Goal: Contribute content: Contribute content

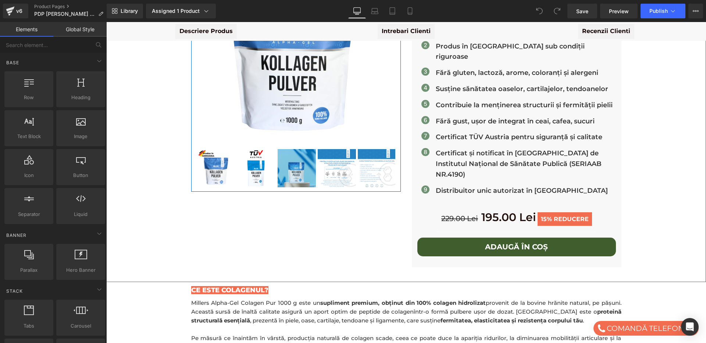
scroll to position [145, 0]
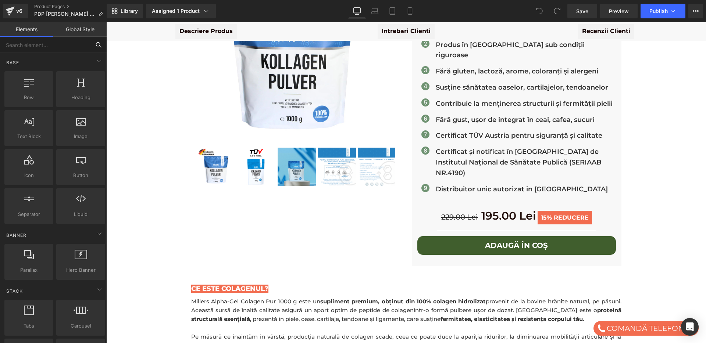
click at [28, 46] on input "text" at bounding box center [45, 45] width 90 height 16
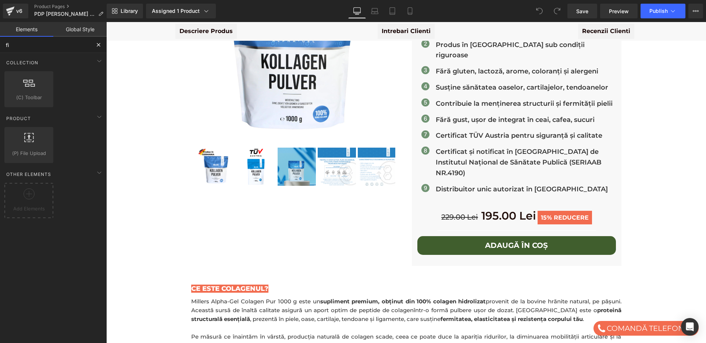
type input "f"
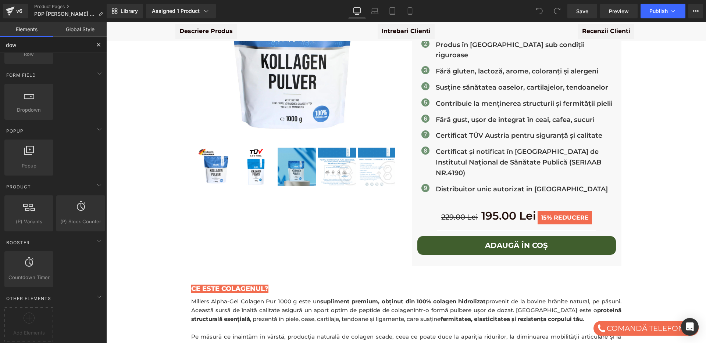
scroll to position [0, 0]
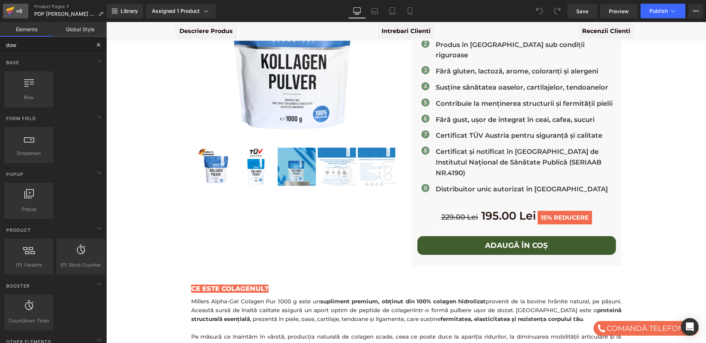
type input "dow"
click at [14, 11] on icon at bounding box center [10, 11] width 9 height 18
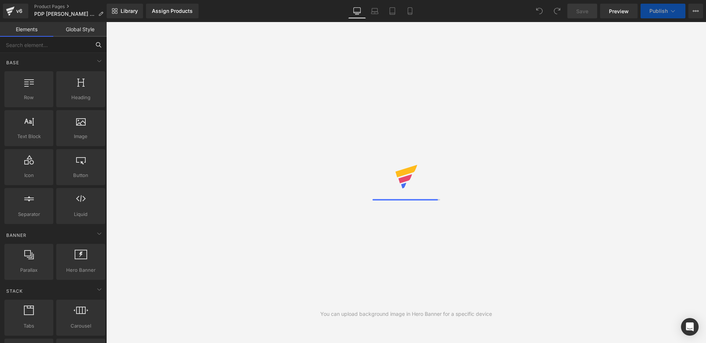
click at [41, 43] on input "text" at bounding box center [45, 45] width 90 height 16
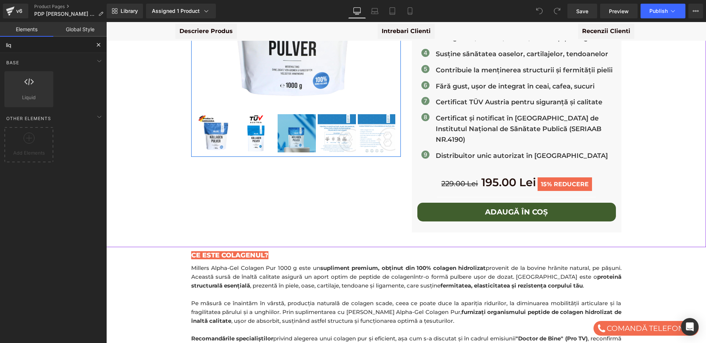
scroll to position [186, 0]
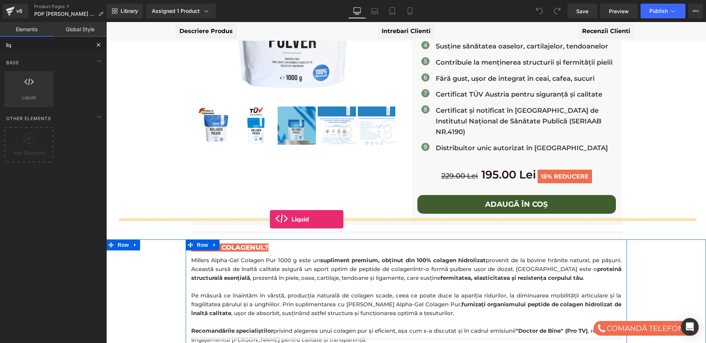
drag, startPoint x: 136, startPoint y: 118, endPoint x: 270, endPoint y: 219, distance: 167.9
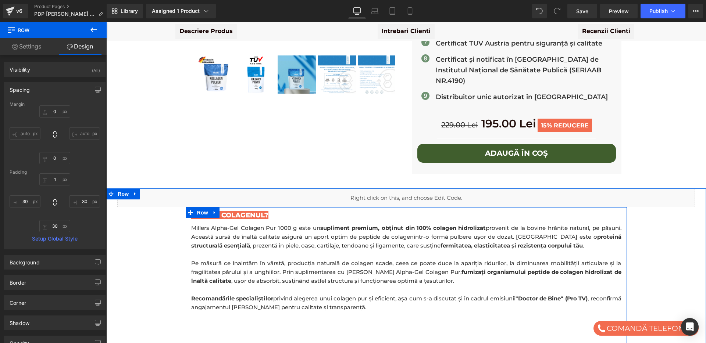
scroll to position [240, 0]
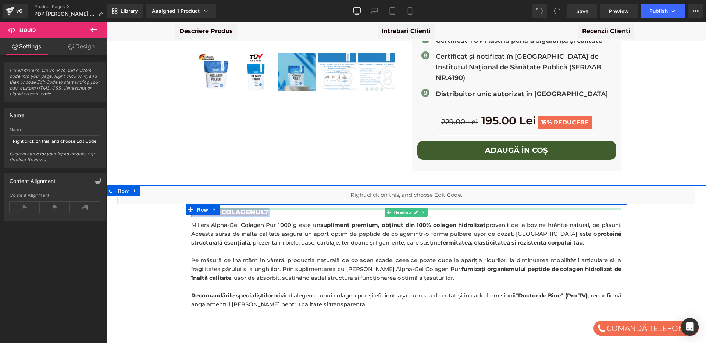
drag, startPoint x: 272, startPoint y: 175, endPoint x: 285, endPoint y: 187, distance: 17.9
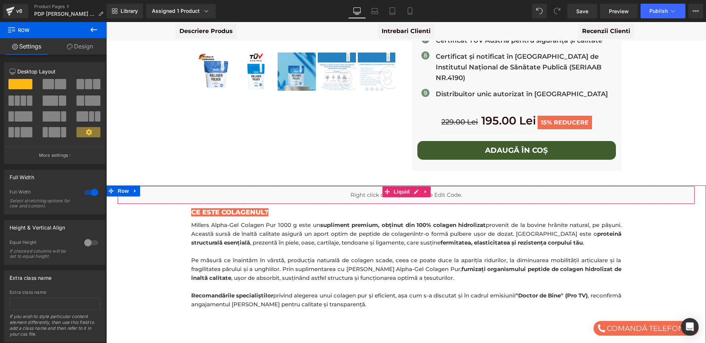
click at [330, 186] on div "Liquid" at bounding box center [406, 195] width 578 height 18
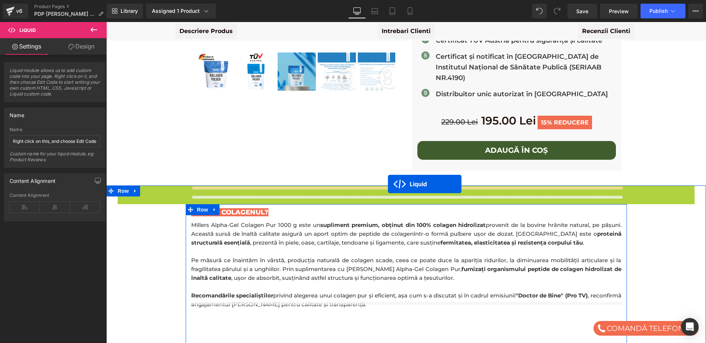
drag, startPoint x: 393, startPoint y: 169, endPoint x: 388, endPoint y: 184, distance: 15.5
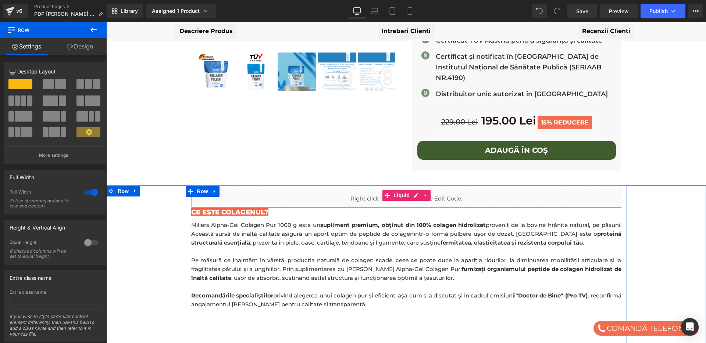
click at [280, 190] on div "Liquid" at bounding box center [406, 199] width 430 height 18
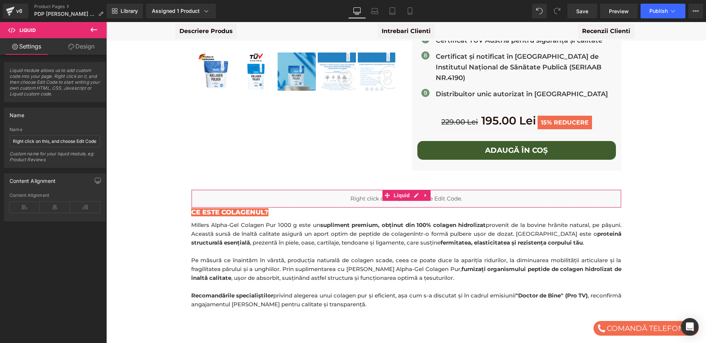
click at [40, 72] on span "Liquid module allows us to add custom code into your page. Right click on it, a…" at bounding box center [55, 85] width 90 height 34
click at [30, 141] on input "Right click on this, and choose Edit Code." at bounding box center [55, 141] width 90 height 12
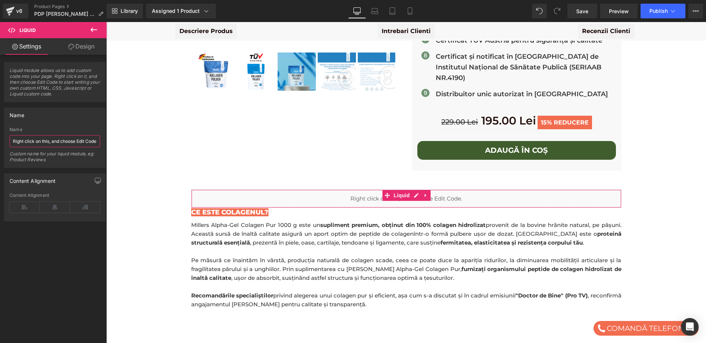
click at [41, 143] on input "Right click on this, and choose Edit Code." at bounding box center [55, 141] width 90 height 12
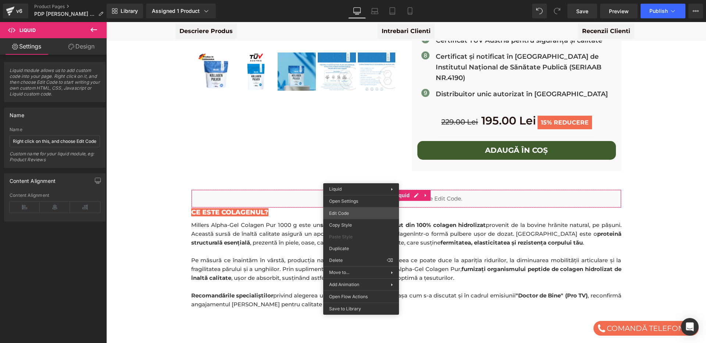
click at [359, 0] on div "Liquid You are previewing how the will restyle your page. You can not edit Elem…" at bounding box center [353, 0] width 706 height 0
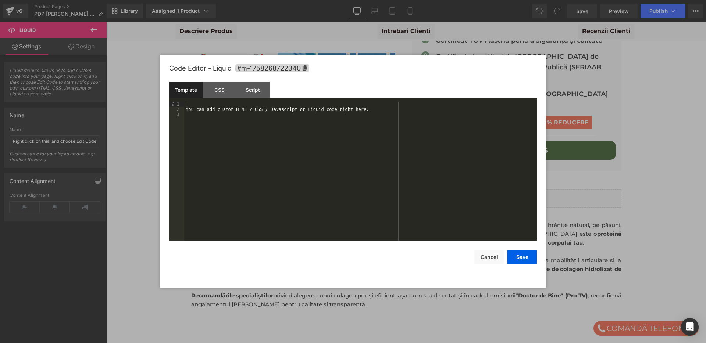
click at [256, 112] on div "You can add custom HTML / CSS / Javascript or Liquid code right here." at bounding box center [360, 176] width 353 height 149
drag, startPoint x: 218, startPoint y: 104, endPoint x: 254, endPoint y: 106, distance: 35.8
click at [254, 106] on div "< iframe src = "YOUR_PDF_URL" width = "100%" height = "600px" > </ iframe >" at bounding box center [360, 176] width 353 height 149
click at [533, 257] on button "Save" at bounding box center [521, 257] width 29 height 15
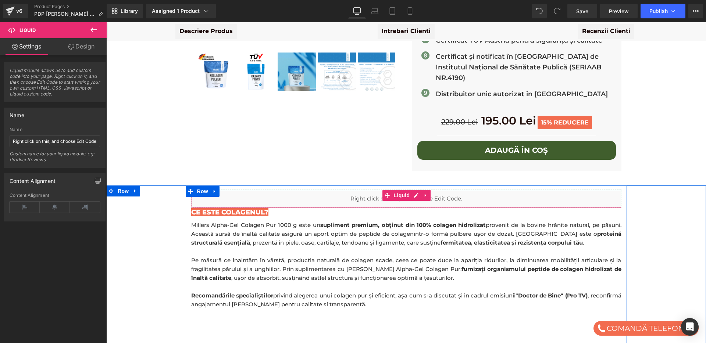
click at [466, 190] on div "Liquid" at bounding box center [406, 199] width 430 height 18
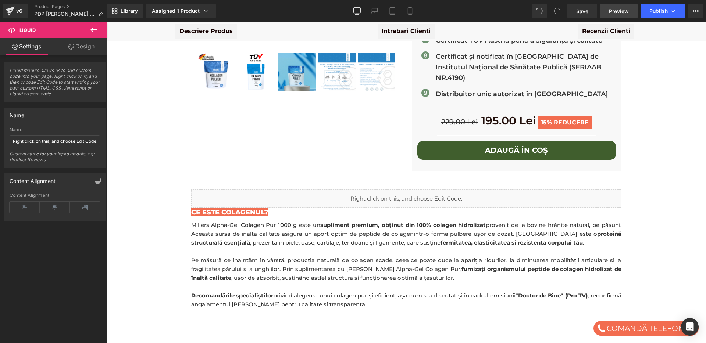
click at [618, 12] on span "Preview" at bounding box center [619, 11] width 20 height 8
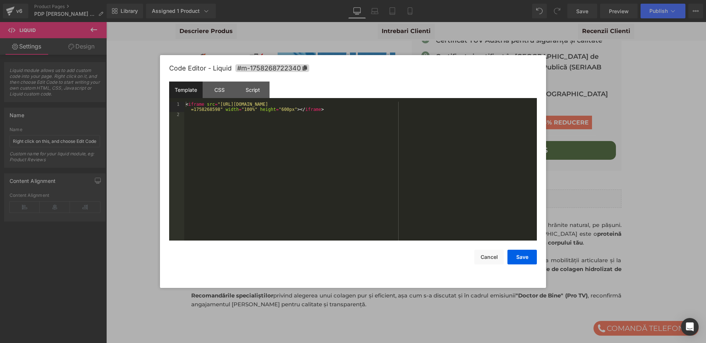
click at [346, 0] on div "Liquid You are previewing how the will restyle your page. You can not edit Elem…" at bounding box center [353, 0] width 706 height 0
click at [254, 91] on div "Script" at bounding box center [252, 90] width 33 height 17
click at [224, 90] on div "CSS" at bounding box center [219, 90] width 33 height 17
click at [190, 89] on div "Template" at bounding box center [185, 90] width 33 height 17
click at [199, 111] on div "< iframe src = "https://cdn.shopify.com/s/files/1/0606/8971/1317/files/Certific…" at bounding box center [360, 179] width 353 height 154
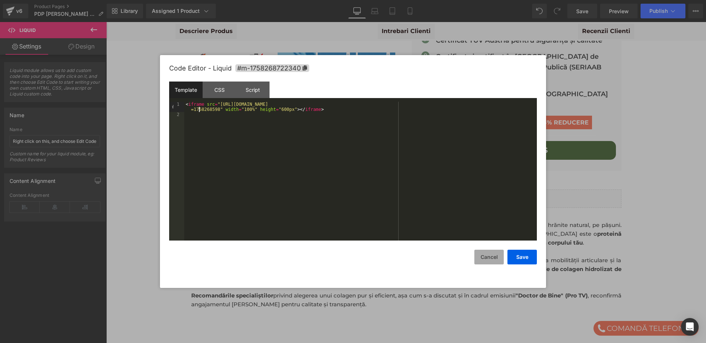
click at [498, 263] on button "Cancel" at bounding box center [488, 257] width 29 height 15
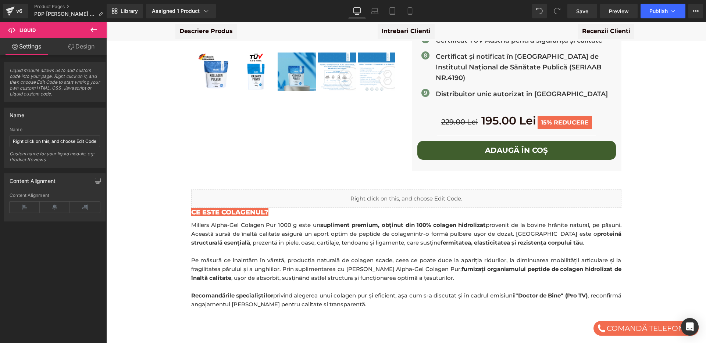
click at [92, 29] on icon at bounding box center [93, 30] width 7 height 4
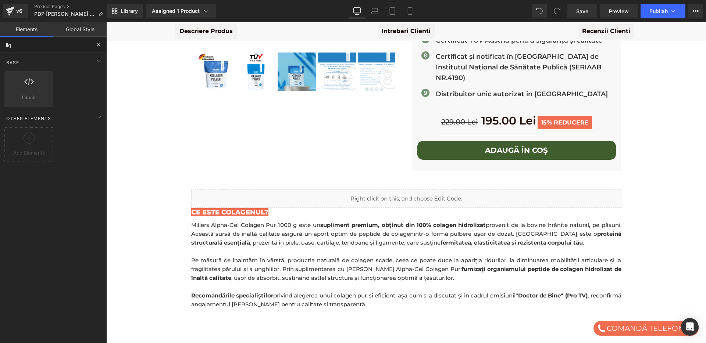
click at [46, 46] on input "liq" at bounding box center [45, 45] width 90 height 16
type input "h"
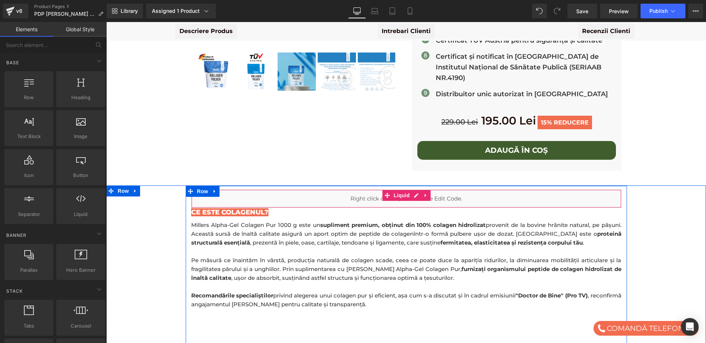
click at [265, 190] on div "Liquid" at bounding box center [406, 199] width 430 height 18
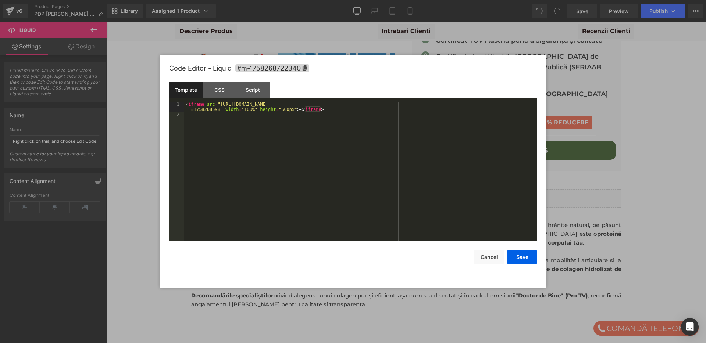
click at [267, 0] on div "Liquid You are previewing how the will restyle your page. You can not edit Elem…" at bounding box center [353, 0] width 706 height 0
click at [332, 107] on div "< iframe src = "https://cdn.shopify.com/s/files/1/0606/8971/1317/files/Certific…" at bounding box center [360, 179] width 353 height 154
click at [342, 107] on div "< iframe src = "https://cdn.shopify.com/s/files/1/0606/8971/1317/files/Certific…" at bounding box center [360, 179] width 353 height 154
click at [337, 112] on div "< iframe src = "https://cdn.shopify.com/s/files/1/0606/8971/1317/files/Certific…" at bounding box center [360, 179] width 353 height 154
click at [516, 259] on button "Save" at bounding box center [521, 257] width 29 height 15
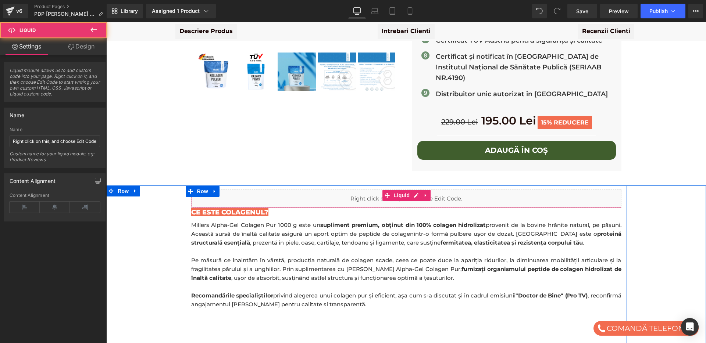
click at [440, 190] on div "Liquid" at bounding box center [406, 199] width 430 height 18
click at [427, 193] on icon at bounding box center [425, 196] width 5 height 6
click at [431, 193] on icon at bounding box center [430, 195] width 5 height 5
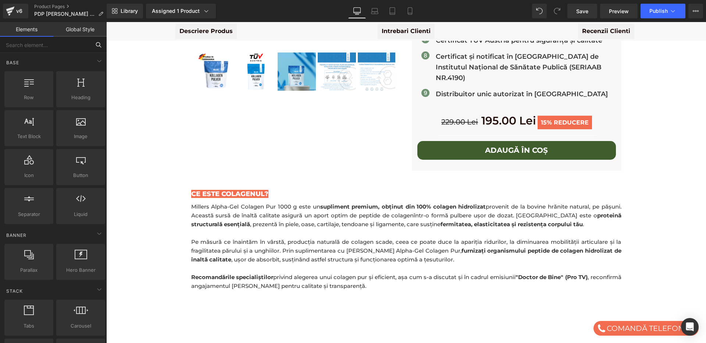
click at [39, 44] on input "text" at bounding box center [45, 45] width 90 height 16
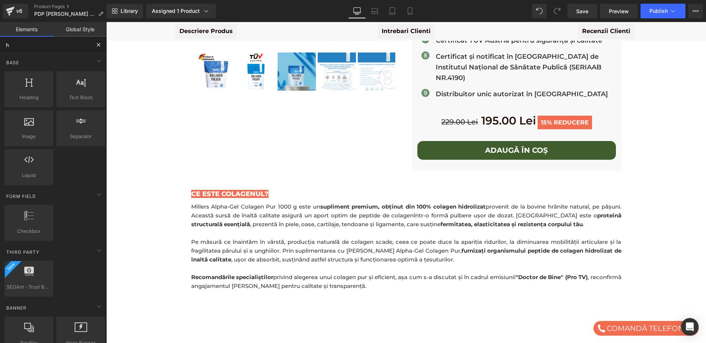
type input "ht"
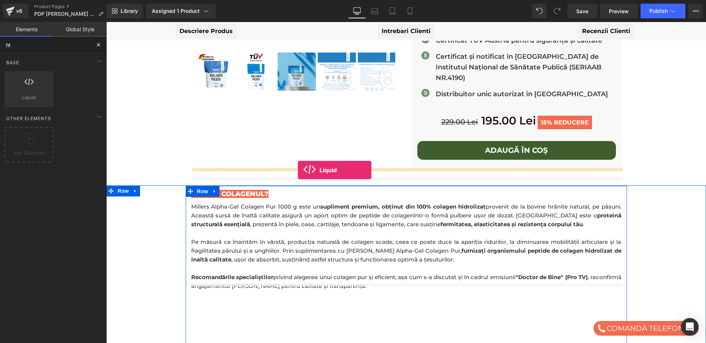
drag, startPoint x: 132, startPoint y: 119, endPoint x: 298, endPoint y: 170, distance: 174.0
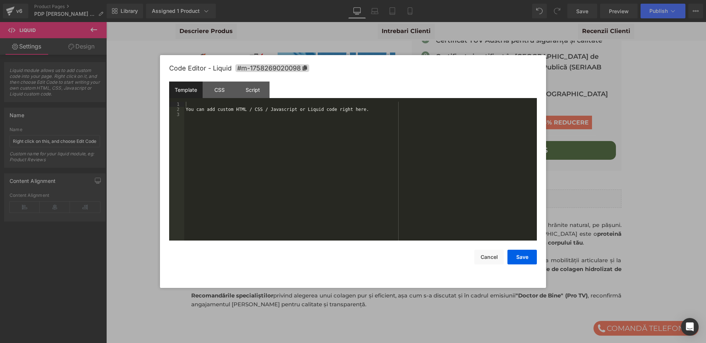
click at [329, 0] on div "Liquid You are previewing how the will restyle your page. You can not edit Elem…" at bounding box center [353, 0] width 706 height 0
click at [298, 116] on div "You can add custom HTML / CSS / Javascript or Liquid code right here." at bounding box center [360, 176] width 353 height 149
click at [210, 92] on div "CSS" at bounding box center [219, 90] width 33 height 17
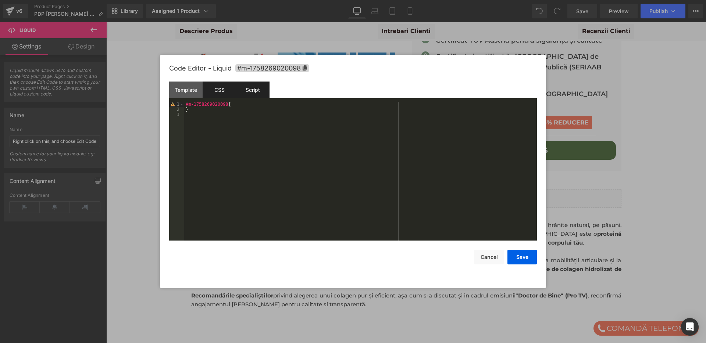
click at [250, 92] on div "Script" at bounding box center [252, 90] width 33 height 17
click at [174, 92] on div "Template" at bounding box center [185, 90] width 33 height 17
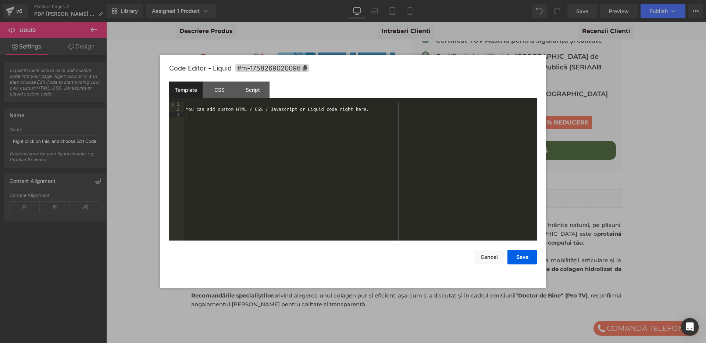
click at [211, 130] on div "You can add custom HTML / CSS / Javascript or Liquid code right here." at bounding box center [360, 176] width 353 height 149
click at [527, 258] on button "Save" at bounding box center [521, 257] width 29 height 15
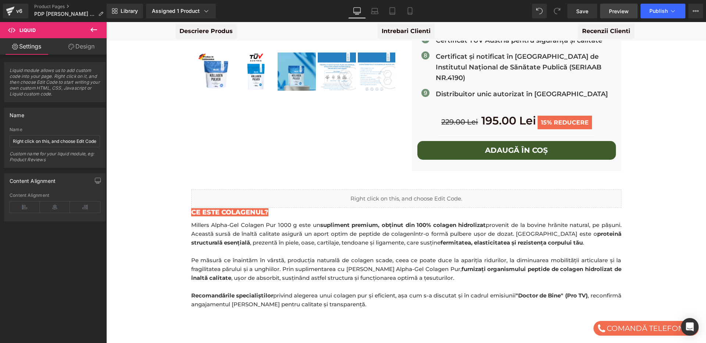
click at [614, 11] on span "Preview" at bounding box center [619, 11] width 20 height 8
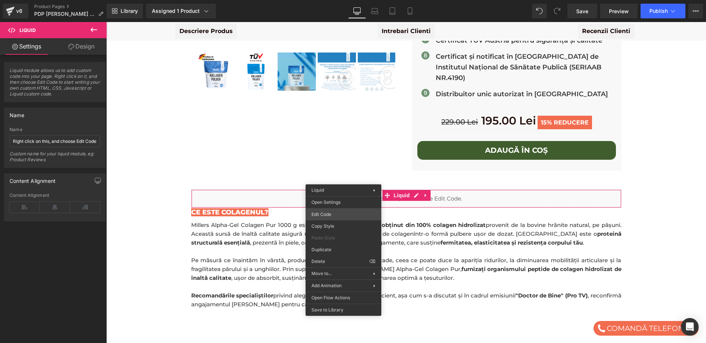
click at [345, 0] on div "Liquid You are previewing how the will restyle your page. You can not edit Elem…" at bounding box center [353, 0] width 706 height 0
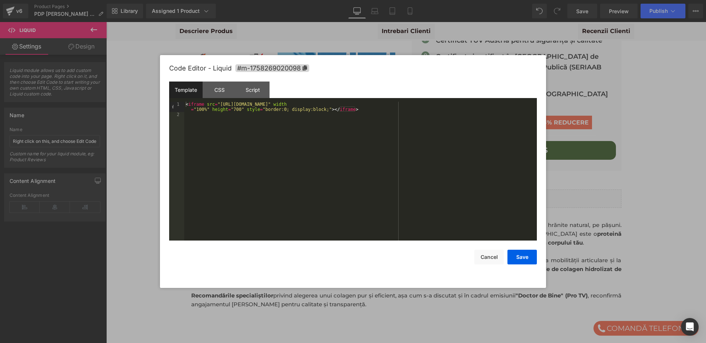
click at [324, 117] on div "< iframe src = "https://cdn.shopify.com/s/files/1/0606/8971/1317/files/Certific…" at bounding box center [360, 179] width 353 height 154
click at [516, 257] on button "Save" at bounding box center [521, 257] width 29 height 15
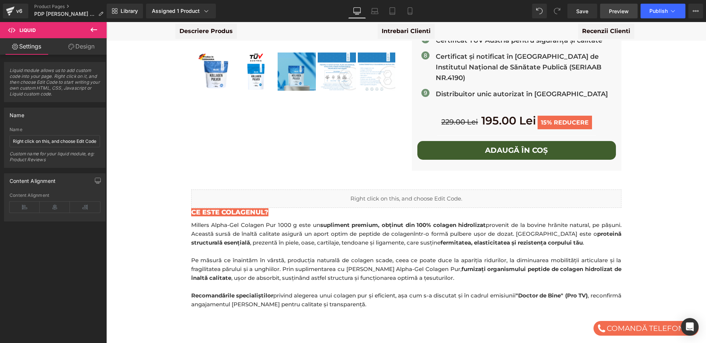
click at [617, 8] on span "Preview" at bounding box center [619, 11] width 20 height 8
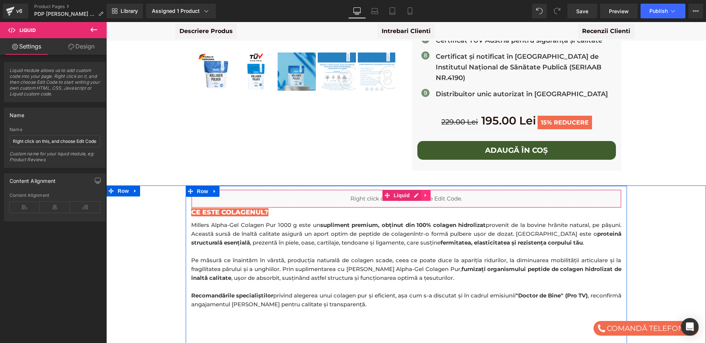
click at [427, 193] on icon at bounding box center [425, 196] width 5 height 6
click at [429, 193] on icon at bounding box center [430, 195] width 5 height 5
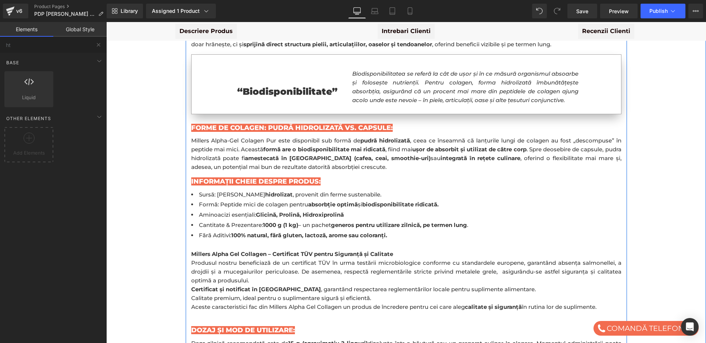
scroll to position [1340, 0]
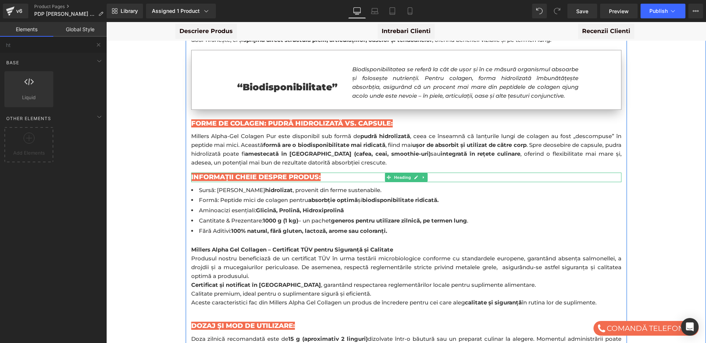
click at [232, 173] on span "INFORMAȚII CHEIE DESPRE PRODUS:" at bounding box center [255, 177] width 129 height 8
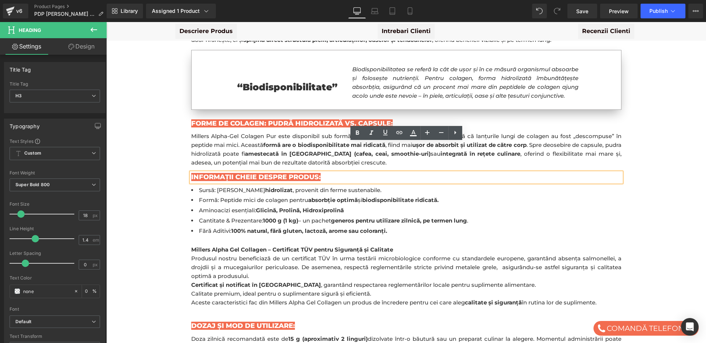
click at [232, 173] on span "INFORMAȚII CHEIE DESPRE PRODUS:" at bounding box center [255, 177] width 129 height 8
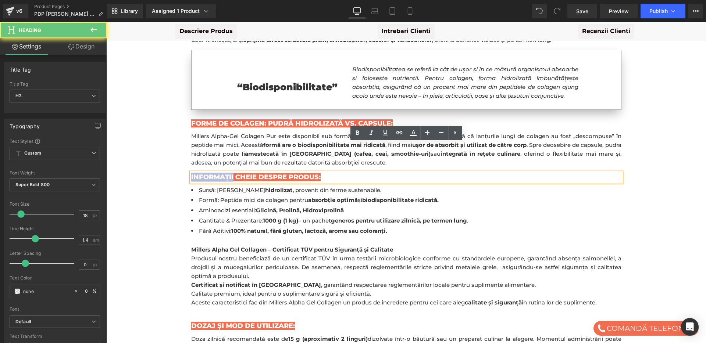
click at [232, 173] on span "INFORMAȚII CHEIE DESPRE PRODUS:" at bounding box center [255, 177] width 129 height 8
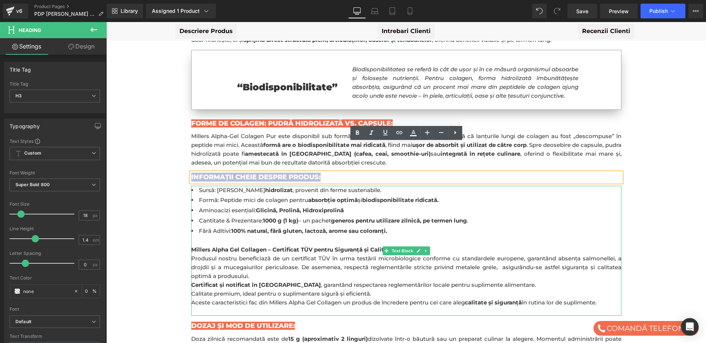
click at [237, 246] on b "Millers Alpha Gel Collagen – Certificat TÜV pentru Siguranță și Calitate" at bounding box center [292, 249] width 202 height 7
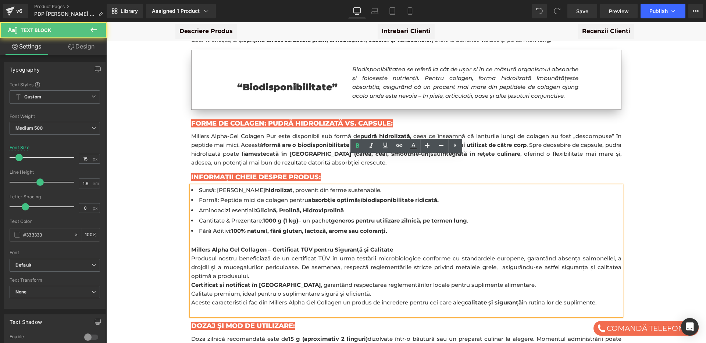
click at [237, 246] on b "Millers Alpha Gel Collagen – Certificat TÜV pentru Siguranță și Calitate" at bounding box center [292, 249] width 202 height 7
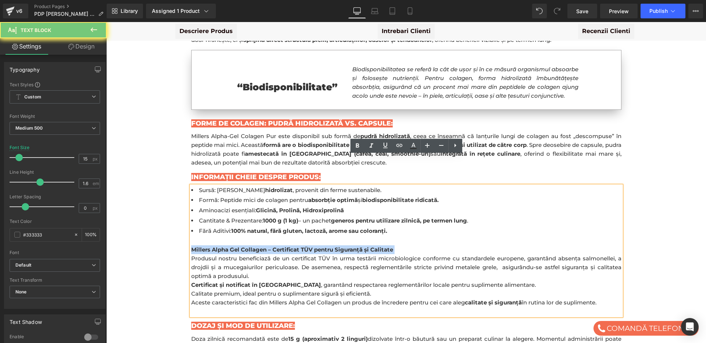
click at [237, 246] on b "Millers Alpha Gel Collagen – Certificat TÜV pentru Siguranță și Calitate" at bounding box center [292, 249] width 202 height 7
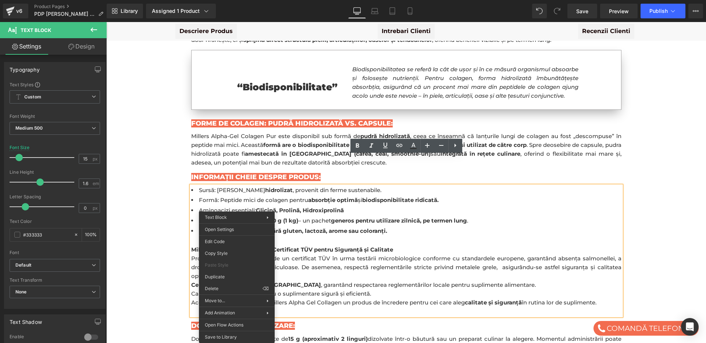
click at [315, 228] on strong "100% natural, fără gluten, lactoză, arome sau coloranți." at bounding box center [309, 231] width 156 height 7
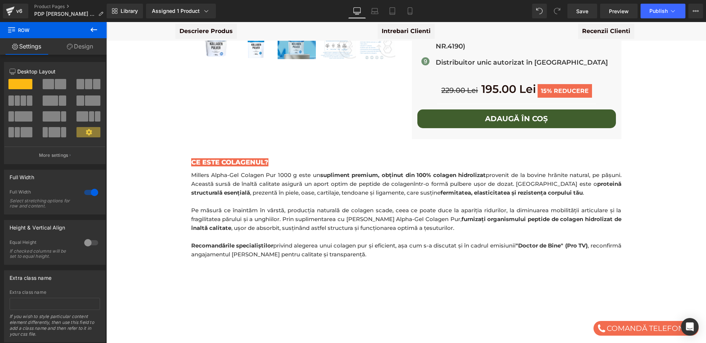
scroll to position [251, 0]
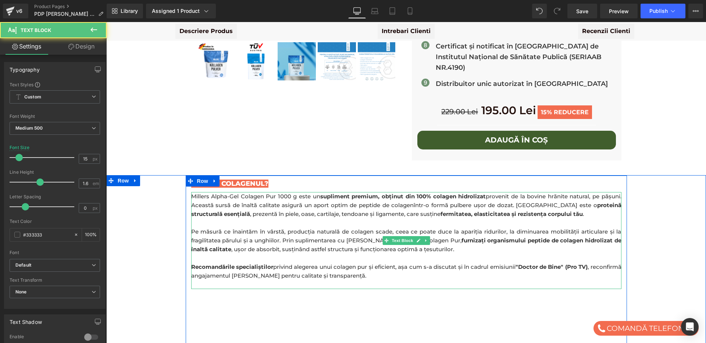
click at [267, 193] on span "Millers Alpha-Gel Colagen Pur 1000 g este un" at bounding box center [255, 196] width 129 height 7
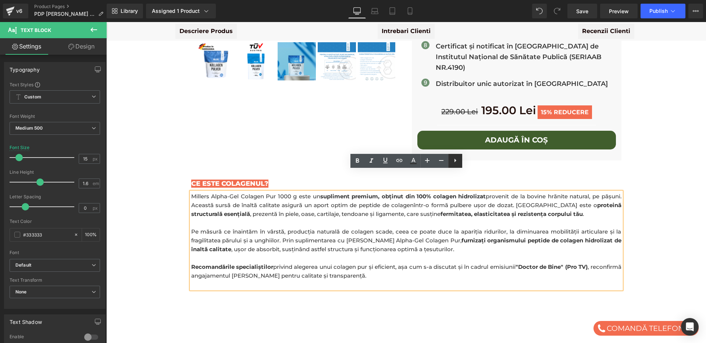
click at [456, 160] on icon at bounding box center [455, 160] width 9 height 9
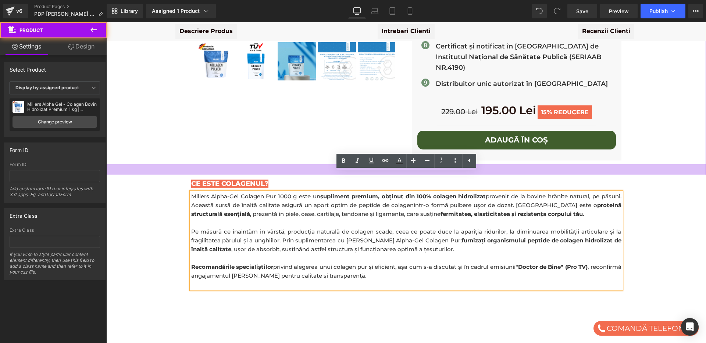
click at [281, 164] on div at bounding box center [406, 169] width 600 height 11
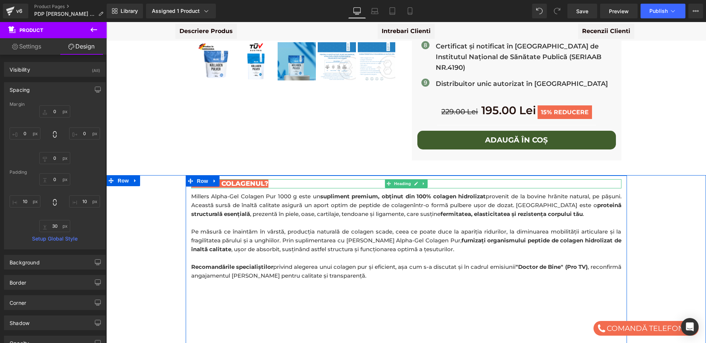
click at [257, 180] on span "Ce Este Colagenul?" at bounding box center [229, 184] width 77 height 8
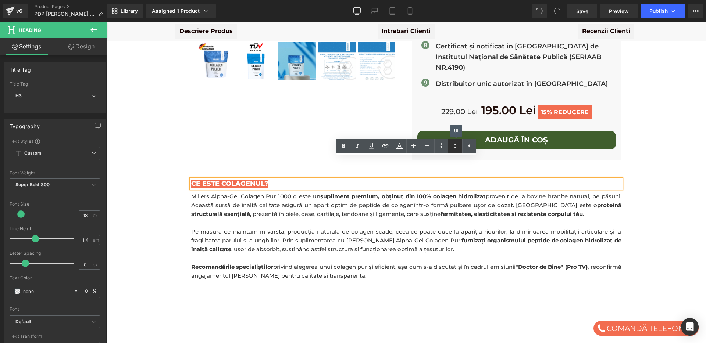
click at [454, 148] on icon at bounding box center [455, 146] width 9 height 9
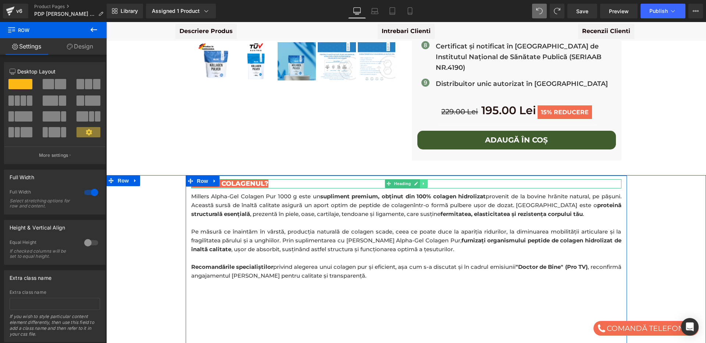
click at [424, 182] on icon at bounding box center [424, 184] width 4 height 4
click at [420, 182] on icon at bounding box center [420, 184] width 4 height 4
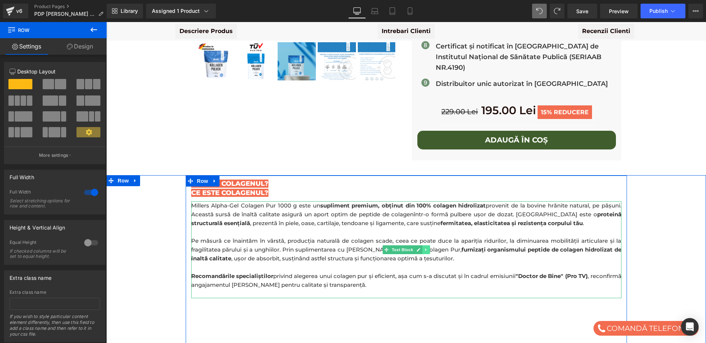
click at [428, 246] on link at bounding box center [426, 250] width 8 height 9
click at [421, 248] on icon at bounding box center [422, 250] width 4 height 4
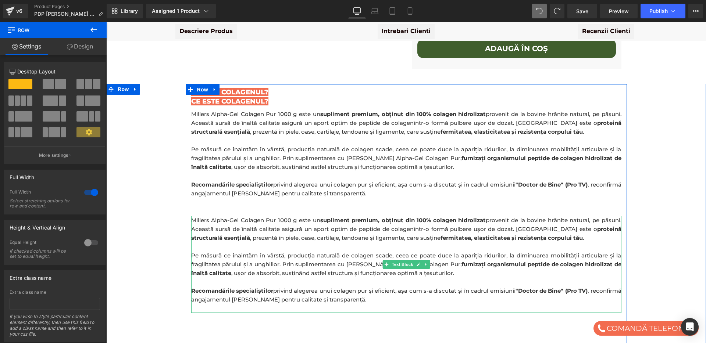
scroll to position [339, 0]
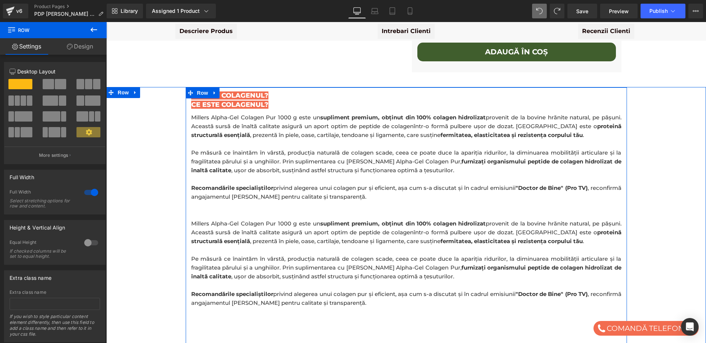
click at [341, 140] on p at bounding box center [406, 144] width 430 height 9
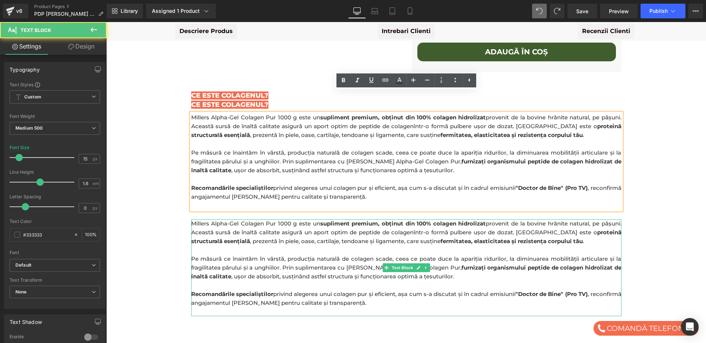
click at [315, 220] on span "provenit de la bovine hrănite natural, pe pășuni. Această sursă de înaltă calit…" at bounding box center [406, 228] width 430 height 16
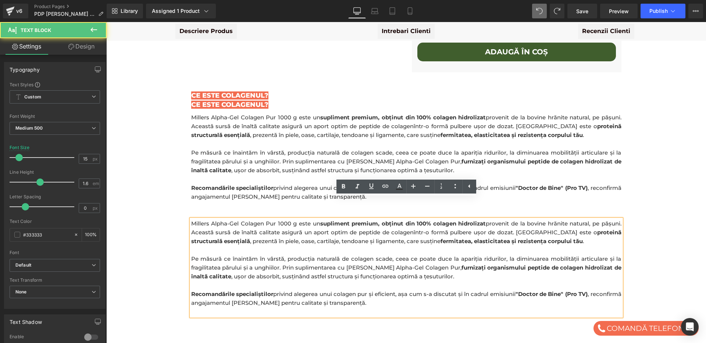
click at [294, 140] on p at bounding box center [406, 144] width 430 height 9
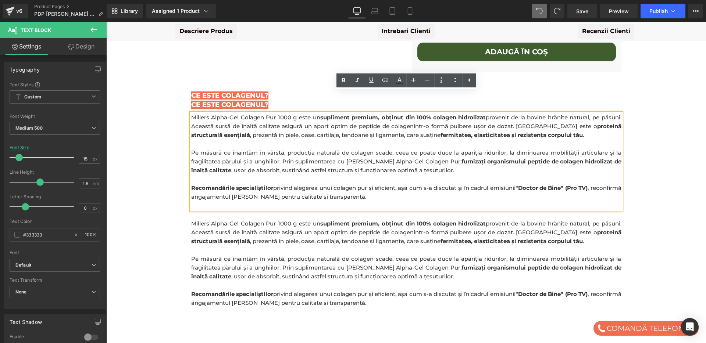
click at [318, 113] on div "Millers Alpha-Gel Colagen Pur 1000 g este un supliment premium, obținut din 100…" at bounding box center [406, 161] width 430 height 97
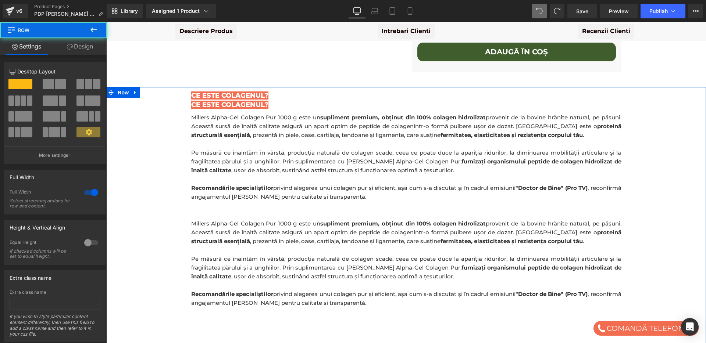
click at [233, 114] on span "Millers Alpha-Gel Colagen Pur 1000 g este un" at bounding box center [255, 117] width 129 height 7
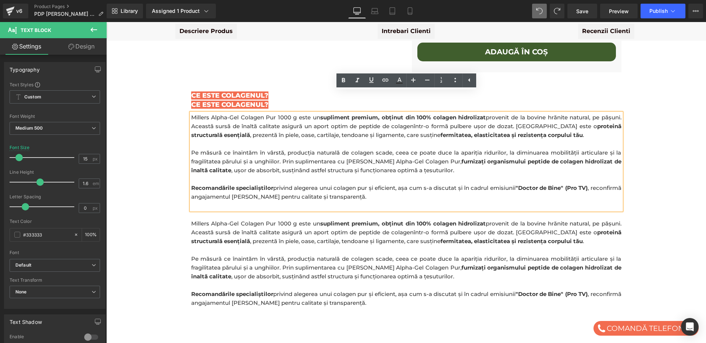
click at [304, 114] on span "provenit de la bovine hrănite natural, pe pășuni. Această sursă de înaltă calit…" at bounding box center [406, 122] width 430 height 16
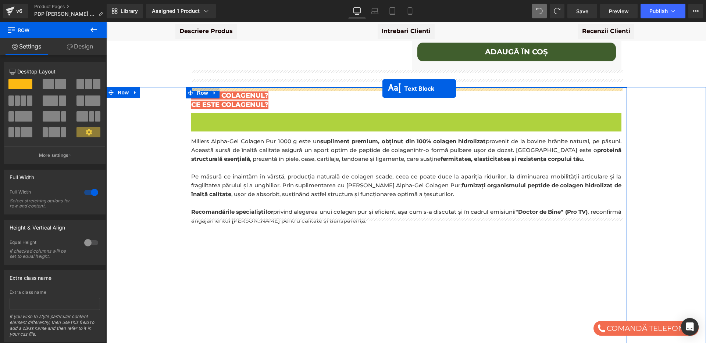
drag, startPoint x: 394, startPoint y: 140, endPoint x: 382, endPoint y: 89, distance: 52.8
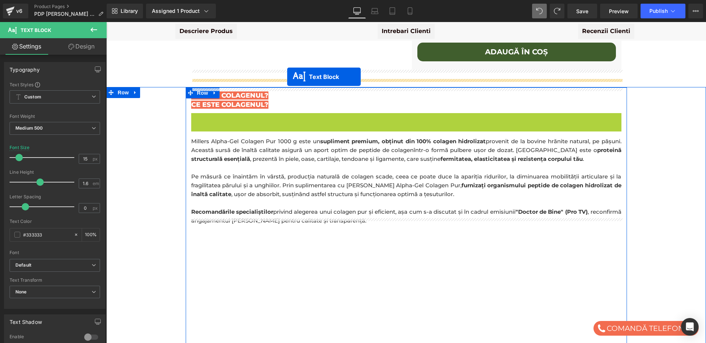
drag, startPoint x: 397, startPoint y: 140, endPoint x: 287, endPoint y: 77, distance: 126.9
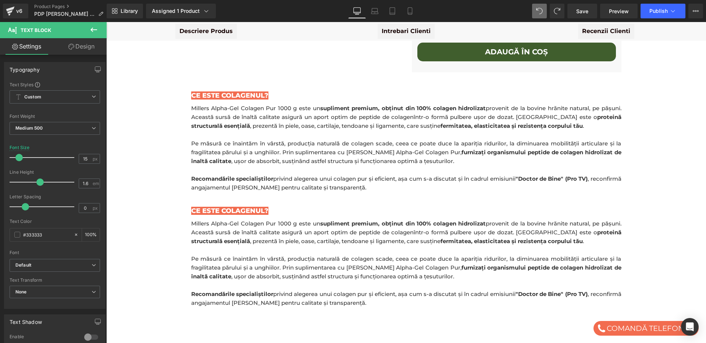
click at [226, 92] on span "Ce Este Colagenul?" at bounding box center [229, 96] width 77 height 8
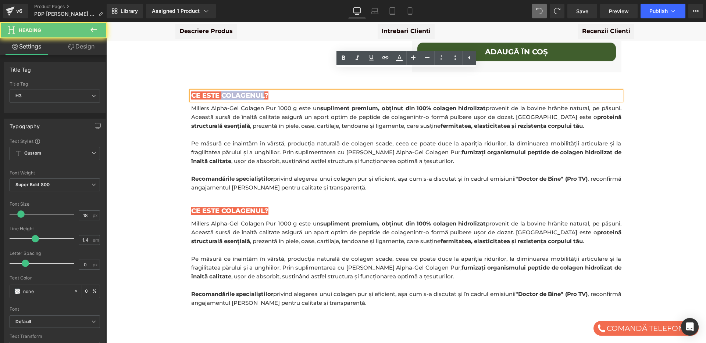
click at [226, 92] on span "Ce Este Colagenul?" at bounding box center [229, 96] width 77 height 8
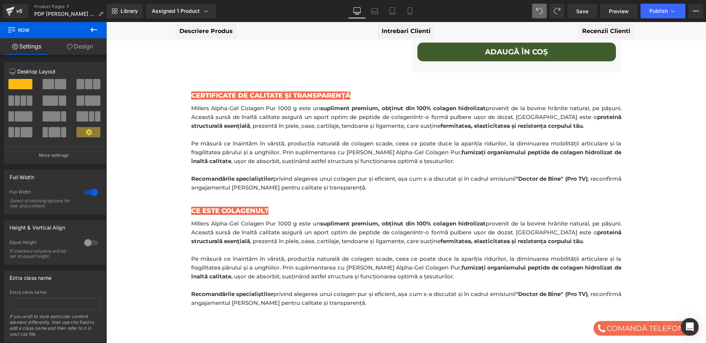
click at [390, 122] on span ", prezentă în piele, oase, cartilaje, tendoane și ligamente, care susține" at bounding box center [345, 125] width 190 height 7
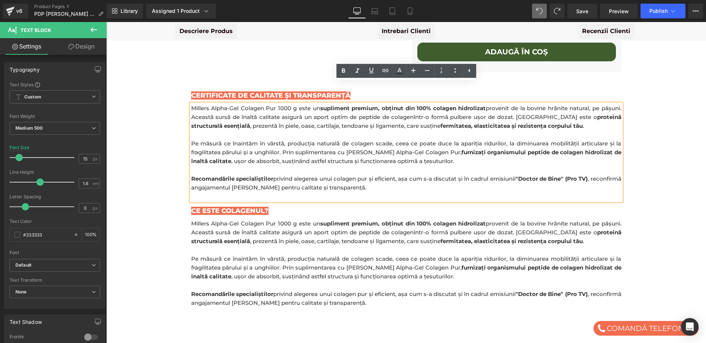
click at [317, 139] on p "Pe măsură ce înaintăm în vârstă, producția naturală de colagen scade, ceea ce p…" at bounding box center [406, 152] width 430 height 26
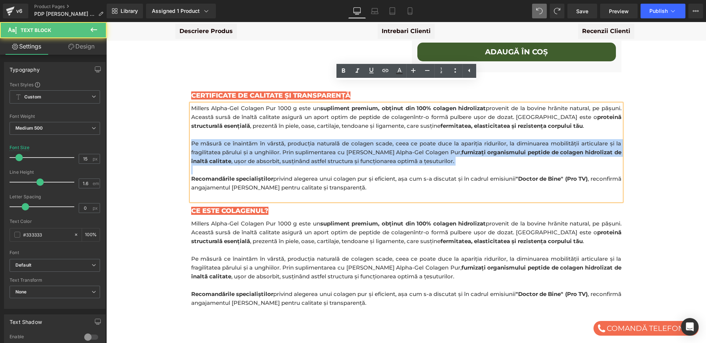
click at [317, 139] on p "Pe măsură ce înaintăm în vârstă, producția naturală de colagen scade, ceea ce p…" at bounding box center [406, 152] width 430 height 26
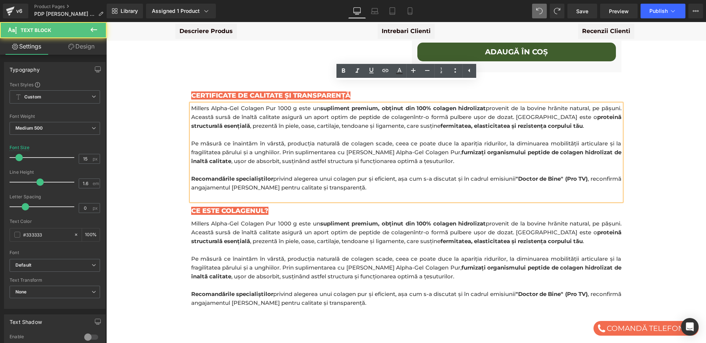
click at [317, 139] on p "Pe măsură ce înaintăm în vârstă, producția naturală de colagen scade, ceea ce p…" at bounding box center [406, 152] width 430 height 26
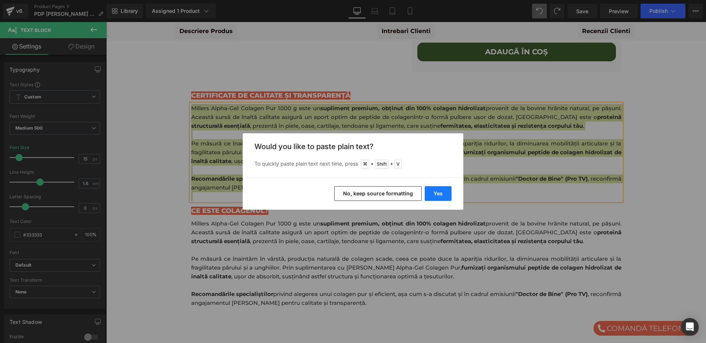
click at [442, 196] on button "Yes" at bounding box center [438, 193] width 27 height 15
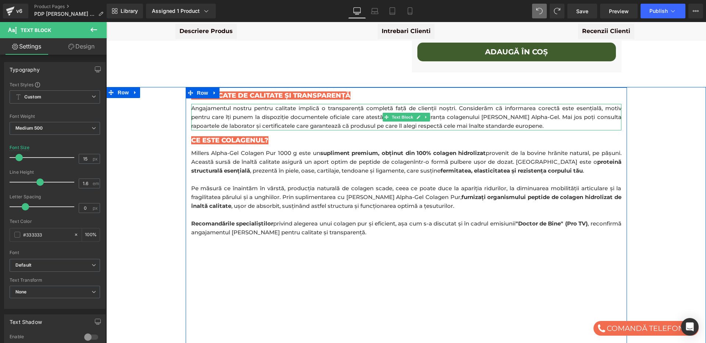
click at [431, 105] on p "Angajamentul nostru pentru calitate implică o transparență completă față de cli…" at bounding box center [406, 117] width 430 height 26
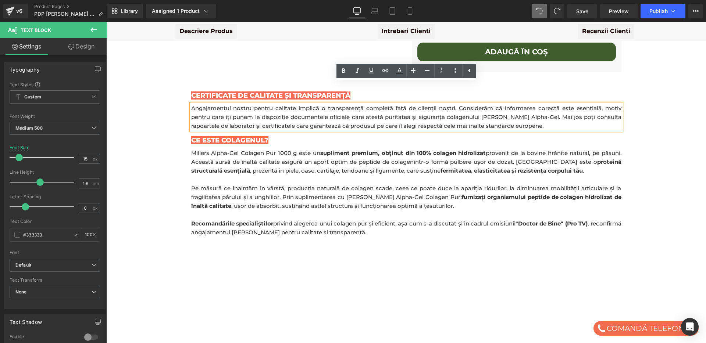
click at [539, 104] on p "Angajamentul nostru pentru calitate implică o transparență completă față de cli…" at bounding box center [406, 117] width 430 height 26
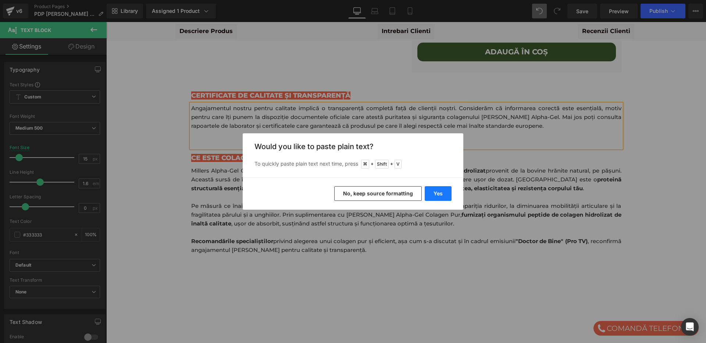
click at [437, 189] on button "Yes" at bounding box center [438, 193] width 27 height 15
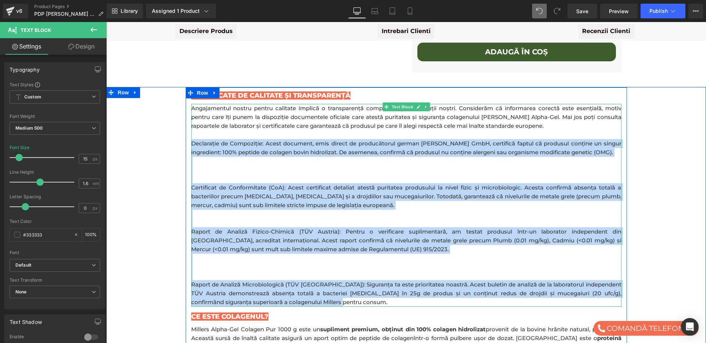
drag, startPoint x: 193, startPoint y: 121, endPoint x: 355, endPoint y: 281, distance: 228.0
click at [355, 281] on div "Angajamentul nostru pentru calitate implică o transparență completă față de cli…" at bounding box center [406, 205] width 430 height 203
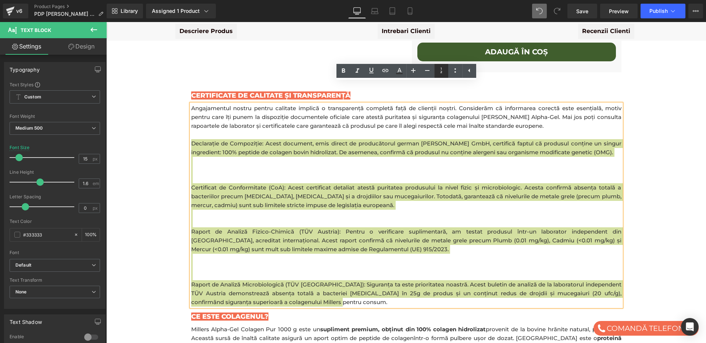
click at [444, 72] on icon at bounding box center [441, 70] width 9 height 9
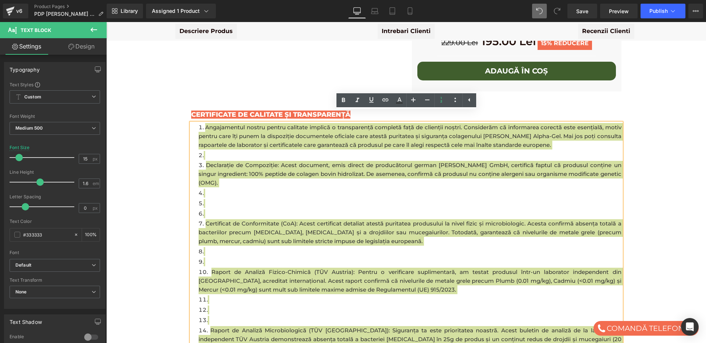
scroll to position [322, 0]
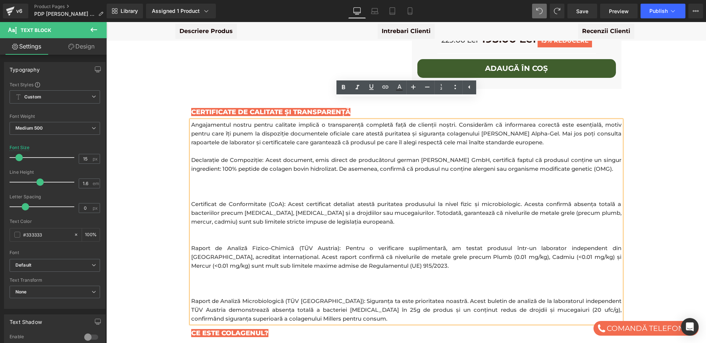
click at [345, 147] on p at bounding box center [406, 151] width 430 height 9
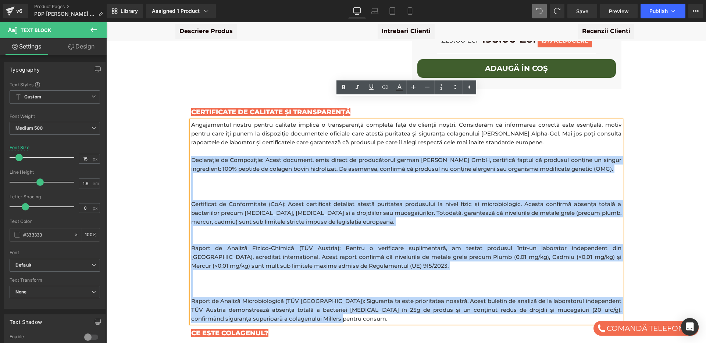
drag, startPoint x: 191, startPoint y: 139, endPoint x: 352, endPoint y: 300, distance: 227.5
click at [352, 300] on div "Angajamentul nostru pentru calitate implică o transparență completă față de cli…" at bounding box center [406, 222] width 430 height 203
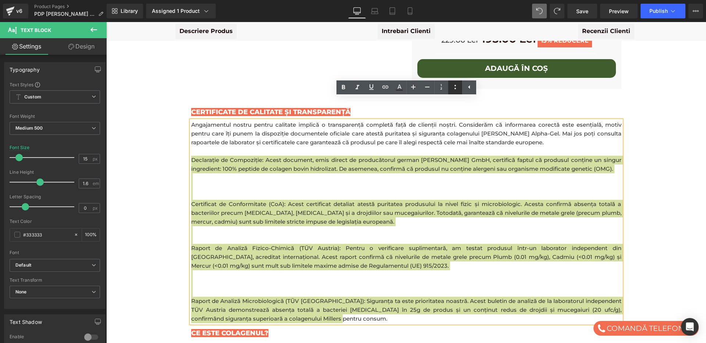
click at [457, 89] on icon at bounding box center [455, 87] width 9 height 9
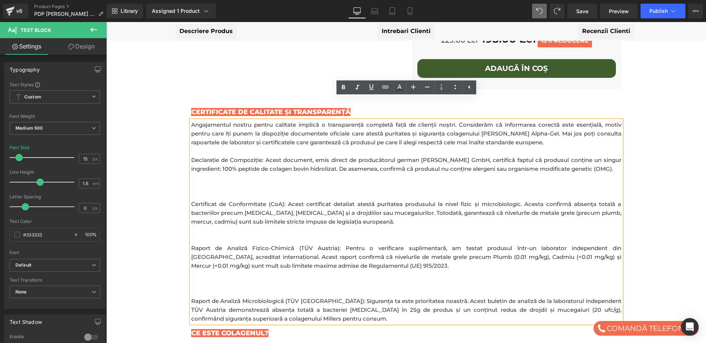
click at [304, 156] on p "Declarație de Compoziție: Acest document, emis direct de producătorul german Al…" at bounding box center [406, 165] width 430 height 18
click at [227, 191] on p at bounding box center [406, 195] width 430 height 9
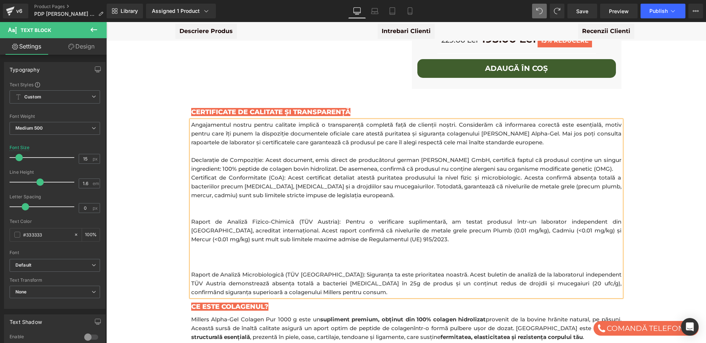
click at [196, 209] on p at bounding box center [406, 213] width 430 height 9
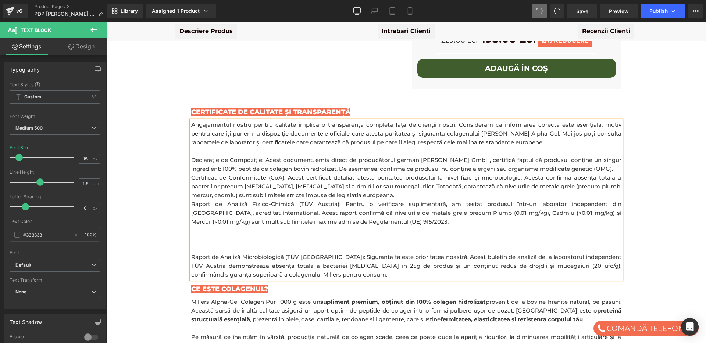
click at [193, 244] on p at bounding box center [406, 248] width 430 height 9
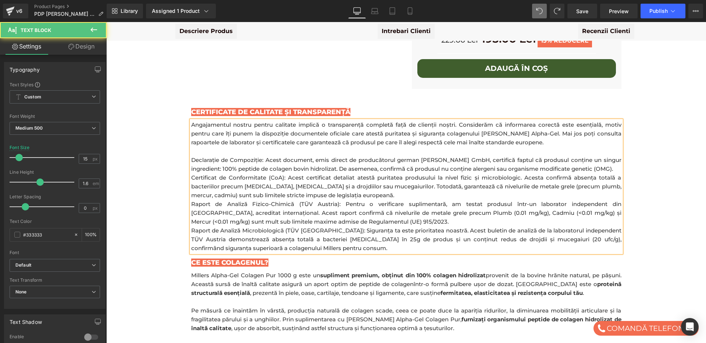
drag, startPoint x: 190, startPoint y: 139, endPoint x: 251, endPoint y: 198, distance: 84.7
click at [251, 198] on div "Angajamentul nostru pentru calitate implică o transparență completă față de cli…" at bounding box center [406, 187] width 430 height 132
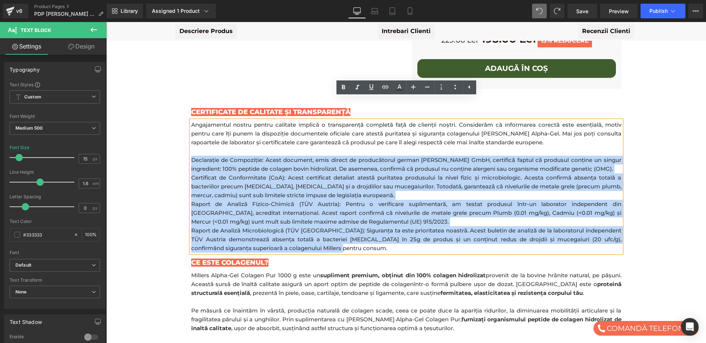
click at [192, 139] on div "Angajamentul nostru pentru calitate implică o transparență completă față de cli…" at bounding box center [406, 187] width 430 height 132
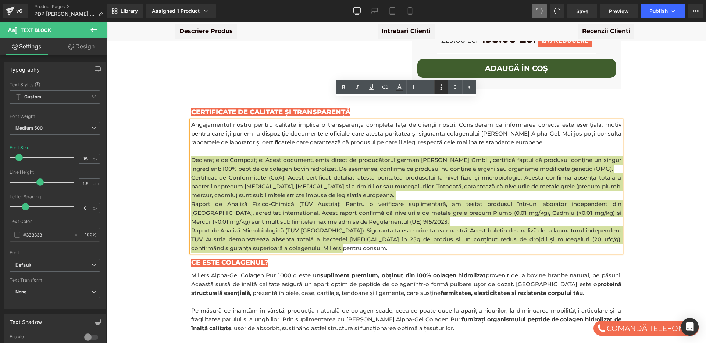
click at [442, 87] on icon at bounding box center [441, 87] width 9 height 9
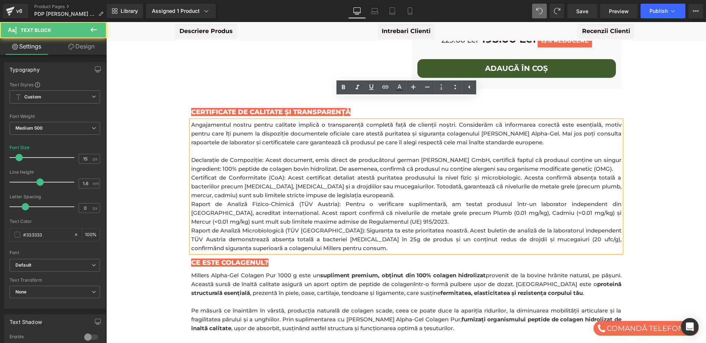
click at [192, 174] on p "Certificat de Conformitate (CoA): Acest certificat detaliat atestă puritatea pr…" at bounding box center [406, 187] width 430 height 26
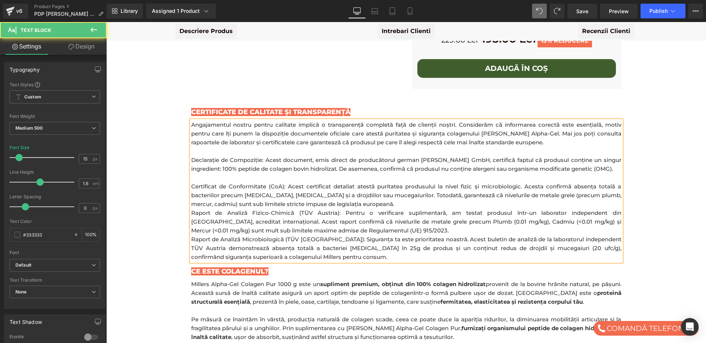
click at [192, 209] on p "Raport de Analiză Fizico-Chimică (TÜV Austria): Pentru o verificare suplimentar…" at bounding box center [406, 222] width 430 height 26
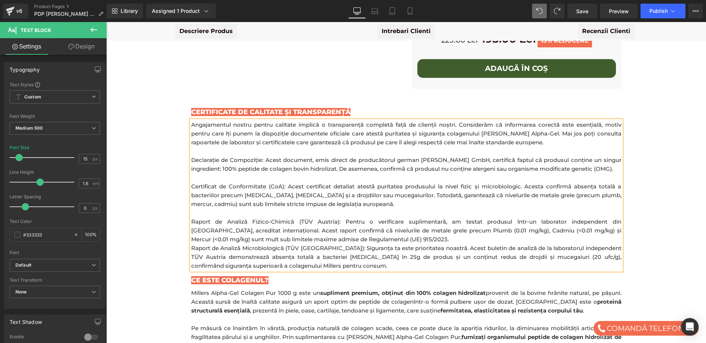
click at [193, 244] on p "Raport de Analiză Microbiologică (TÜV Austria): Siguranța ta este prioritatea n…" at bounding box center [406, 257] width 430 height 26
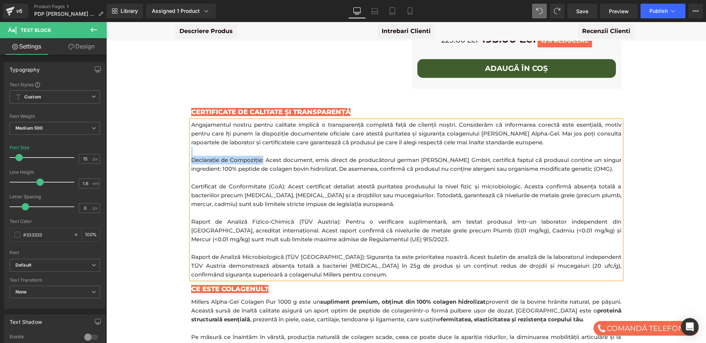
drag, startPoint x: 192, startPoint y: 139, endPoint x: 265, endPoint y: 137, distance: 73.5
click at [265, 156] on p "Declarație de Compoziție: Acest document, emis direct de producătorul german Al…" at bounding box center [406, 165] width 430 height 18
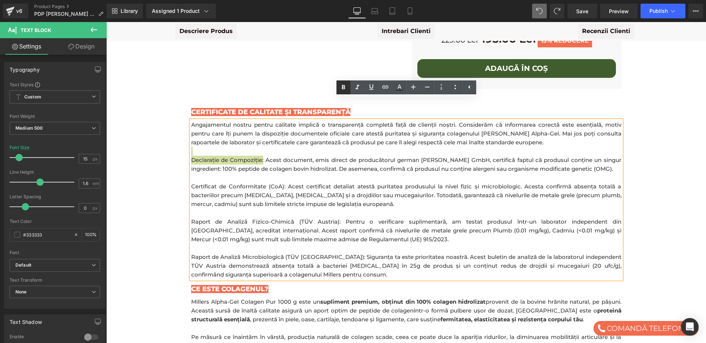
click at [342, 87] on icon at bounding box center [343, 87] width 3 height 4
drag, startPoint x: 192, startPoint y: 166, endPoint x: 266, endPoint y: 164, distance: 74.7
click at [266, 182] on p "Certificat de Conformitate (CoA): Acest certificat detaliat atestă puritatea pr…" at bounding box center [406, 195] width 430 height 26
click at [342, 87] on icon at bounding box center [343, 87] width 3 height 4
click at [286, 182] on p "Certificat de Conformitate (CoA): Acest certificat detaliat atestă puritatea pr…" at bounding box center [406, 195] width 430 height 26
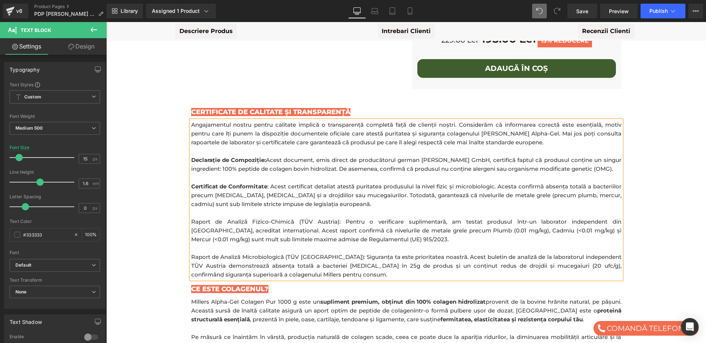
drag, startPoint x: 190, startPoint y: 200, endPoint x: 322, endPoint y: 201, distance: 131.2
click at [322, 218] on p "Raport de Analiză Fizico-Chimică (TÜV Austria): Pentru o verificare suplimentar…" at bounding box center [406, 231] width 430 height 26
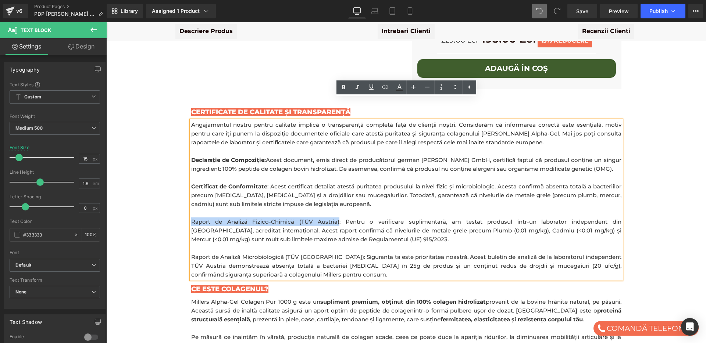
drag, startPoint x: 322, startPoint y: 201, endPoint x: 192, endPoint y: 204, distance: 129.8
click at [192, 218] on p "Raport de Analiză Fizico-Chimică (TÜV Austria): Pentru o verificare suplimentar…" at bounding box center [406, 231] width 430 height 26
click at [341, 86] on icon at bounding box center [343, 87] width 9 height 9
drag, startPoint x: 364, startPoint y: 218, endPoint x: 387, endPoint y: 218, distance: 22.8
click at [387, 218] on p "Raport de Analiză Fizico-Chimică (TÜV Austria) : Pentru o verificare suplimenta…" at bounding box center [406, 231] width 430 height 26
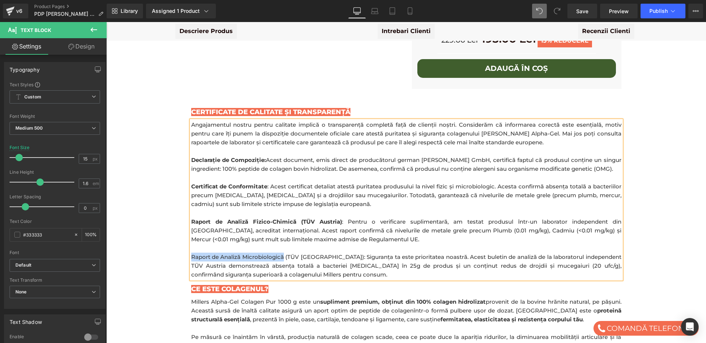
drag, startPoint x: 192, startPoint y: 235, endPoint x: 285, endPoint y: 234, distance: 93.4
click at [285, 253] on p "Raport de Analiză Microbiologică (TÜV Austria): Siguranța ta este prioritatea n…" at bounding box center [406, 266] width 430 height 26
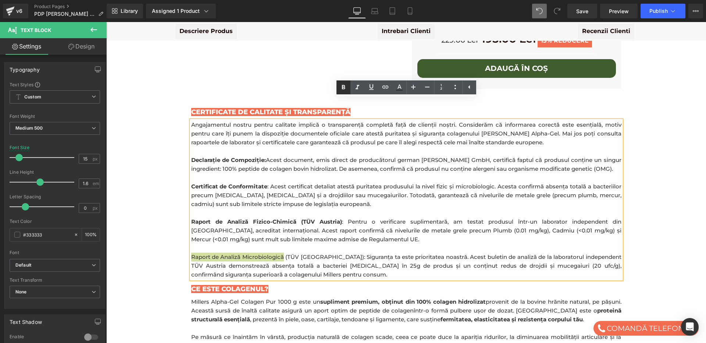
click at [343, 86] on icon at bounding box center [343, 87] width 9 height 9
drag, startPoint x: 352, startPoint y: 244, endPoint x: 392, endPoint y: 242, distance: 40.5
click at [392, 253] on p "Raport de Analiză Microbiologică (TÜV Austria): Siguranța ta este prioritatea n…" at bounding box center [406, 266] width 430 height 26
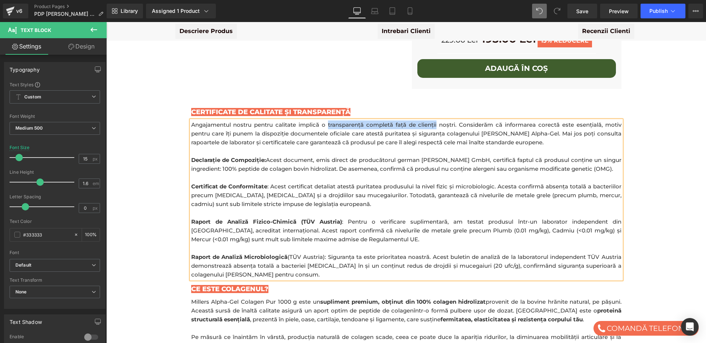
drag, startPoint x: 328, startPoint y: 101, endPoint x: 438, endPoint y: 101, distance: 110.3
click at [438, 121] on p "Angajamentul nostru pentru calitate implică o transparență completă față de cli…" at bounding box center [406, 134] width 430 height 26
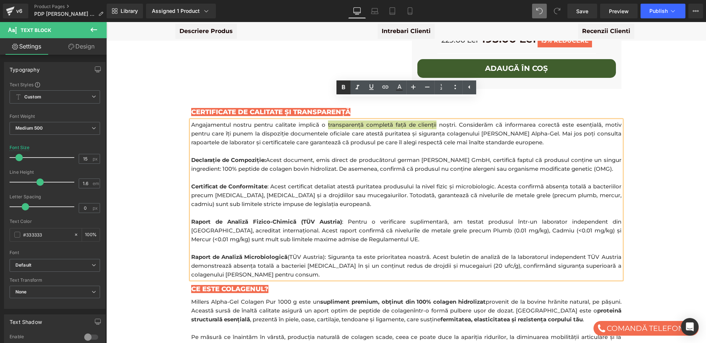
click at [342, 89] on icon at bounding box center [343, 87] width 3 height 4
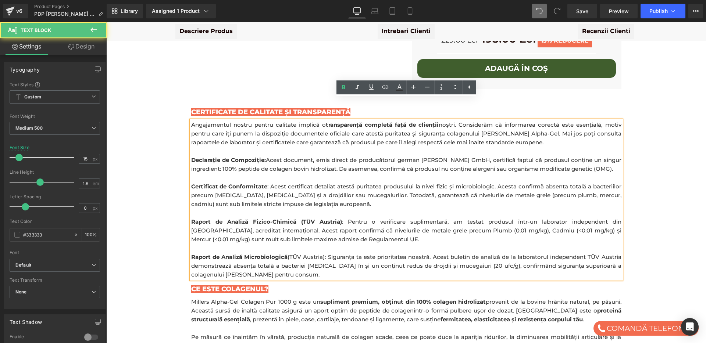
click at [357, 156] on p "Declarație de Compoziție: Acest document, emis direct de producătorul german Al…" at bounding box center [406, 165] width 430 height 18
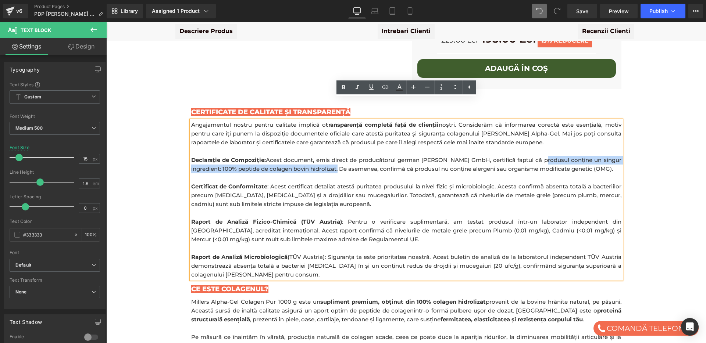
drag, startPoint x: 543, startPoint y: 139, endPoint x: 338, endPoint y: 149, distance: 205.8
click at [338, 156] on p "Declarație de Compoziție: Acest document, emis direct de producătorul german Al…" at bounding box center [406, 165] width 430 height 18
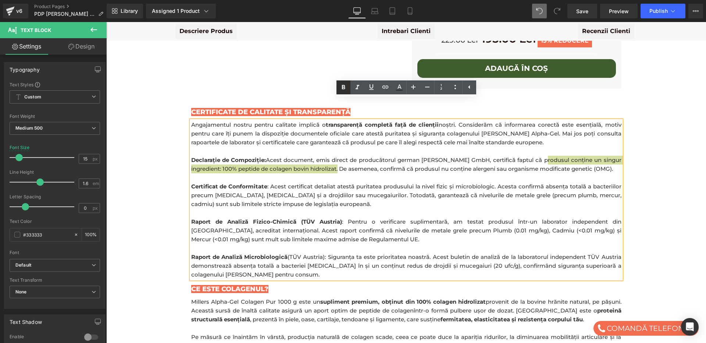
click at [343, 87] on icon at bounding box center [343, 87] width 9 height 9
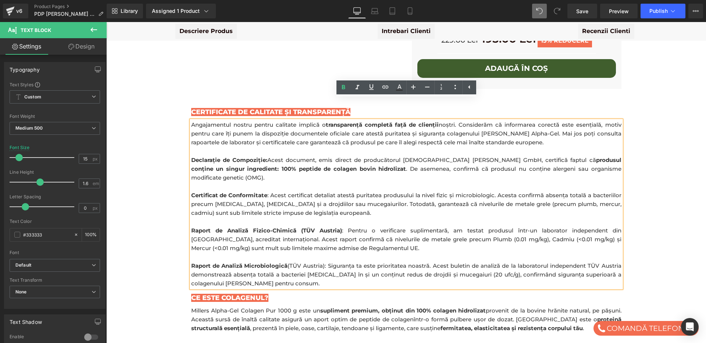
click at [369, 156] on p "Declarație de Compoziție: Acest document, emis direct de producătorul german Al…" at bounding box center [406, 169] width 430 height 26
drag, startPoint x: 448, startPoint y: 147, endPoint x: 599, endPoint y: 150, distance: 150.8
click at [599, 156] on p "Declarație de Compoziție: Acest document, emis direct de producătorul german Al…" at bounding box center [406, 169] width 430 height 26
click at [343, 90] on icon at bounding box center [343, 87] width 9 height 9
click at [210, 156] on p "Declarație de Compoziție: Acest document, emis direct de producătorul german Al…" at bounding box center [406, 169] width 430 height 26
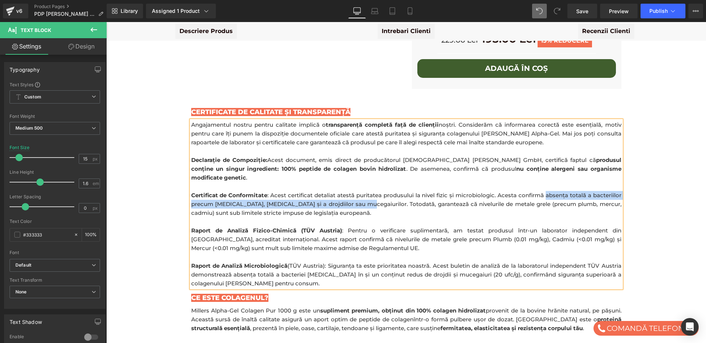
drag, startPoint x: 546, startPoint y: 164, endPoint x: 356, endPoint y: 179, distance: 190.2
click at [356, 191] on p "Certificat de Conformitate : Acest certificat detaliat atestă puritatea produsu…" at bounding box center [406, 204] width 430 height 26
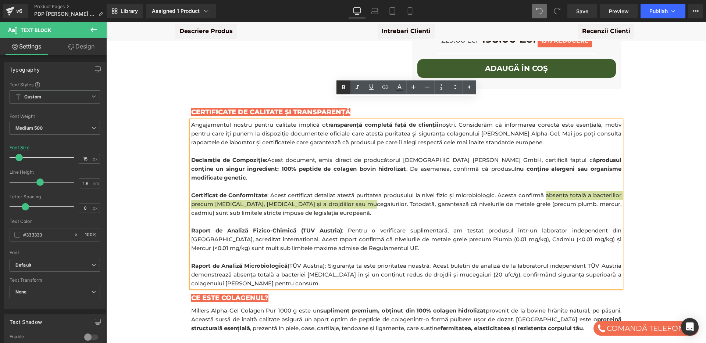
click at [346, 88] on icon at bounding box center [343, 87] width 9 height 9
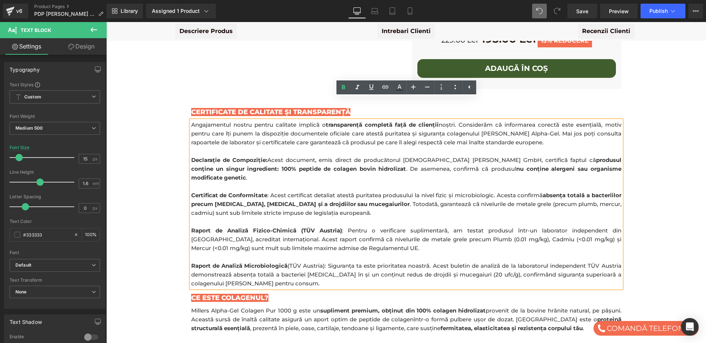
click at [372, 191] on p "Certificat de Conformitate : Acest certificat detaliat atestă puritatea produsu…" at bounding box center [406, 204] width 430 height 26
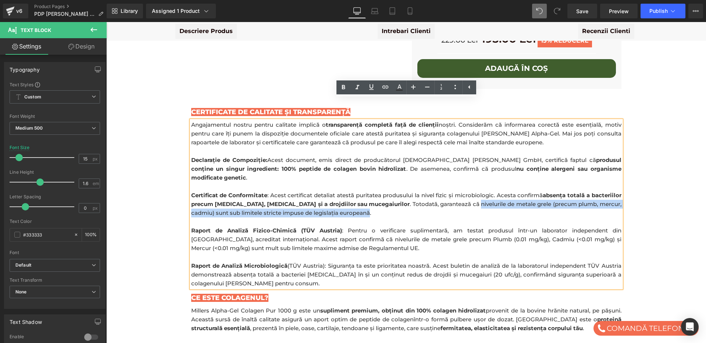
drag, startPoint x: 437, startPoint y: 174, endPoint x: 332, endPoint y: 183, distance: 106.3
click at [332, 191] on p "Certificat de Conformitate : Acest certificat detaliat atestă puritatea produsu…" at bounding box center [406, 204] width 430 height 26
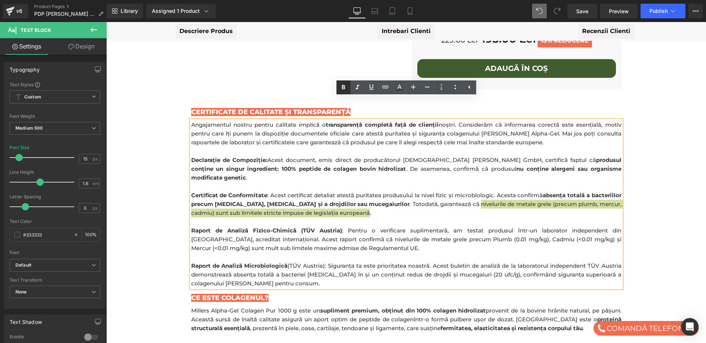
click at [343, 88] on icon at bounding box center [343, 87] width 9 height 9
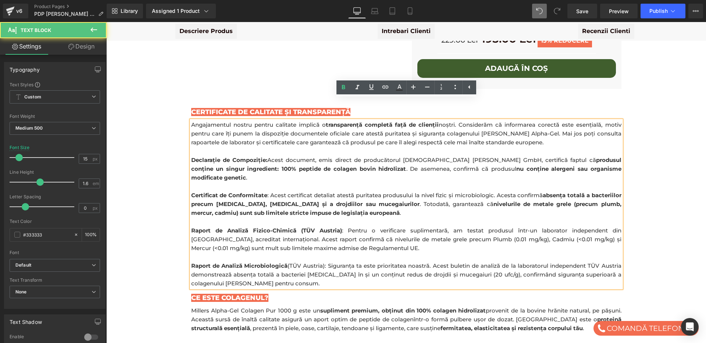
click at [322, 227] on strong "Raport de Analiză Fizico-Chimică (TÜV Austria)" at bounding box center [266, 230] width 151 height 7
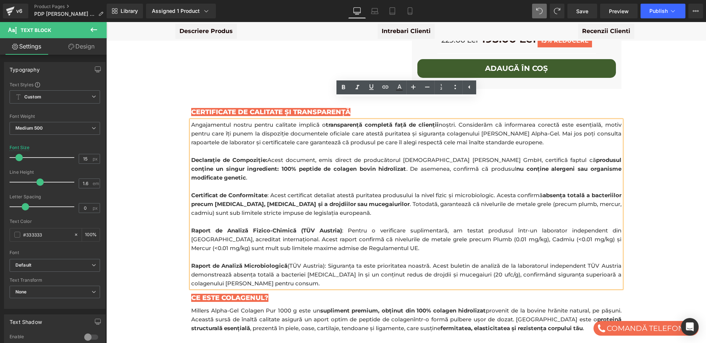
click at [403, 226] on p "Raport de Analiză Fizico-Chimică (TÜV Austria) : Pentru o verificare suplimenta…" at bounding box center [406, 239] width 430 height 26
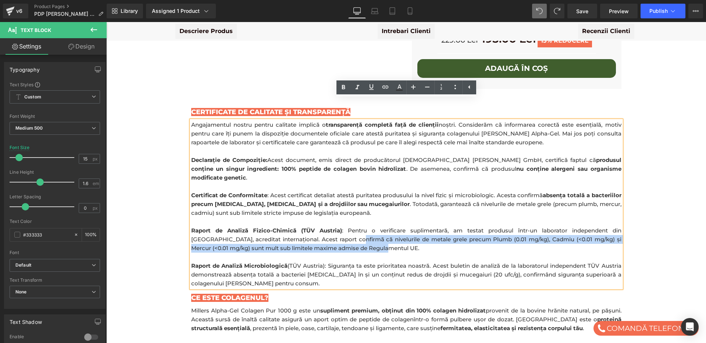
drag, startPoint x: 330, startPoint y: 209, endPoint x: 361, endPoint y: 217, distance: 31.9
click at [361, 226] on p "Raport de Analiză Fizico-Chimică (TÜV Austria) : Pentru o verificare suplimenta…" at bounding box center [406, 239] width 430 height 26
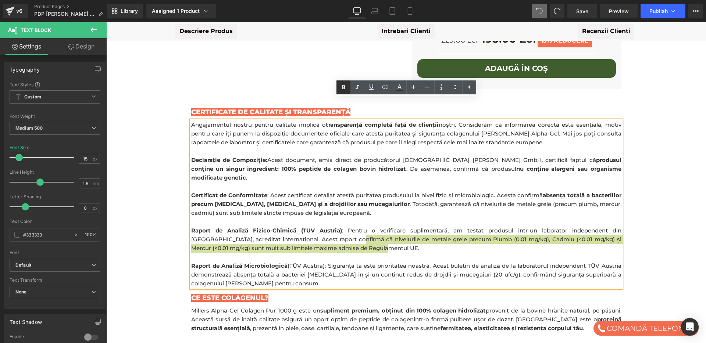
click at [342, 88] on icon at bounding box center [343, 87] width 3 height 4
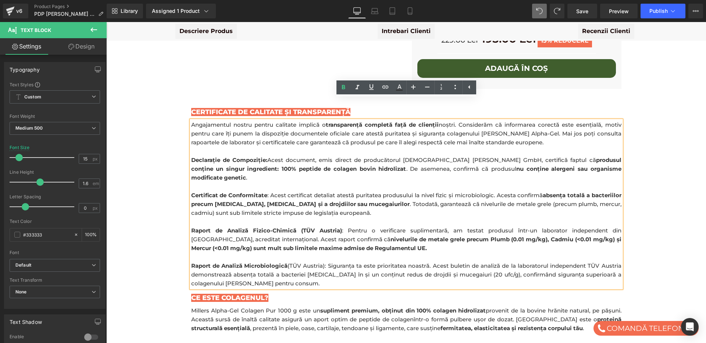
click at [350, 218] on p at bounding box center [406, 222] width 430 height 9
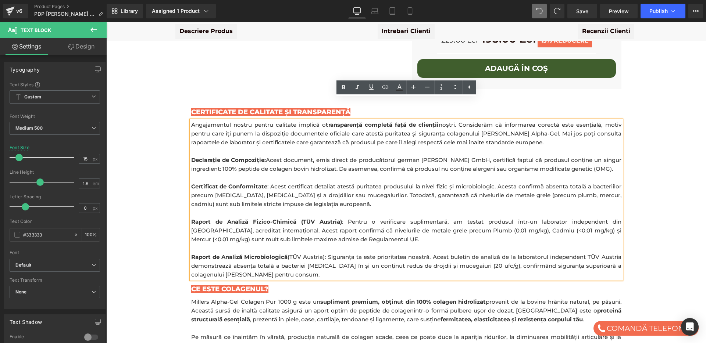
click at [371, 244] on p at bounding box center [406, 248] width 430 height 9
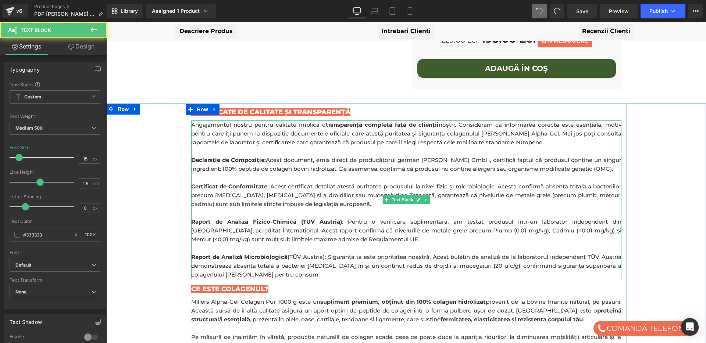
click at [252, 147] on p at bounding box center [406, 151] width 430 height 9
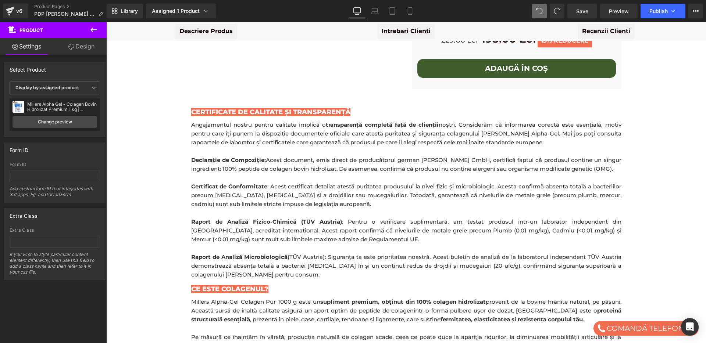
click at [90, 27] on icon at bounding box center [93, 29] width 9 height 9
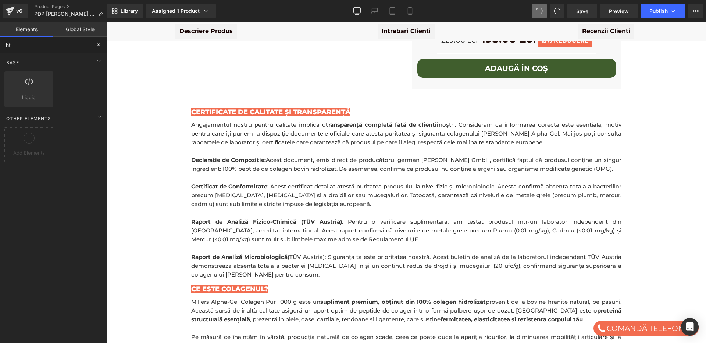
click at [32, 45] on input "ht" at bounding box center [45, 45] width 90 height 16
click at [82, 83] on icon at bounding box center [81, 82] width 10 height 10
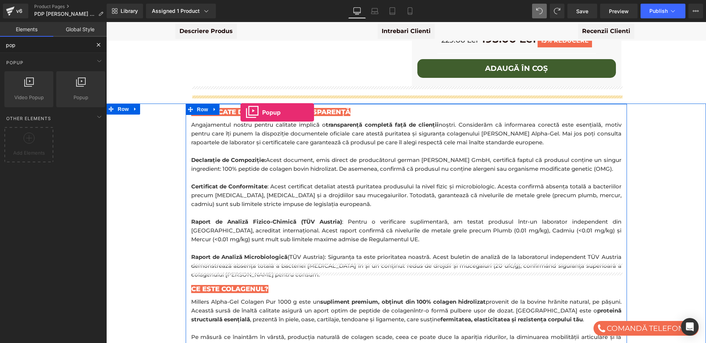
drag, startPoint x: 189, startPoint y: 105, endPoint x: 240, endPoint y: 113, distance: 52.5
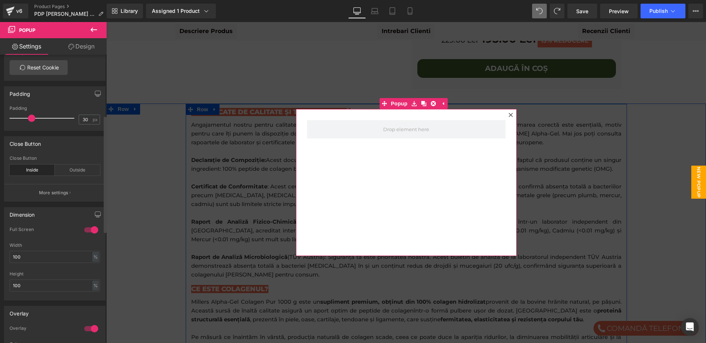
scroll to position [0, 0]
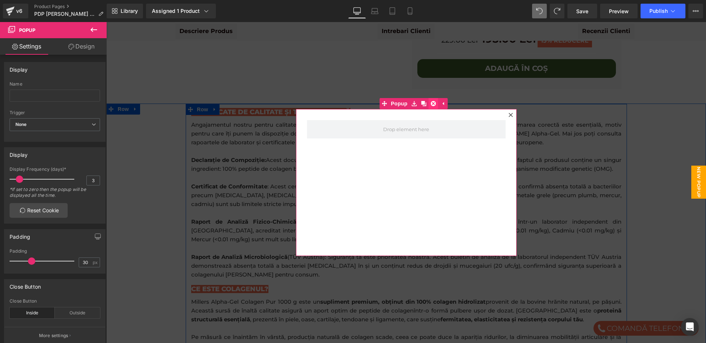
click at [433, 106] on icon at bounding box center [432, 103] width 5 height 5
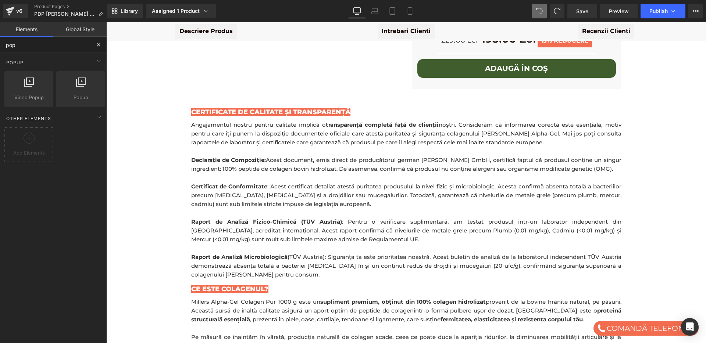
click at [83, 44] on input "pop" at bounding box center [45, 45] width 90 height 16
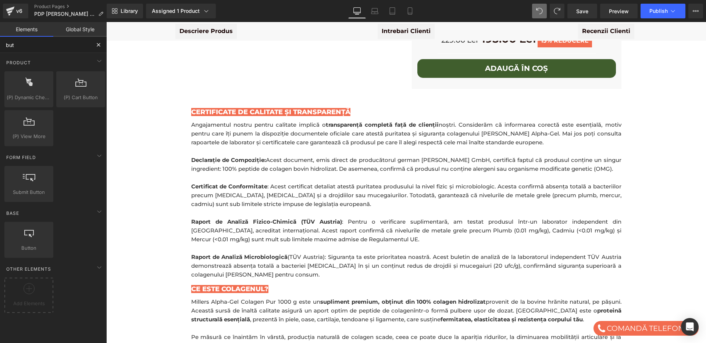
type input "butt"
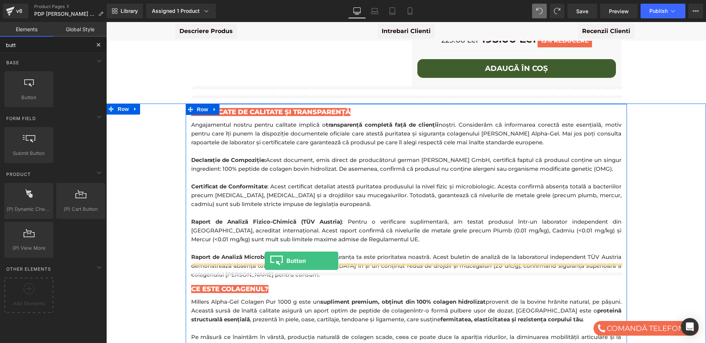
drag, startPoint x: 139, startPoint y: 106, endPoint x: 265, endPoint y: 261, distance: 199.5
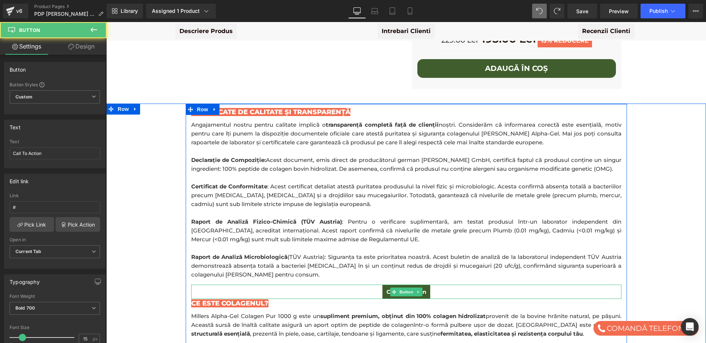
click at [434, 285] on div "Call To Action" at bounding box center [406, 292] width 430 height 14
click at [444, 285] on div "Call To Action" at bounding box center [406, 292] width 430 height 14
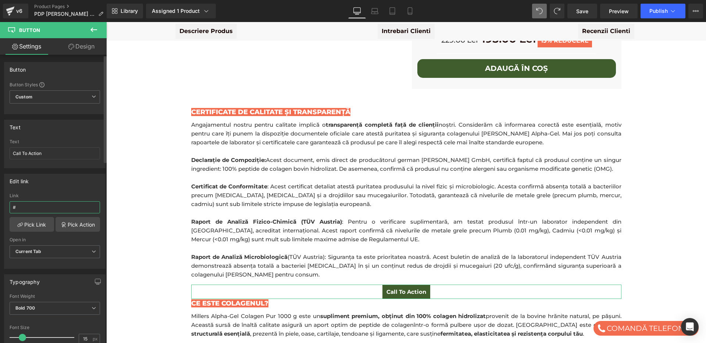
click at [31, 207] on input "#" at bounding box center [55, 207] width 90 height 12
paste input "https://cdn.shopify.com/s/files/1/0606/8971/1317/files/Certificat_de_conformita…"
type input "https://cdn.shopify.com/s/files/1/0606/8971/1317/files/Certificat_de_conformita…"
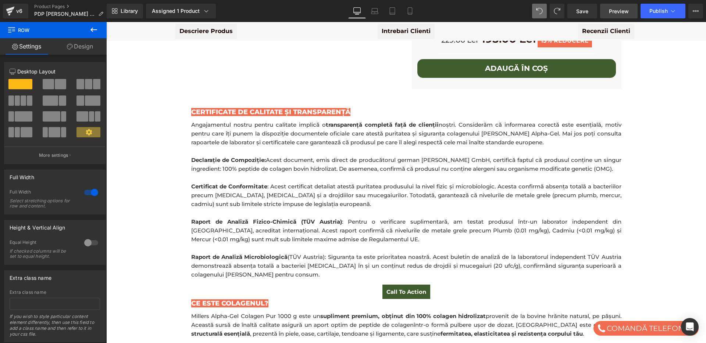
click at [615, 14] on span "Preview" at bounding box center [619, 11] width 20 height 8
click at [618, 11] on span "Preview" at bounding box center [619, 11] width 20 height 8
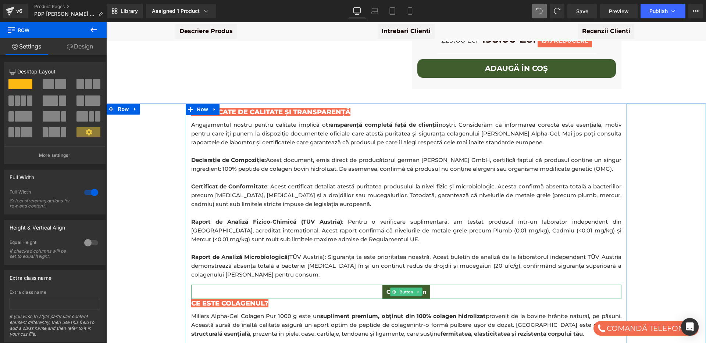
click at [462, 285] on div "Call To Action" at bounding box center [406, 292] width 430 height 14
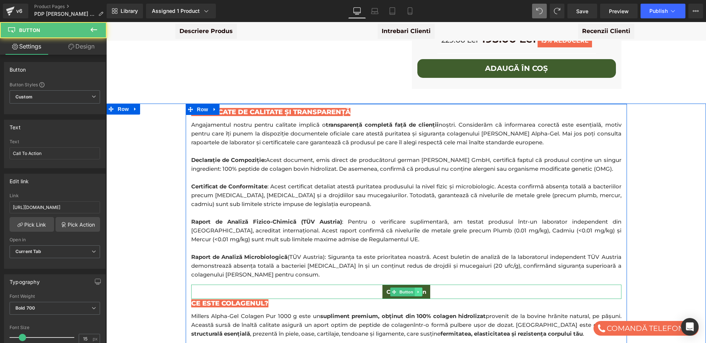
click at [418, 288] on link at bounding box center [418, 292] width 8 height 9
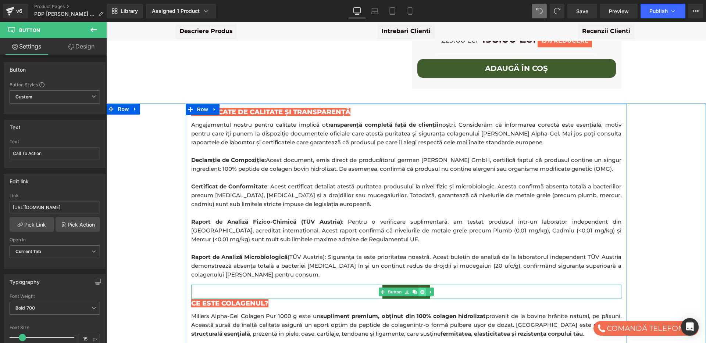
click at [422, 290] on icon at bounding box center [422, 292] width 4 height 4
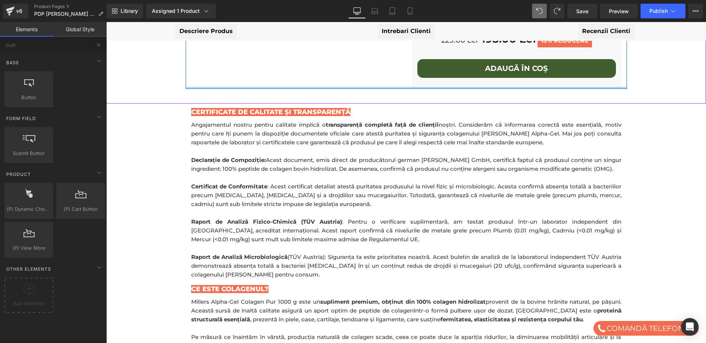
click at [286, 87] on div at bounding box center [406, 88] width 441 height 2
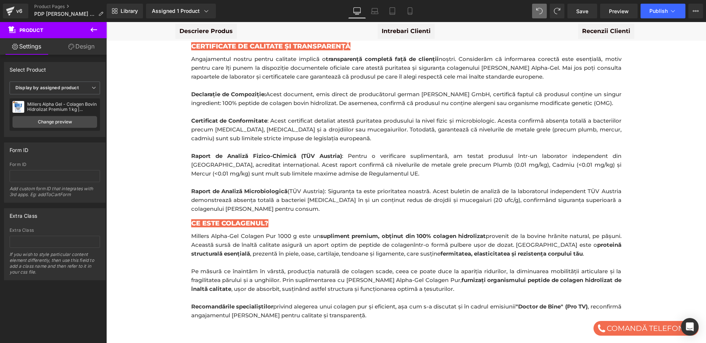
scroll to position [390, 0]
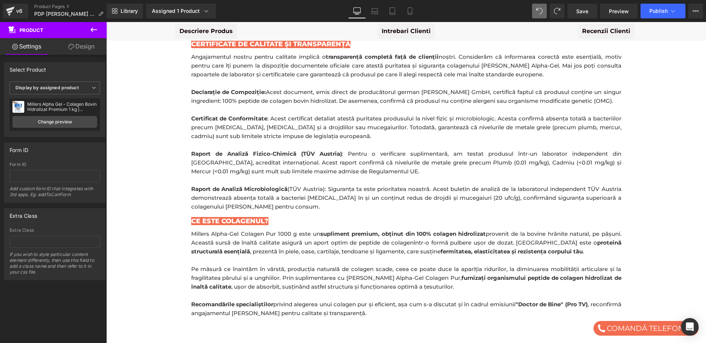
click at [317, 150] on p "Raport de Analiză Fizico-Chimică (TÜV Austria) : Pentru o verificare suplimenta…" at bounding box center [406, 163] width 430 height 26
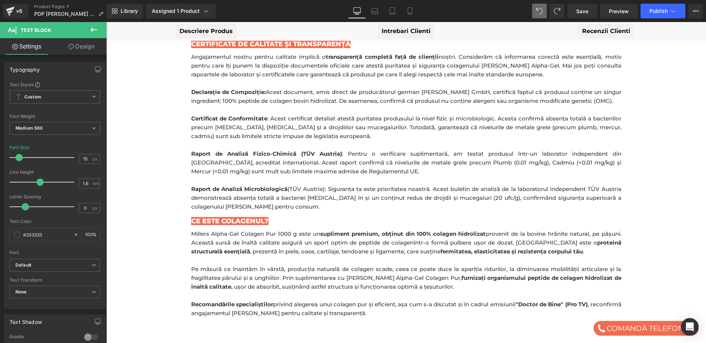
click at [95, 23] on button at bounding box center [94, 30] width 26 height 16
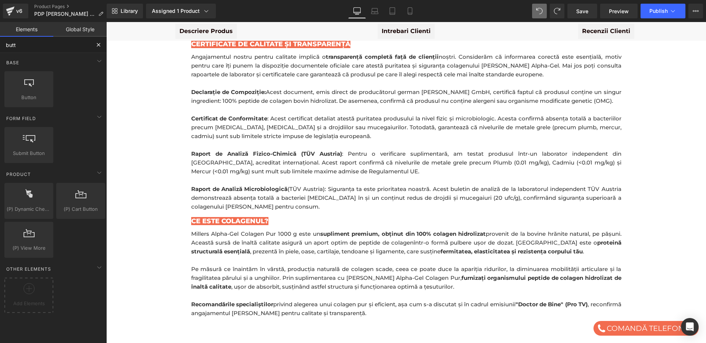
click at [36, 44] on input "butt" at bounding box center [45, 45] width 90 height 16
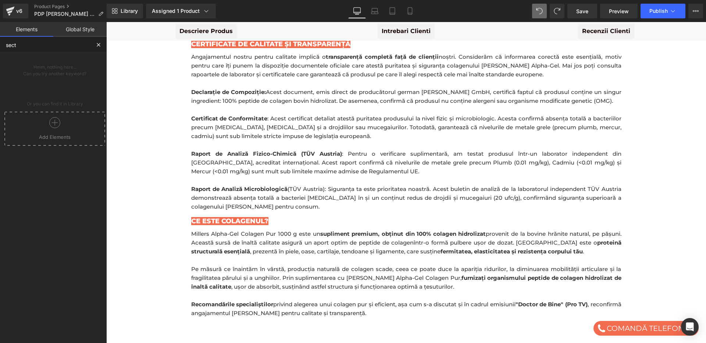
type input "sect"
click at [94, 47] on button at bounding box center [98, 45] width 16 height 16
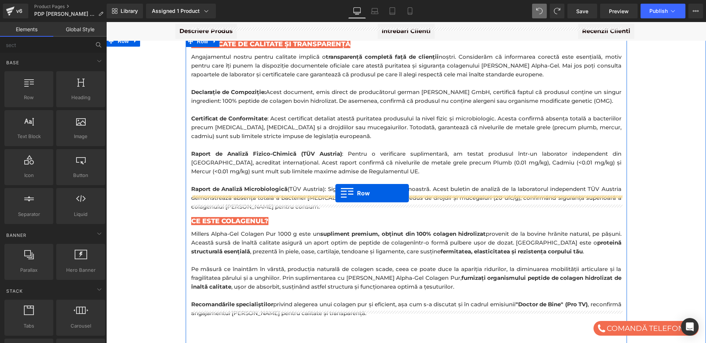
drag, startPoint x: 134, startPoint y: 115, endPoint x: 335, endPoint y: 193, distance: 215.9
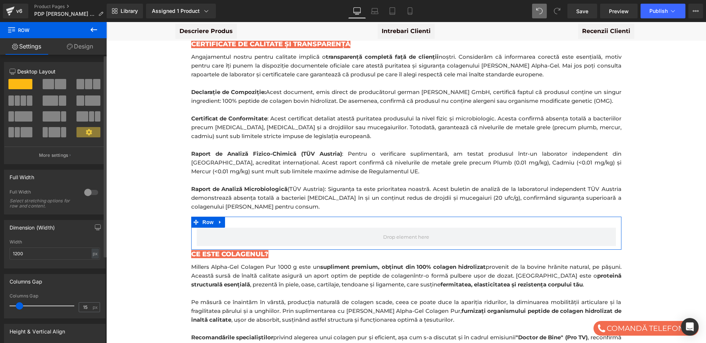
click at [56, 81] on span at bounding box center [60, 84] width 11 height 10
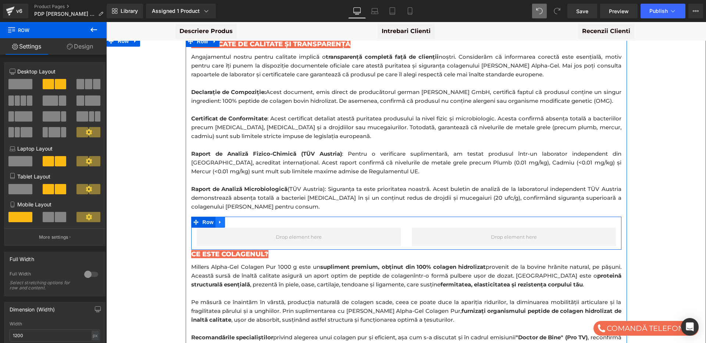
click at [221, 219] on icon at bounding box center [220, 222] width 5 height 6
click at [229, 220] on icon at bounding box center [229, 222] width 5 height 5
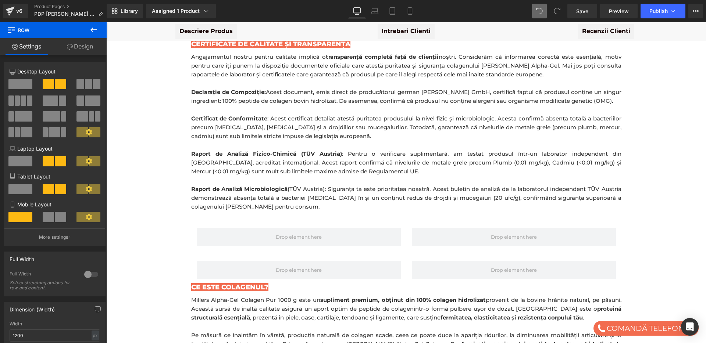
click at [94, 31] on icon at bounding box center [93, 29] width 9 height 9
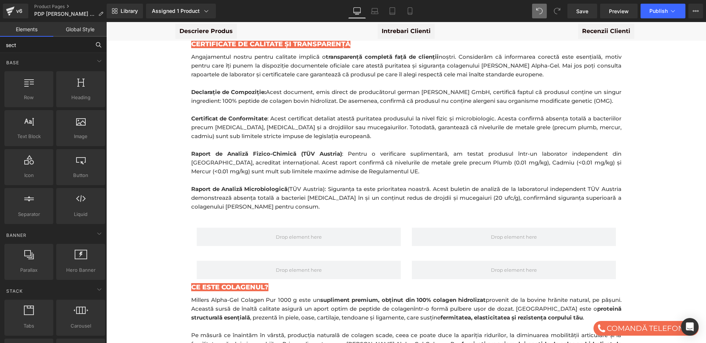
click at [49, 42] on input "sect" at bounding box center [45, 45] width 90 height 16
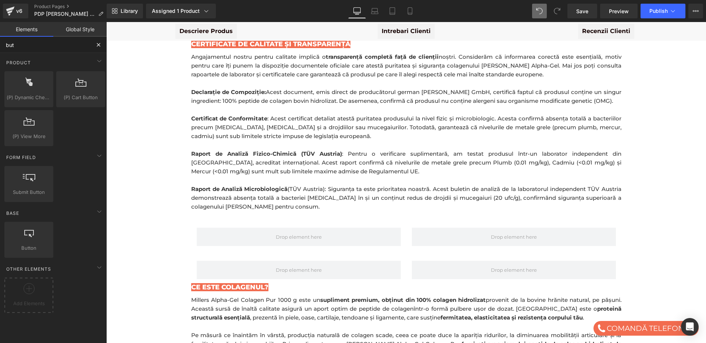
type input "butt"
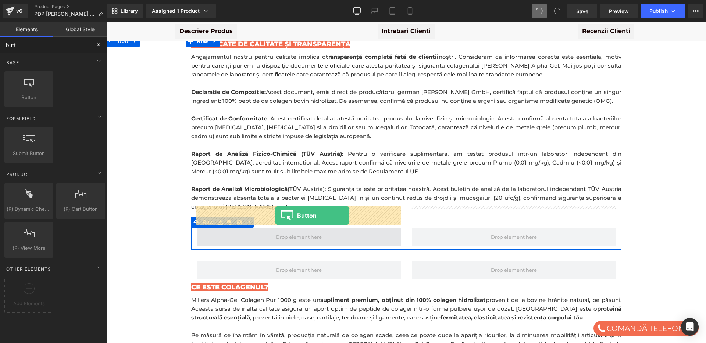
drag, startPoint x: 131, startPoint y: 108, endPoint x: 275, endPoint y: 216, distance: 180.7
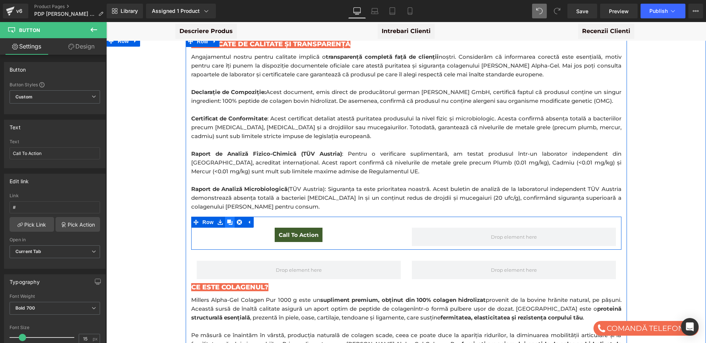
click at [229, 217] on link at bounding box center [230, 222] width 10 height 11
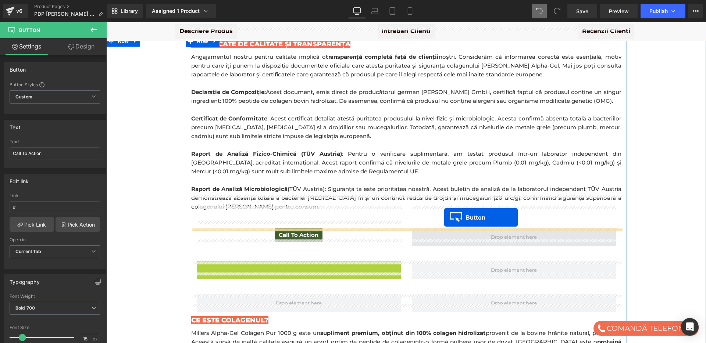
drag, startPoint x: 286, startPoint y: 247, endPoint x: 444, endPoint y: 218, distance: 160.4
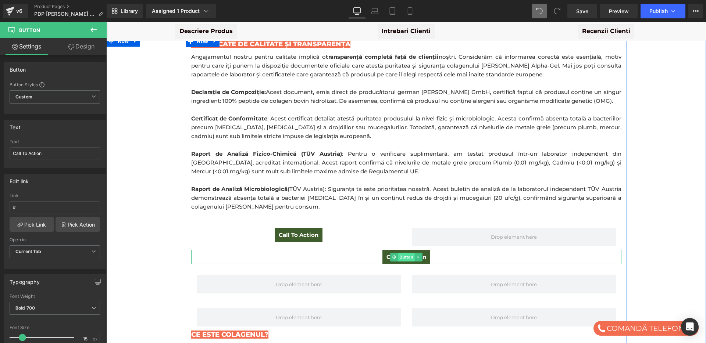
click at [403, 253] on span "Button" at bounding box center [406, 257] width 17 height 9
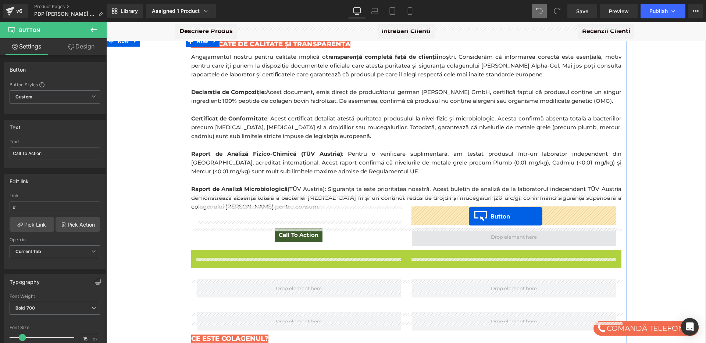
drag, startPoint x: 394, startPoint y: 237, endPoint x: 469, endPoint y: 217, distance: 77.2
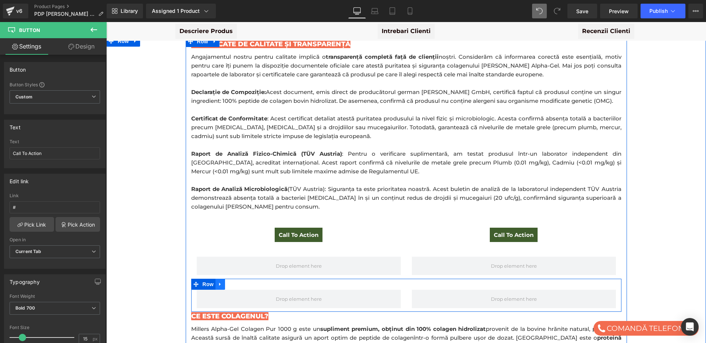
click at [221, 282] on icon at bounding box center [220, 285] width 5 height 6
click at [239, 282] on icon at bounding box center [239, 284] width 5 height 5
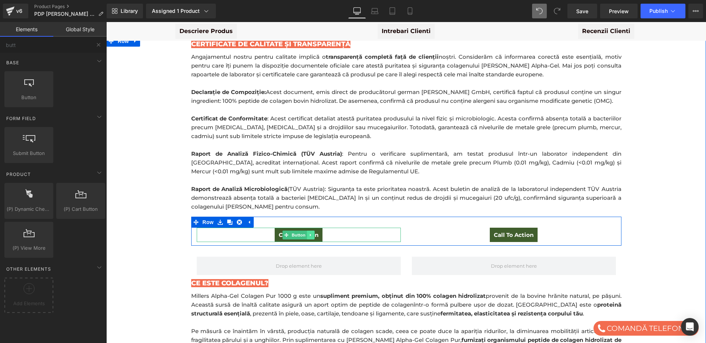
click at [311, 233] on icon at bounding box center [311, 235] width 4 height 4
click at [306, 233] on icon at bounding box center [307, 235] width 4 height 4
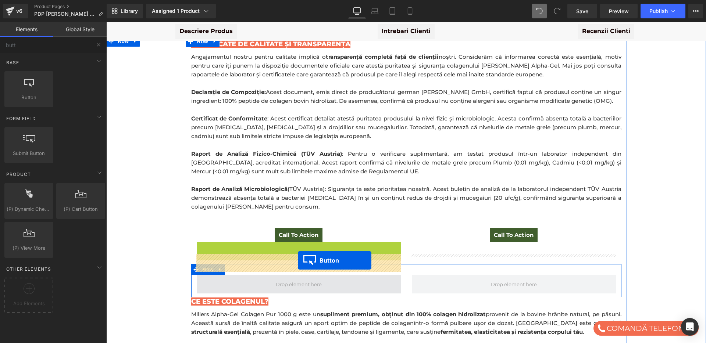
drag, startPoint x: 295, startPoint y: 228, endPoint x: 298, endPoint y: 261, distance: 33.2
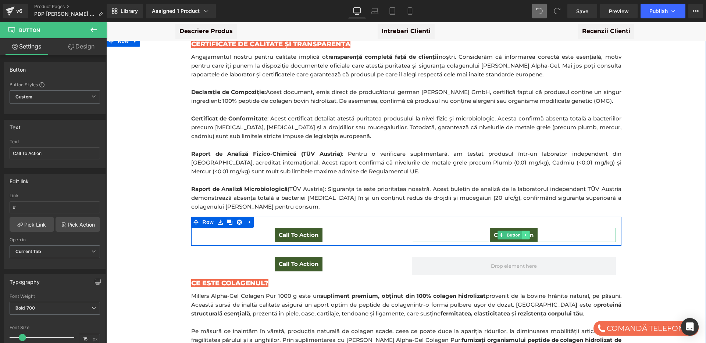
click at [524, 233] on icon at bounding box center [526, 235] width 4 height 4
click at [524, 231] on link at bounding box center [522, 235] width 8 height 9
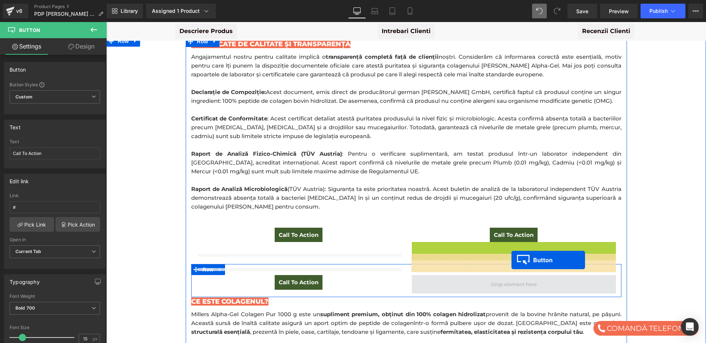
drag, startPoint x: 512, startPoint y: 228, endPoint x: 511, endPoint y: 260, distance: 32.0
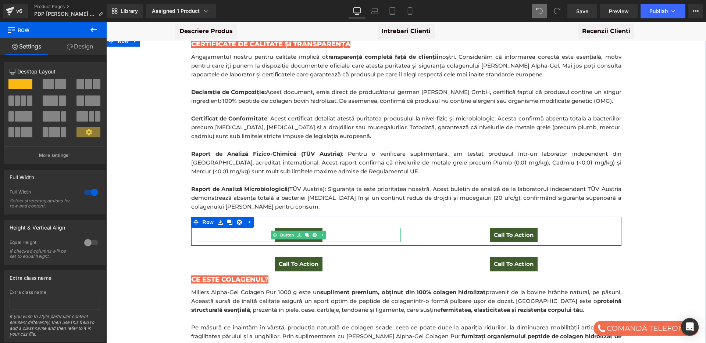
click at [340, 228] on div "Call To Action" at bounding box center [299, 235] width 204 height 14
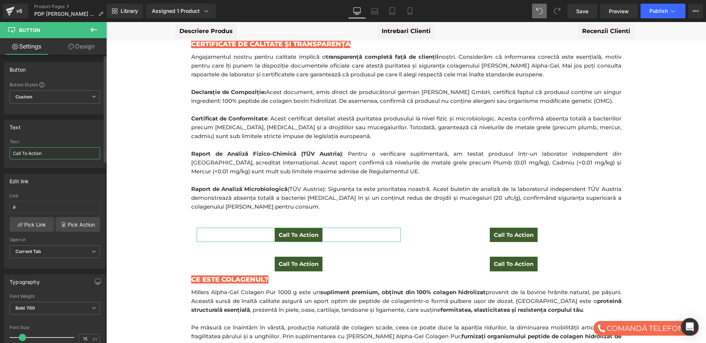
click at [51, 150] on input "Call To Action" at bounding box center [55, 153] width 90 height 12
click at [31, 155] on input "Descarca Certificatul De Conformitate" at bounding box center [55, 153] width 90 height 12
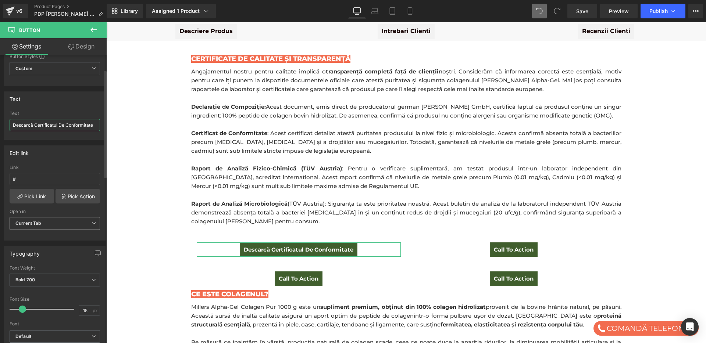
scroll to position [14, 0]
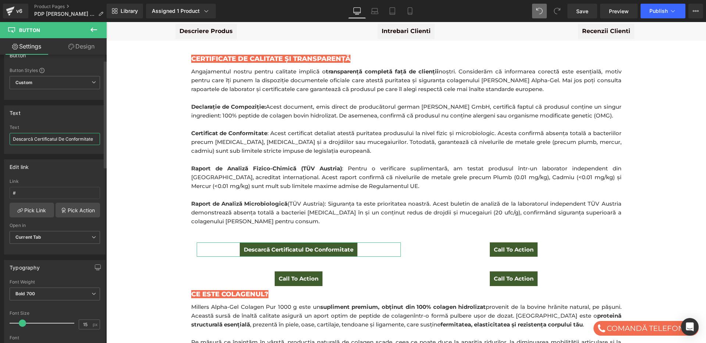
drag, startPoint x: 17, startPoint y: 138, endPoint x: 34, endPoint y: 139, distance: 17.3
click at [34, 139] on input "Descarcă Certificatul De Conformitate" at bounding box center [55, 139] width 90 height 12
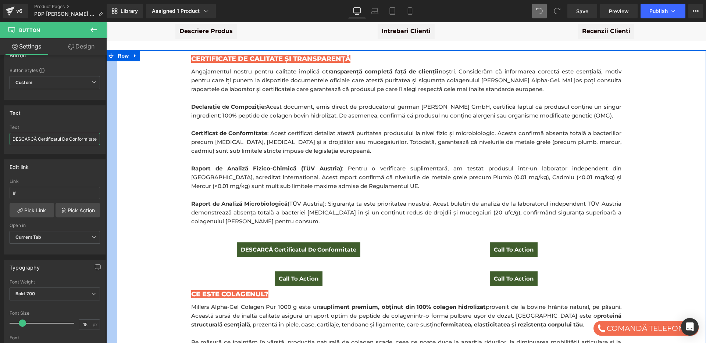
drag, startPoint x: 144, startPoint y: 161, endPoint x: 109, endPoint y: 139, distance: 41.7
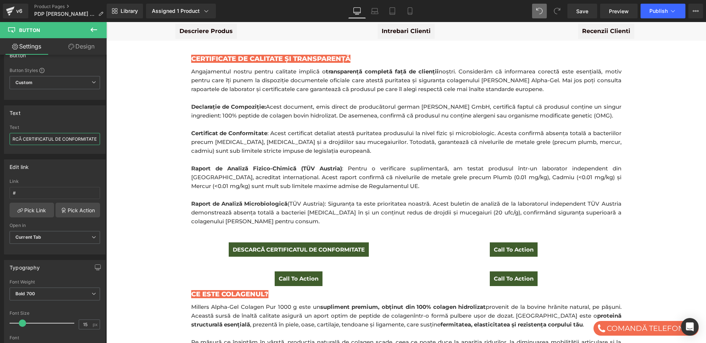
type input "DESCARCĂ CERTIFICATUL DE CONFORMITATE"
click at [22, 194] on input "#" at bounding box center [55, 193] width 90 height 12
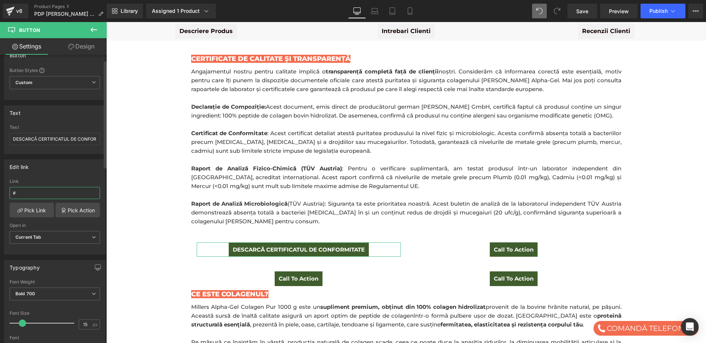
paste input "https://cdn.shopify.com/s/files/1/0606/8971/1317/files/Certificat_de_conformita…"
type input "https://cdn.shopify.com/s/files/1/0606/8971/1317/files/Certificat_de_conformita…"
click at [56, 164] on div "Edit link" at bounding box center [54, 167] width 101 height 14
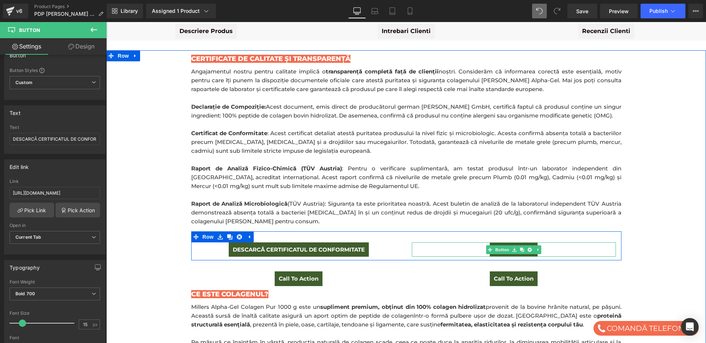
click at [546, 243] on div "Call To Action" at bounding box center [514, 250] width 204 height 14
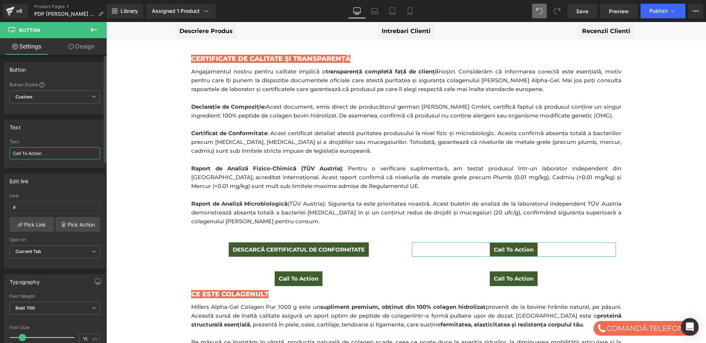
click at [54, 150] on input "Call To Action" at bounding box center [55, 153] width 90 height 12
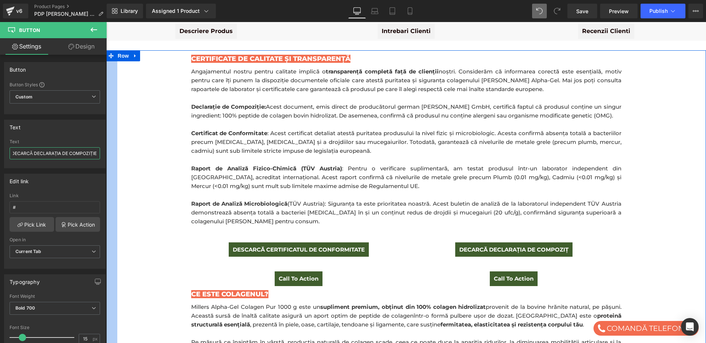
scroll to position [0, 4]
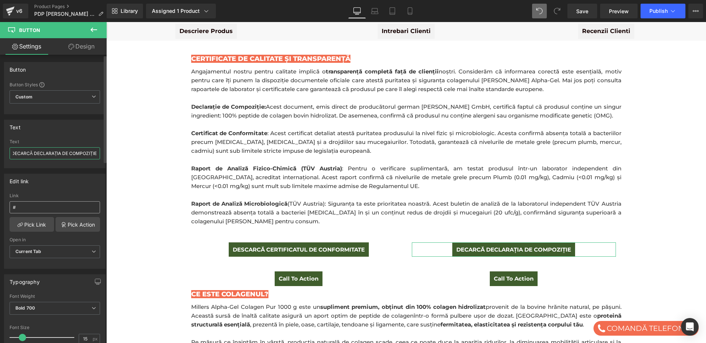
type input "DECARCĂ DECLARAȚIA DE COMPOZIȚIE"
click at [51, 207] on input "#" at bounding box center [55, 207] width 90 height 12
paste input "https://cdn.shopify.com/s/files/1/0606/8971/1317/files/Statement_of_composition…"
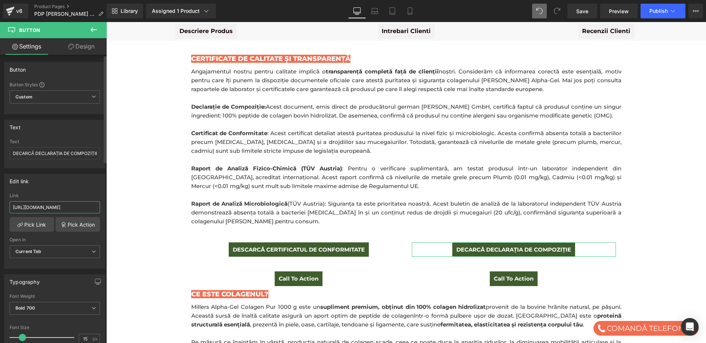
scroll to position [0, 177]
type input "https://cdn.shopify.com/s/files/1/0606/8971/1317/files/Statement_of_composition…"
click at [60, 178] on div "Edit link" at bounding box center [54, 181] width 101 height 14
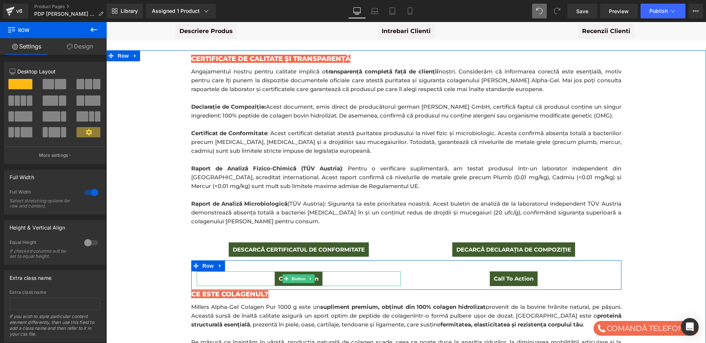
click at [335, 272] on div "Call To Action" at bounding box center [299, 279] width 204 height 14
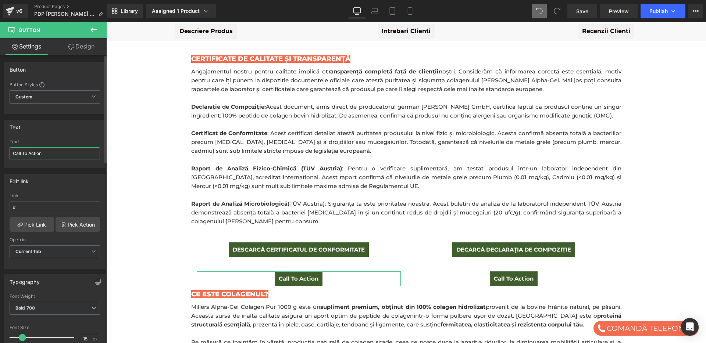
click at [50, 154] on input "Call To Action" at bounding box center [55, 153] width 90 height 12
type input "DESCARCĂ ANALIZA FIZICO-CHIMICÄ"
click at [58, 154] on input "DESCARCĂ ANALIZA FIZICO-CHIMICÄ" at bounding box center [55, 153] width 90 height 12
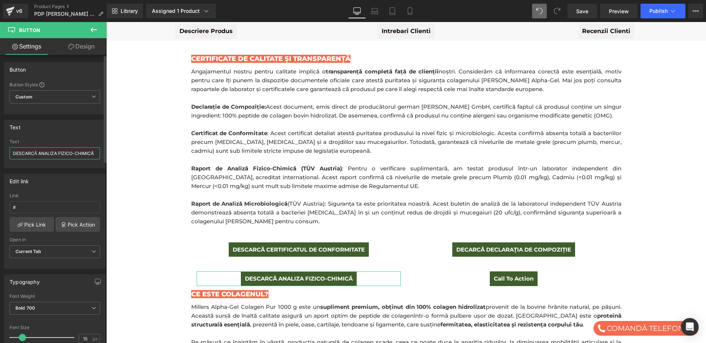
click at [58, 154] on input "DESCARCĂ ANALIZA FIZICO-CHIMICÄ" at bounding box center [55, 153] width 90 height 12
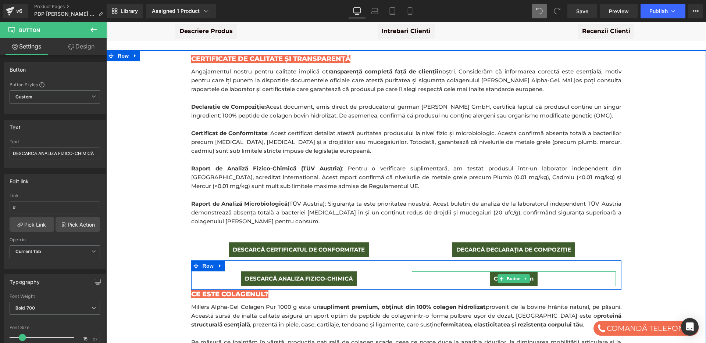
click at [545, 272] on div "Call To Action" at bounding box center [514, 279] width 204 height 14
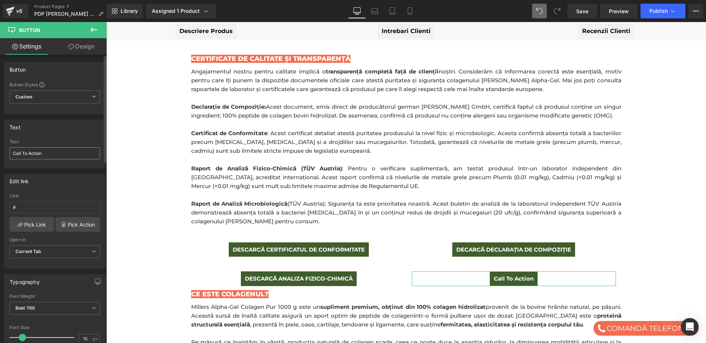
click at [67, 154] on input "Call To Action" at bounding box center [55, 153] width 90 height 12
paste input "DESCARCĂ ANALIZA FIZICO-CHIMICÄ"
drag, startPoint x: 59, startPoint y: 154, endPoint x: 94, endPoint y: 154, distance: 35.3
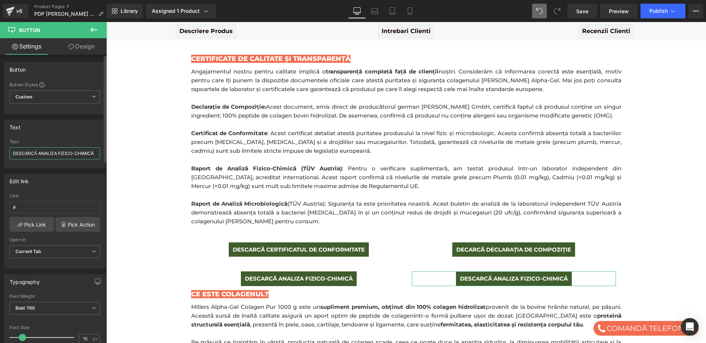
click at [94, 154] on input "DESCARCĂ ANALIZA FIZICO-CHIMICÄ" at bounding box center [55, 153] width 90 height 12
type input "DESCARCĂ ANALIZA MICROBIOLOGICĂ"
click at [31, 205] on input "#" at bounding box center [55, 207] width 90 height 12
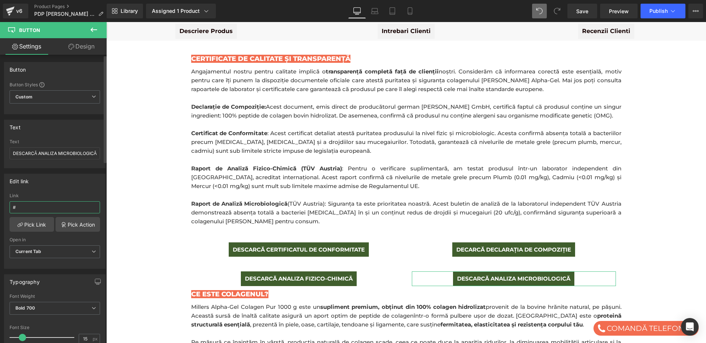
click at [31, 205] on input "#" at bounding box center [55, 207] width 90 height 12
paste input "https://cdn.shopify.com/s/files/1/0606/8971/1317/files/Test_Microbiologic_-_Mil…"
type input "https://cdn.shopify.com/s/files/1/0606/8971/1317/files/Test_Microbiologic_-_Mil…"
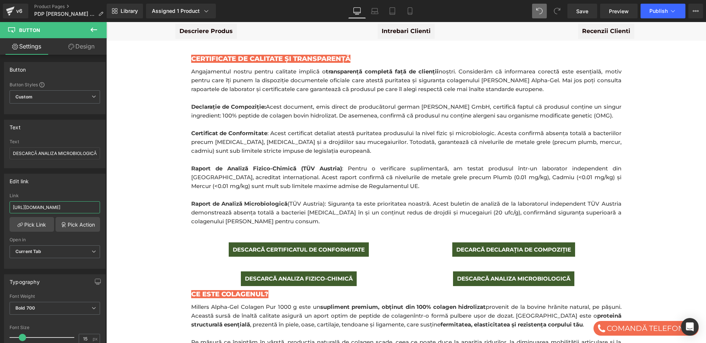
scroll to position [0, 0]
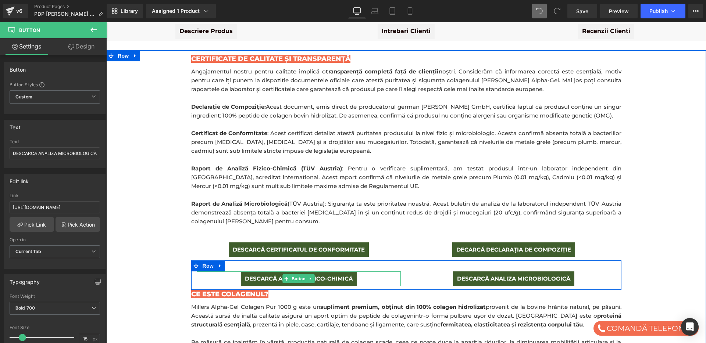
click at [372, 272] on div "DESCARCĂ ANALIZA FIZICO-CHIMICÄ" at bounding box center [299, 279] width 204 height 14
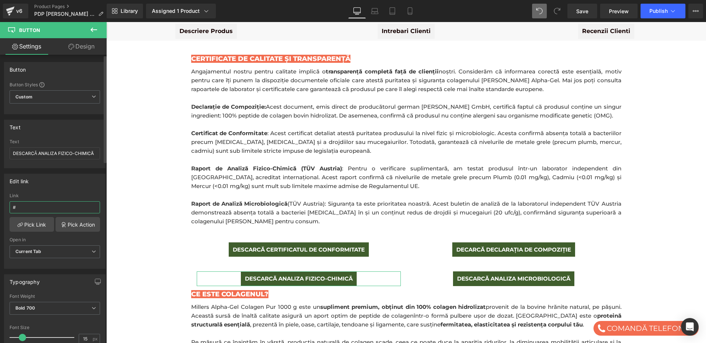
click at [22, 204] on input "#" at bounding box center [55, 207] width 90 height 12
paste input "https://cdn.shopify.com/s/files/1/0606/8971/1317/files/Test_Fizico-Chimic_-_Mil…"
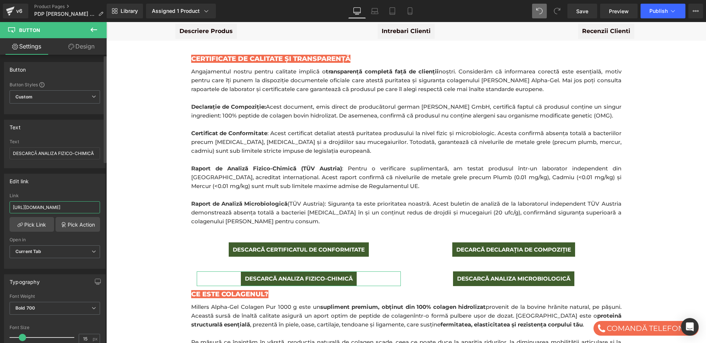
type input "https://cdn.shopify.com/s/files/1/0606/8971/1317/files/Test_Fizico-Chimic_-_Mil…"
click at [53, 183] on div "Edit link" at bounding box center [54, 181] width 101 height 14
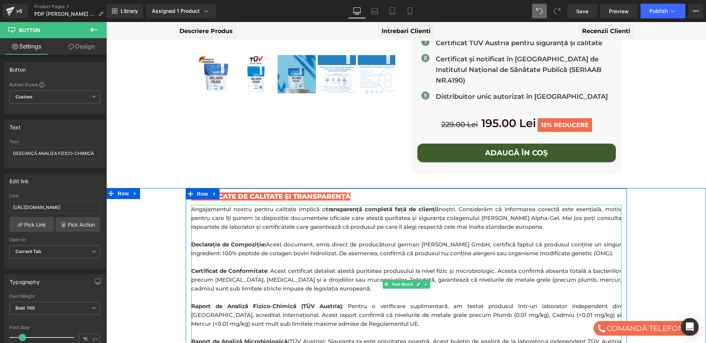
scroll to position [232, 0]
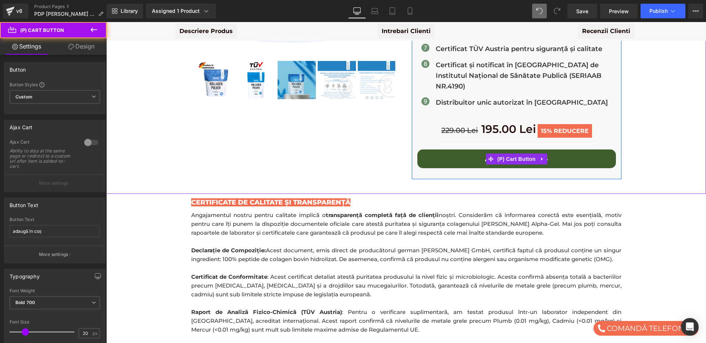
click at [465, 150] on button "adaugă în coș" at bounding box center [516, 159] width 199 height 18
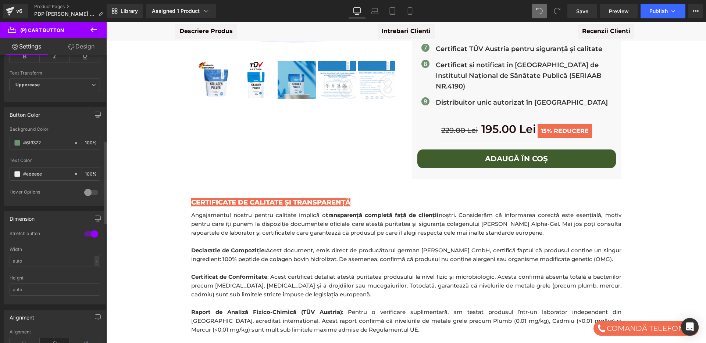
scroll to position [282, 0]
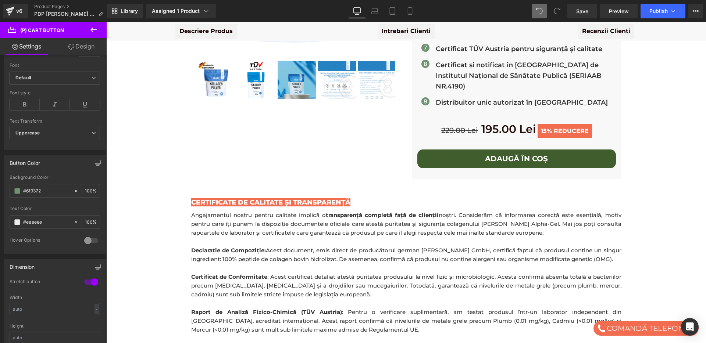
click at [76, 44] on link "Design" at bounding box center [81, 46] width 53 height 17
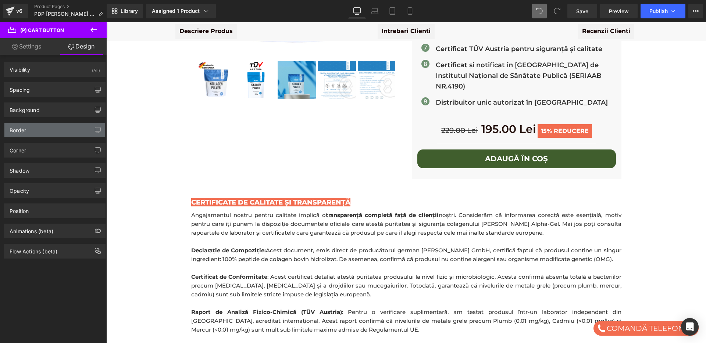
click at [49, 131] on div "Border" at bounding box center [54, 130] width 101 height 14
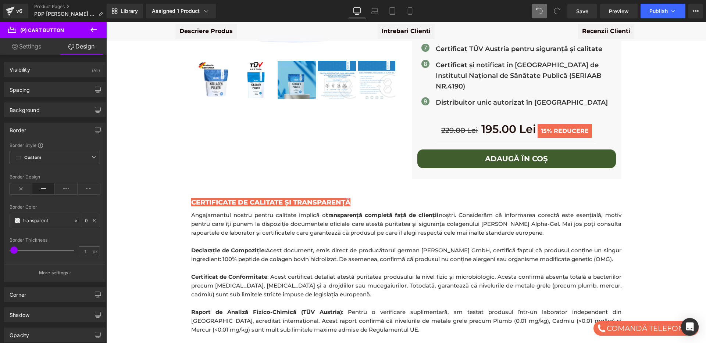
click at [49, 131] on div "Border" at bounding box center [54, 130] width 101 height 14
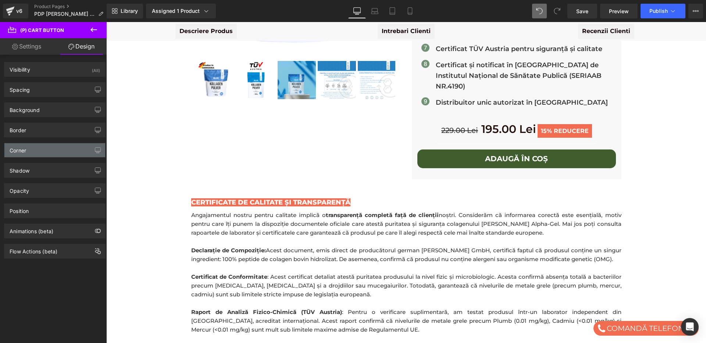
click at [46, 149] on div "Corner" at bounding box center [54, 150] width 101 height 14
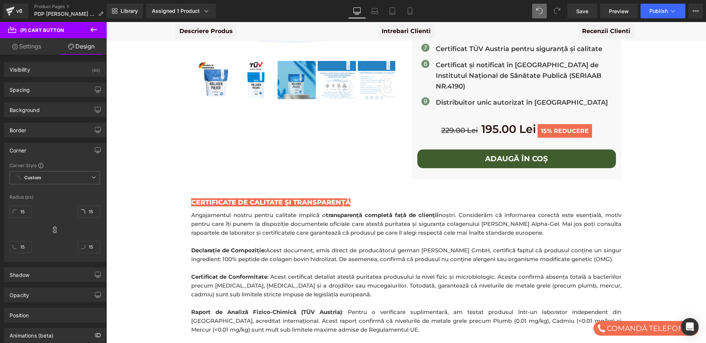
click at [46, 149] on div "Corner" at bounding box center [54, 150] width 101 height 14
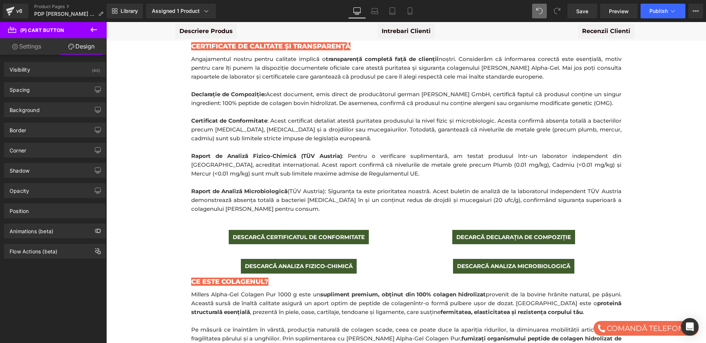
scroll to position [442, 0]
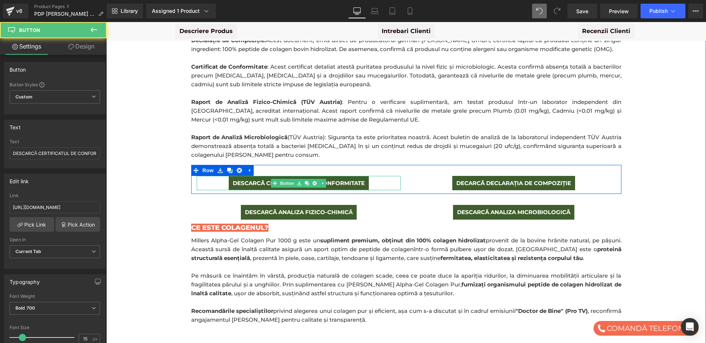
click at [362, 176] on link "DESCARCĂ CERTIFICATUL DE CONFORMITATE" at bounding box center [299, 183] width 140 height 14
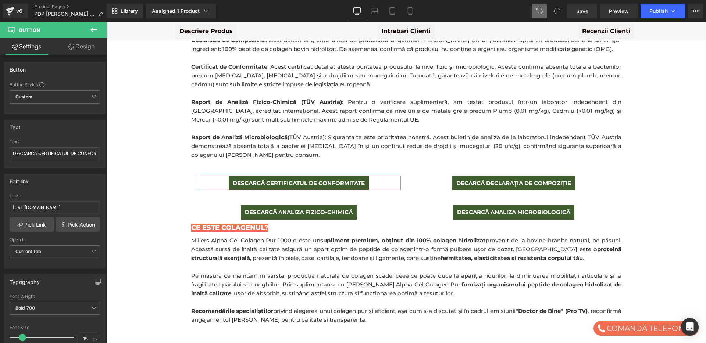
click at [79, 47] on link "Design" at bounding box center [81, 46] width 53 height 17
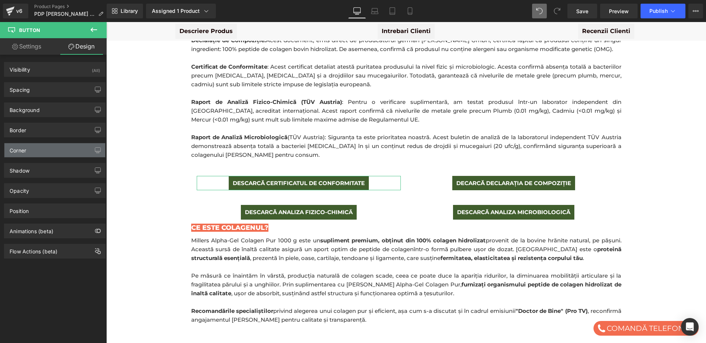
click at [43, 149] on div "Corner" at bounding box center [54, 150] width 101 height 14
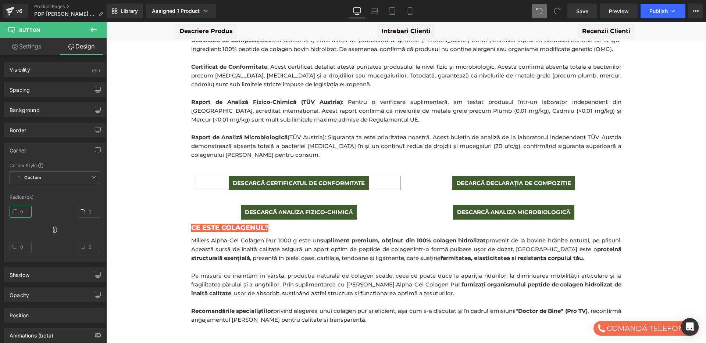
click at [20, 213] on input "text" at bounding box center [21, 212] width 22 height 12
type input "15"
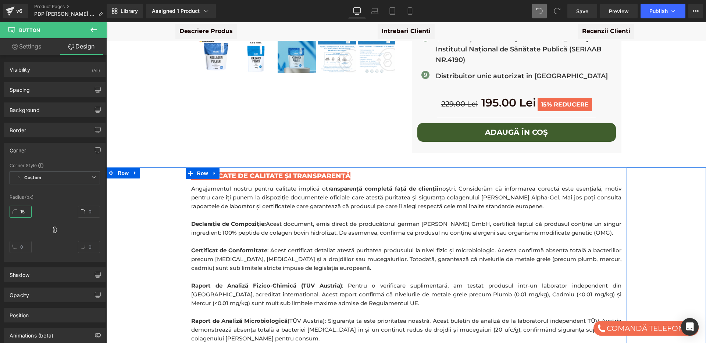
scroll to position [231, 0]
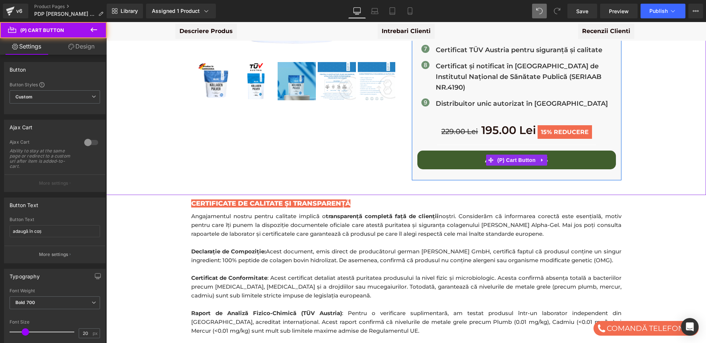
click at [459, 151] on button "adaugă în coș" at bounding box center [516, 160] width 199 height 18
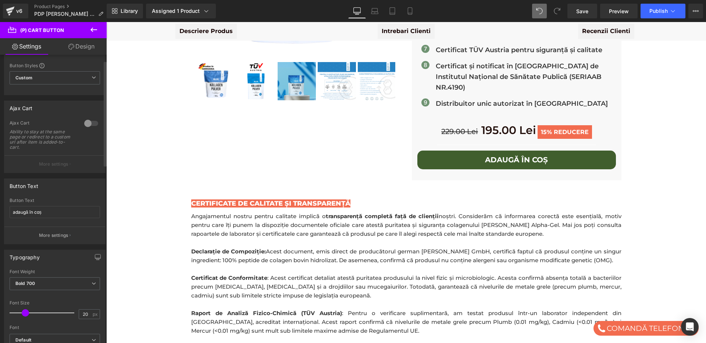
scroll to position [0, 0]
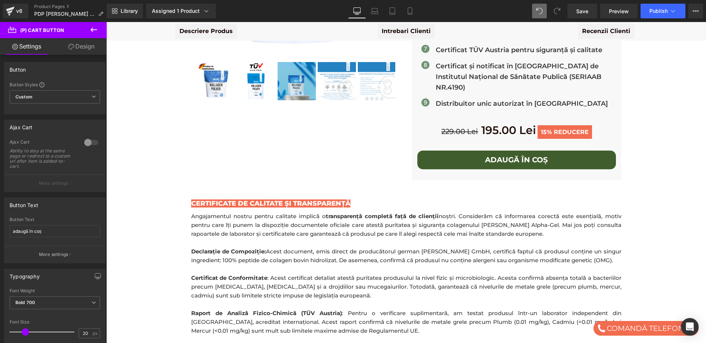
click at [81, 49] on link "Design" at bounding box center [81, 46] width 53 height 17
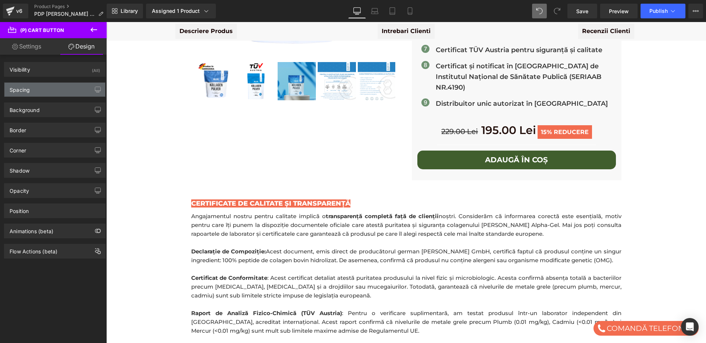
click at [42, 92] on div "Spacing" at bounding box center [54, 90] width 101 height 14
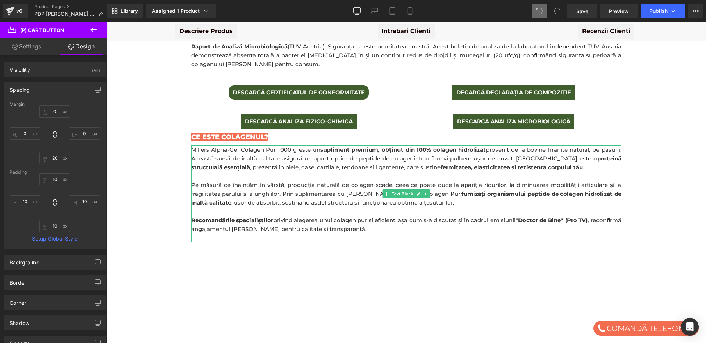
scroll to position [502, 0]
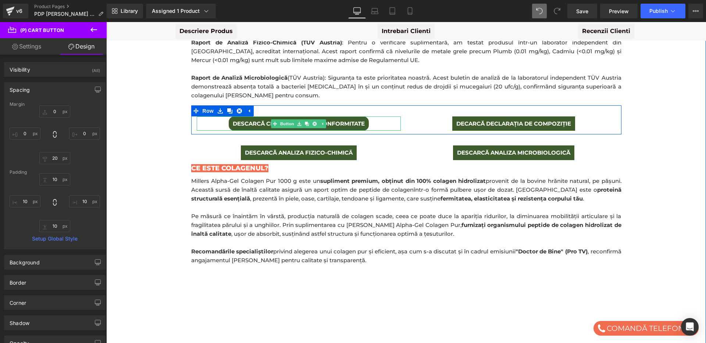
click at [258, 117] on link "DESCARCĂ CERTIFICATUL DE CONFORMITATE" at bounding box center [299, 124] width 140 height 14
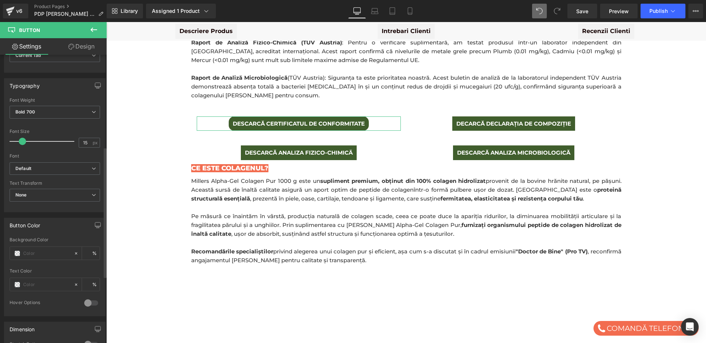
scroll to position [77, 0]
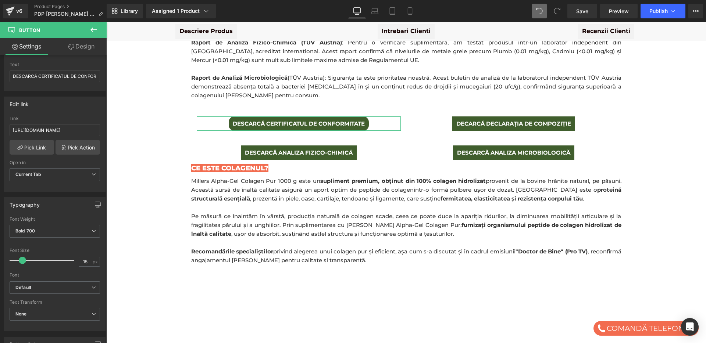
click at [84, 48] on link "Design" at bounding box center [81, 46] width 53 height 17
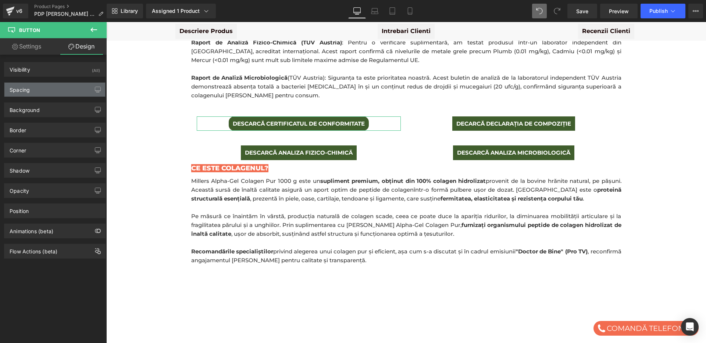
click at [40, 92] on div "Spacing" at bounding box center [54, 90] width 101 height 14
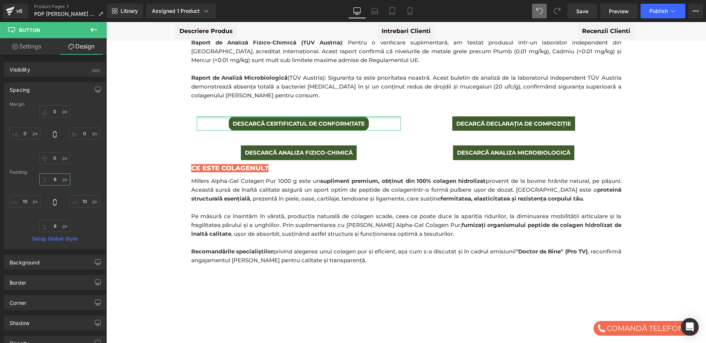
click at [54, 182] on input "text" at bounding box center [54, 180] width 31 height 12
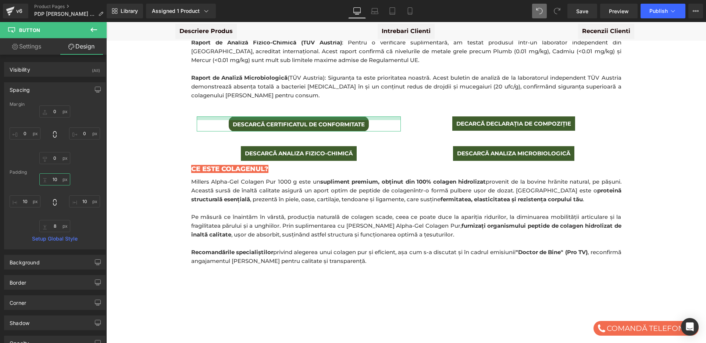
click at [49, 180] on input "10" at bounding box center [54, 180] width 31 height 12
type input "10"
click at [53, 227] on input "text" at bounding box center [54, 226] width 31 height 12
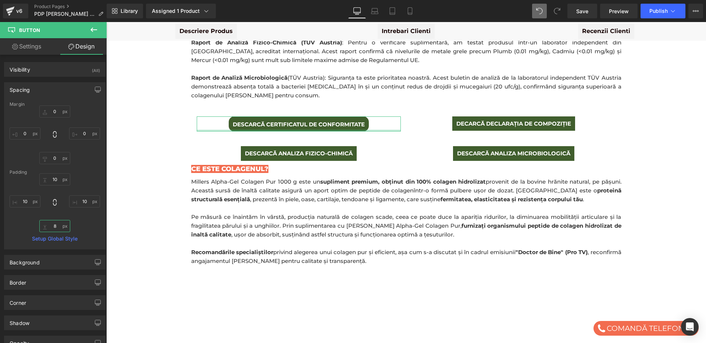
click at [53, 227] on input "text" at bounding box center [54, 226] width 31 height 12
paste input "10"
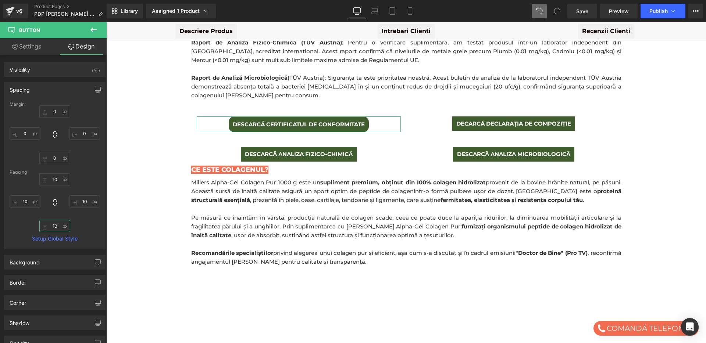
type input "10"
click at [26, 219] on div "10 10" at bounding box center [55, 203] width 90 height 59
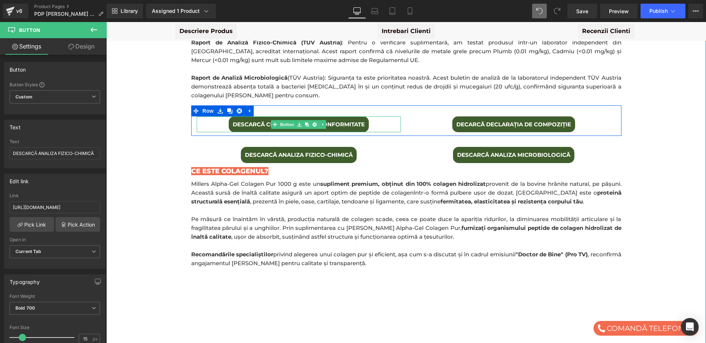
click at [253, 121] on span "DESCARCĂ CERTIFICATUL DE CONFORMITATE" at bounding box center [299, 125] width 132 height 8
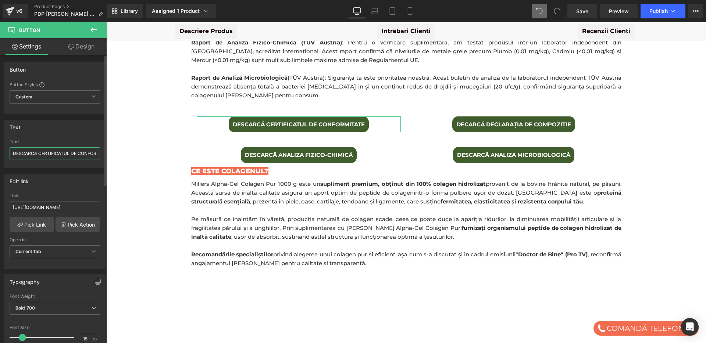
click at [69, 156] on input "DESCARCĂ CERTIFICATUL DE CONFORMITATE" at bounding box center [55, 153] width 90 height 12
type input "DESCARCĂ CERTIFICAT DE CONFORMITATE"
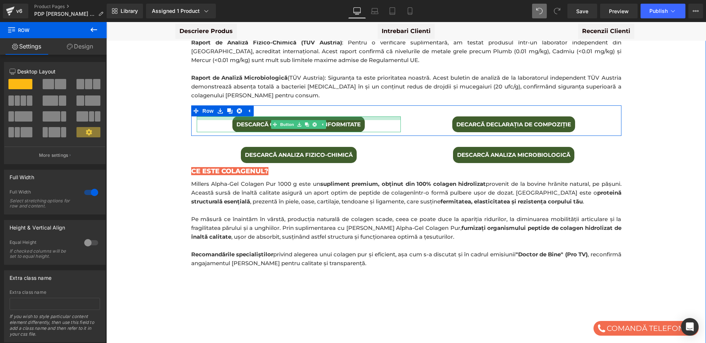
click at [269, 117] on div at bounding box center [299, 119] width 204 height 4
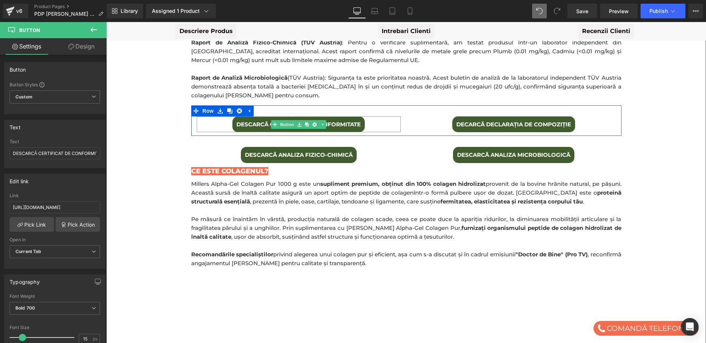
click at [244, 121] on span "DESCARCĂ CERTIFICAT DE CONFORMITATE" at bounding box center [298, 125] width 124 height 8
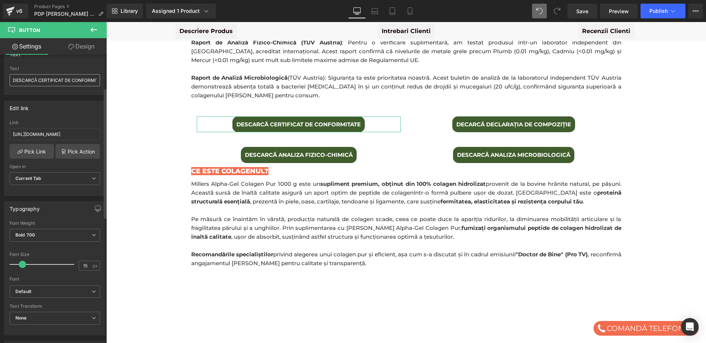
scroll to position [79, 0]
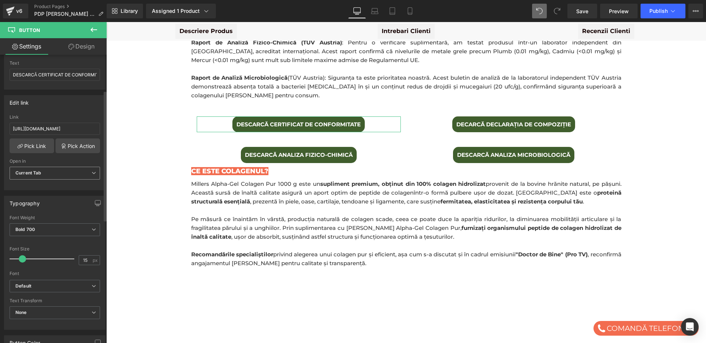
click at [64, 174] on span "Current Tab" at bounding box center [55, 173] width 90 height 13
click at [55, 194] on li "New Tab" at bounding box center [53, 197] width 87 height 11
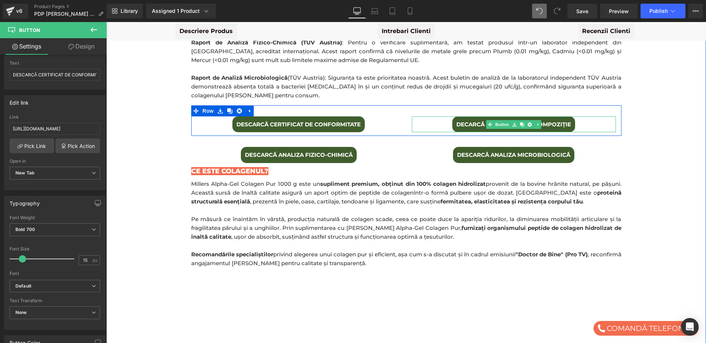
click at [477, 121] on span "DECARCĂ DECLARAȚIA DE COMPOZIȚIE" at bounding box center [513, 125] width 115 height 8
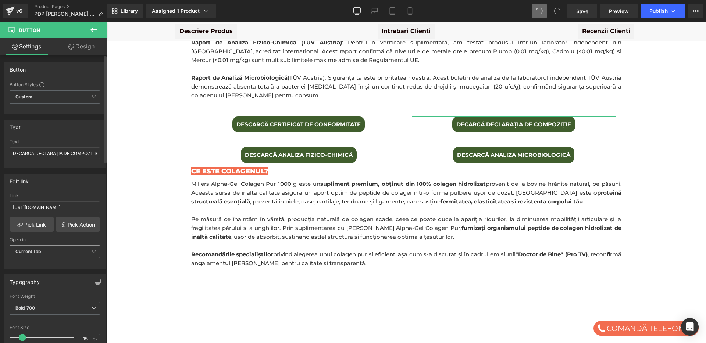
click at [52, 249] on span "Current Tab" at bounding box center [55, 252] width 90 height 13
click at [47, 274] on li "New Tab" at bounding box center [53, 276] width 87 height 11
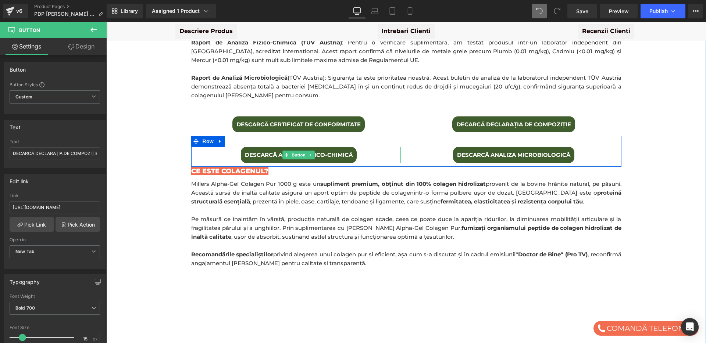
click at [270, 151] on span "DESCARCĂ ANALIZA FIZICO-CHIMICÄ" at bounding box center [299, 155] width 108 height 8
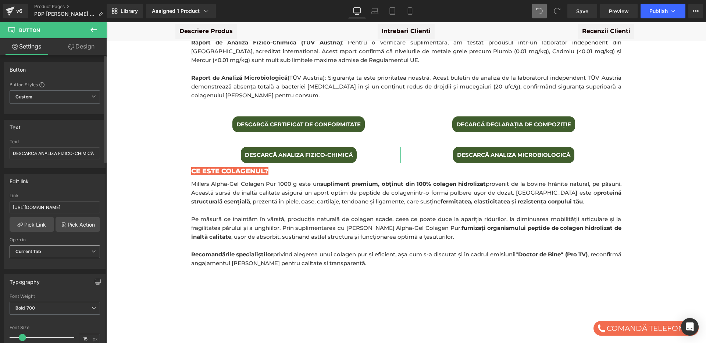
click at [33, 253] on b "Current Tab" at bounding box center [28, 252] width 26 height 6
click at [34, 278] on div "New Tab" at bounding box center [30, 276] width 19 height 5
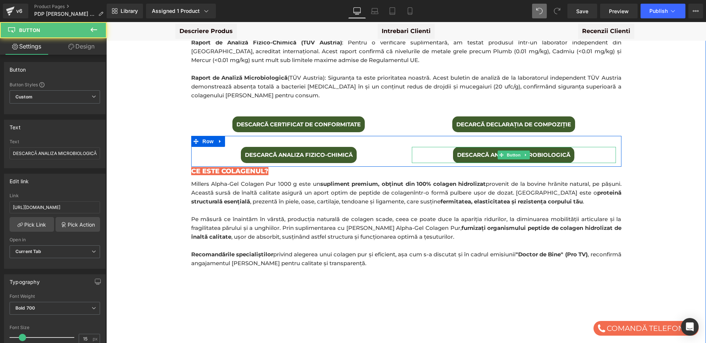
click at [490, 151] on span "DESCARCĂ ANALIZA MICROBIOLOGICĂ" at bounding box center [513, 155] width 113 height 8
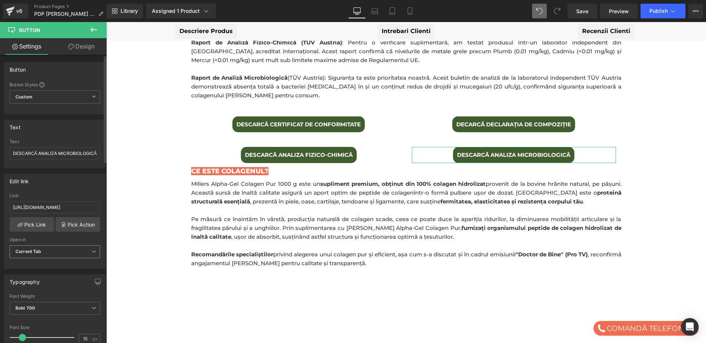
click at [47, 252] on span "Current Tab" at bounding box center [55, 252] width 90 height 13
click at [40, 276] on li "New Tab" at bounding box center [53, 276] width 87 height 11
click at [375, 12] on icon at bounding box center [374, 10] width 7 height 7
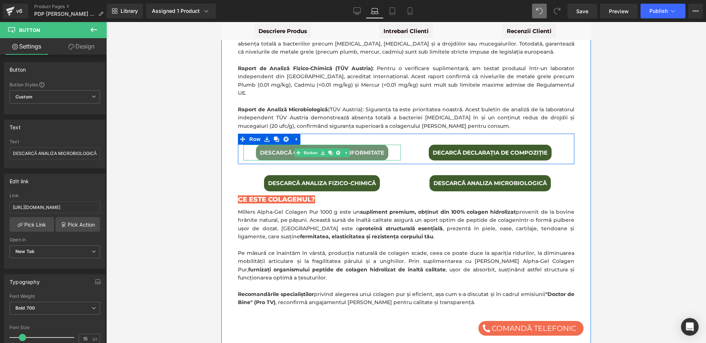
scroll to position [546, 0]
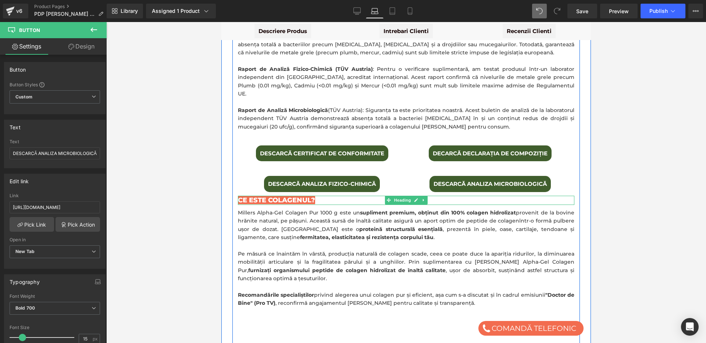
click at [440, 196] on h3 "Ce Este Colagenul?" at bounding box center [406, 200] width 336 height 9
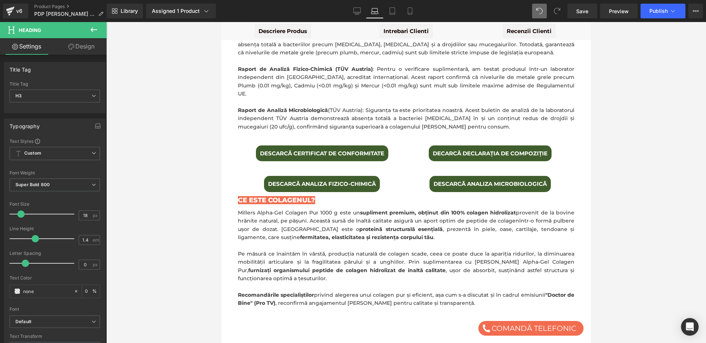
click at [86, 51] on link "Design" at bounding box center [81, 46] width 53 height 17
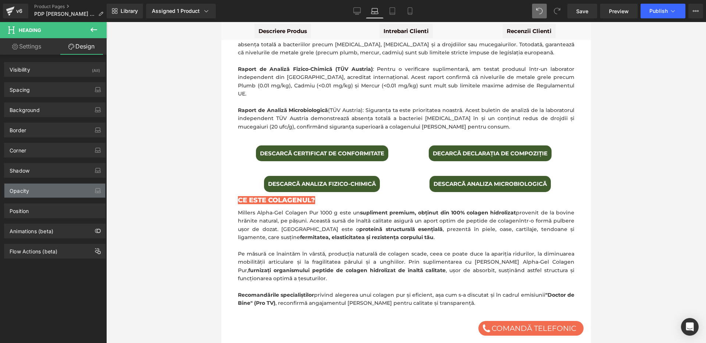
click at [37, 188] on div "Opacity" at bounding box center [54, 191] width 101 height 14
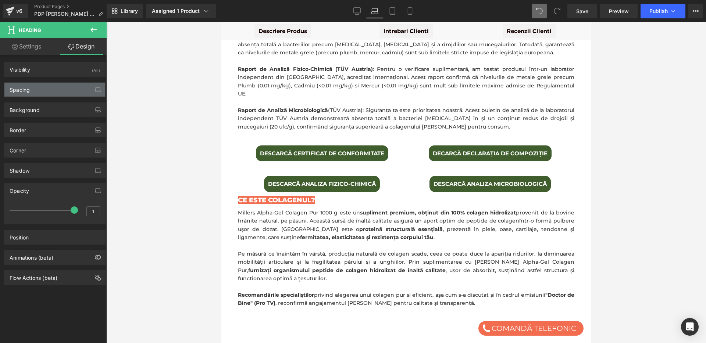
click at [39, 89] on div "Spacing" at bounding box center [54, 90] width 101 height 14
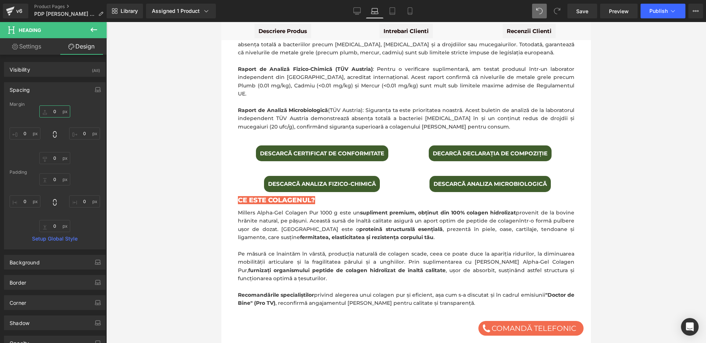
click at [54, 111] on input "0" at bounding box center [54, 112] width 31 height 12
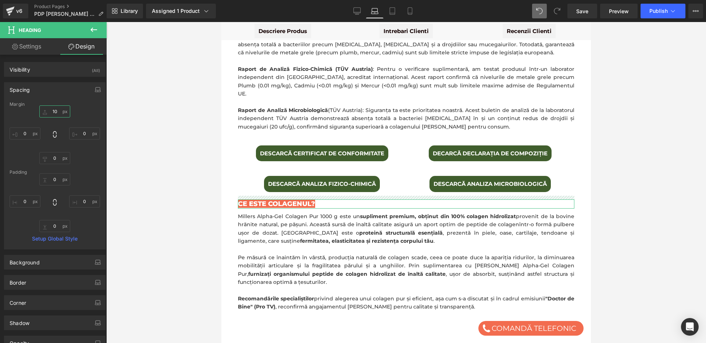
type input "1"
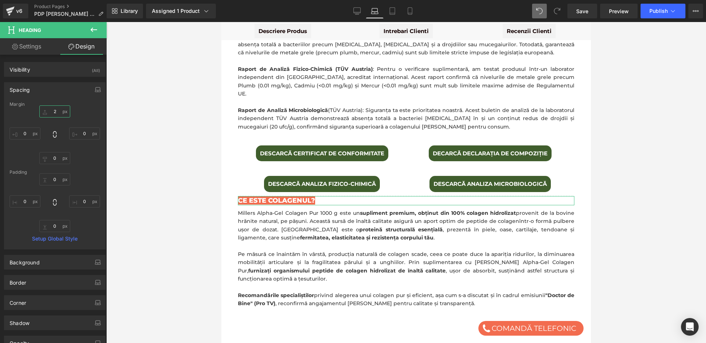
type input "20"
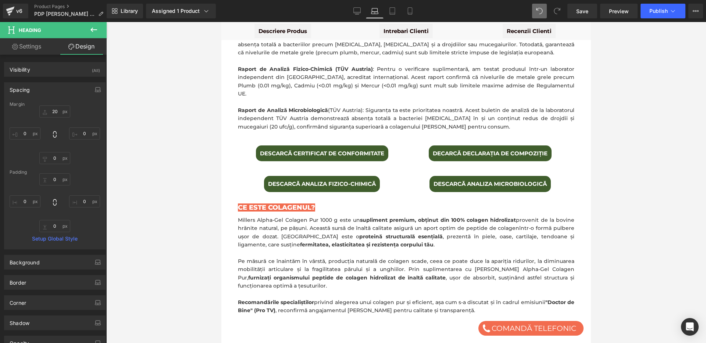
click at [193, 229] on div at bounding box center [406, 182] width 600 height 321
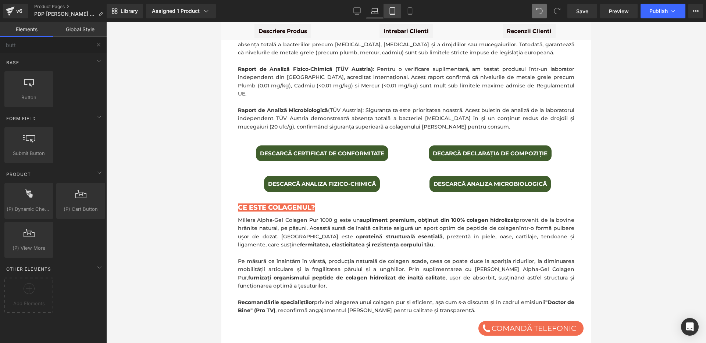
click at [391, 11] on icon at bounding box center [392, 10] width 7 height 7
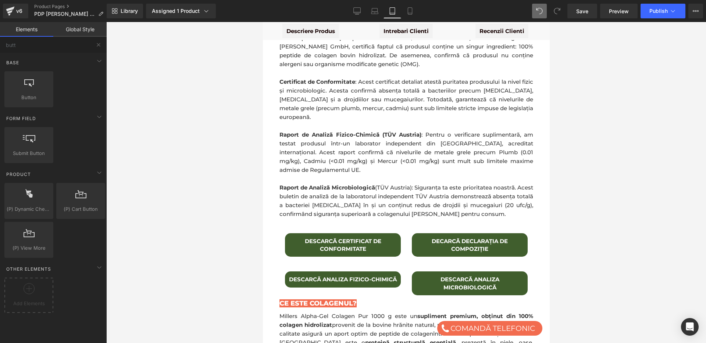
scroll to position [837, 0]
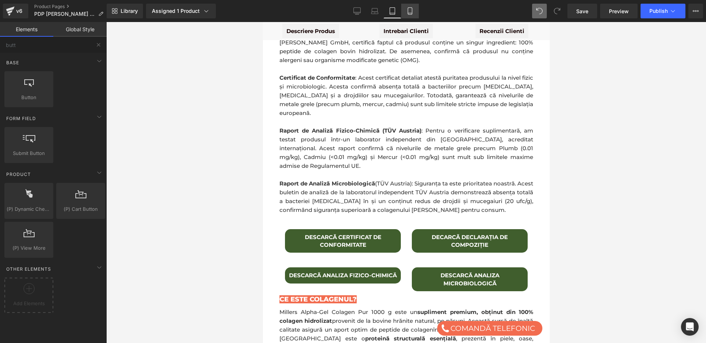
click at [408, 9] on icon at bounding box center [409, 10] width 7 height 7
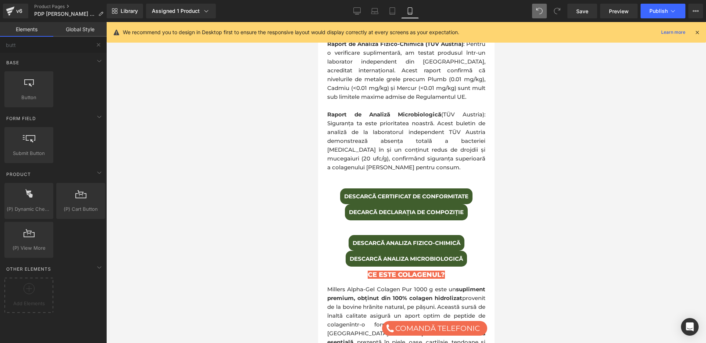
scroll to position [936, 0]
click at [695, 34] on icon at bounding box center [697, 32] width 7 height 7
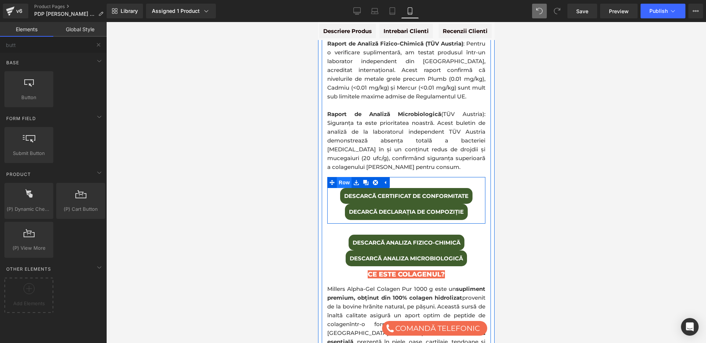
click at [343, 177] on span "Row" at bounding box center [343, 182] width 15 height 11
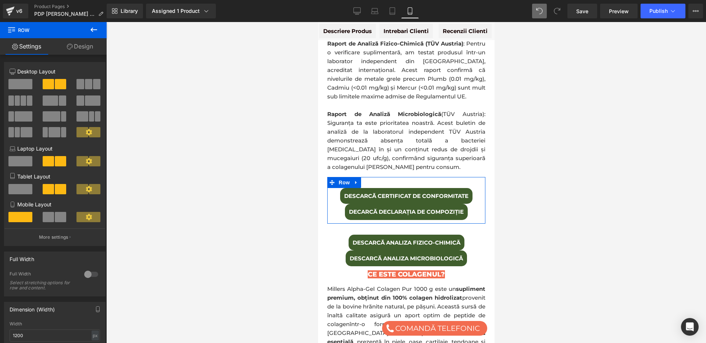
click at [82, 50] on link "Design" at bounding box center [79, 46] width 53 height 17
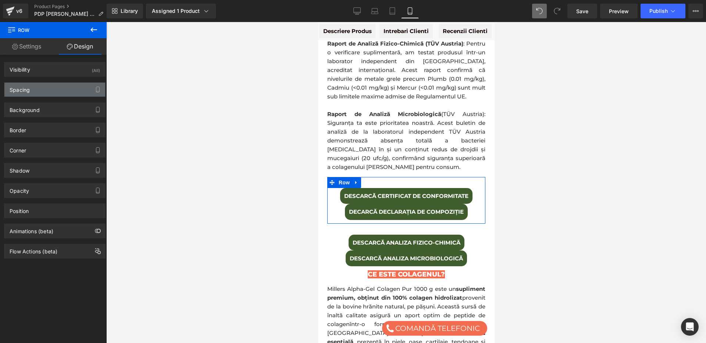
click at [46, 92] on div "Spacing" at bounding box center [54, 90] width 101 height 14
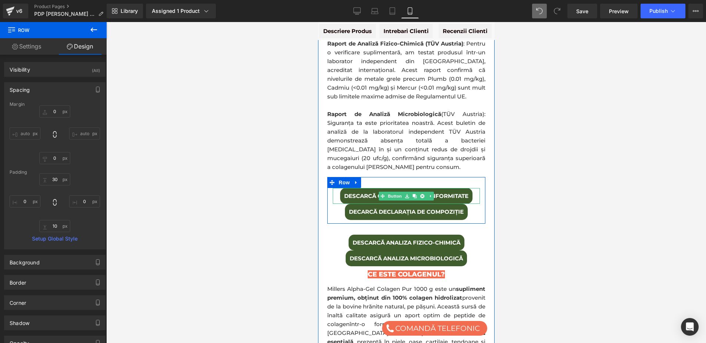
click at [347, 188] on link "DESCARCĂ CERTIFICAT DE CONFORMITATE" at bounding box center [406, 196] width 132 height 16
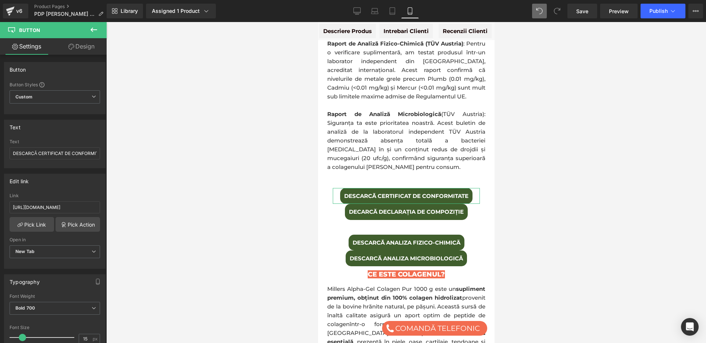
click at [81, 47] on link "Design" at bounding box center [81, 46] width 53 height 17
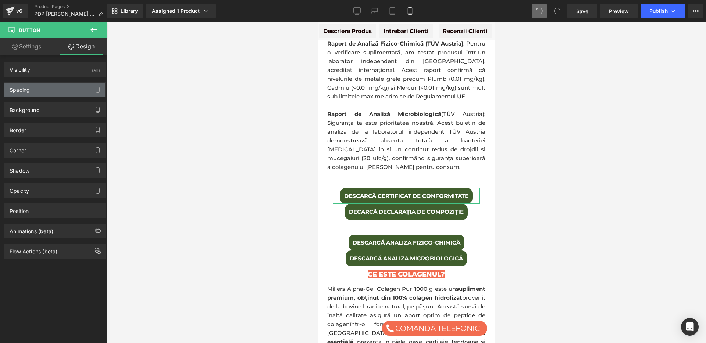
click at [37, 92] on div "Spacing" at bounding box center [54, 90] width 101 height 14
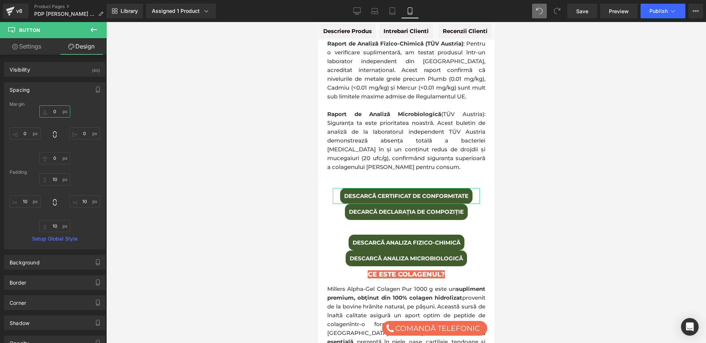
click at [54, 112] on input "0" at bounding box center [54, 112] width 31 height 12
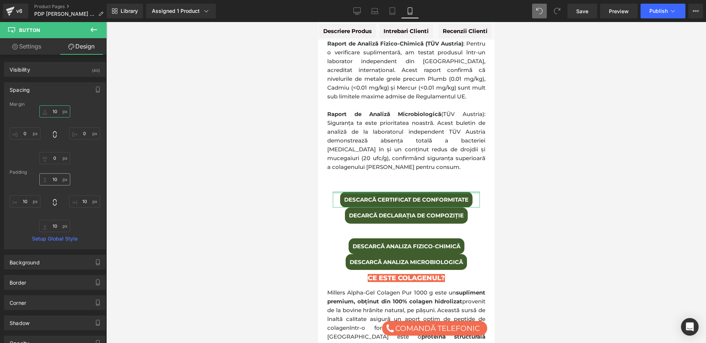
type input "10"
click at [56, 181] on input "10" at bounding box center [54, 180] width 31 height 12
click at [56, 156] on input "0" at bounding box center [54, 158] width 31 height 12
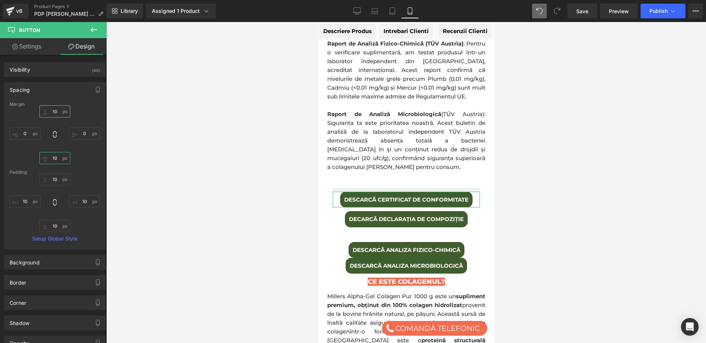
type input "10"
click at [53, 112] on input "10" at bounding box center [54, 112] width 31 height 12
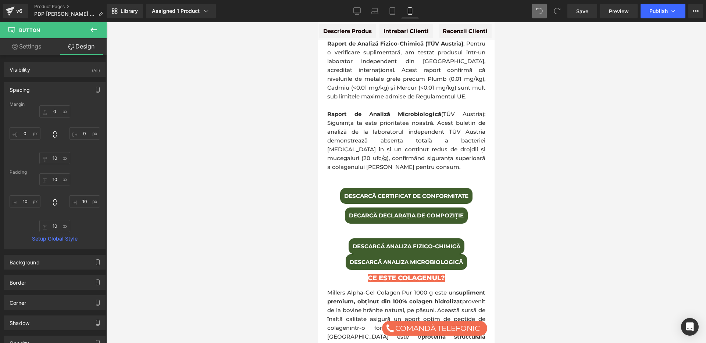
click at [233, 161] on div at bounding box center [406, 182] width 600 height 321
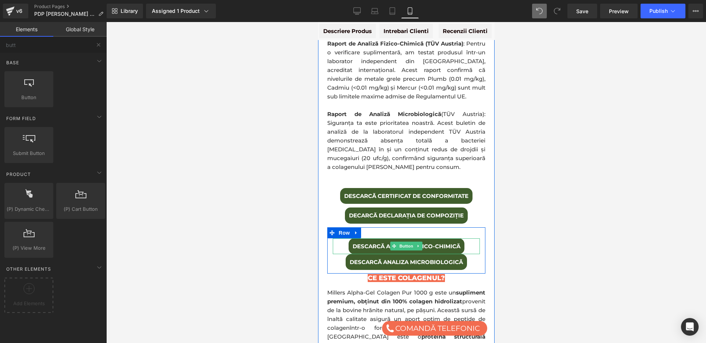
click at [368, 243] on span "DESCARCĂ ANALIZA FIZICO-CHIMICÄ" at bounding box center [406, 247] width 108 height 8
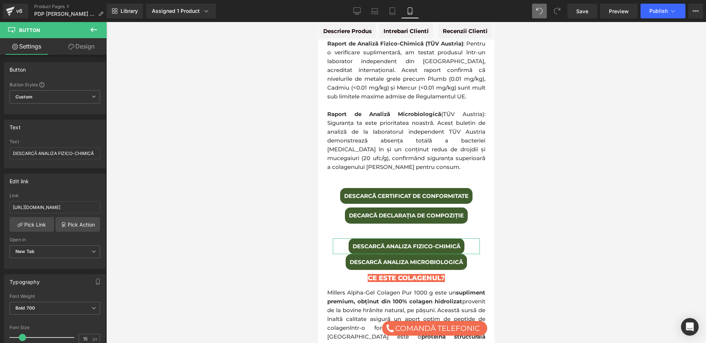
click at [83, 50] on link "Design" at bounding box center [81, 46] width 53 height 17
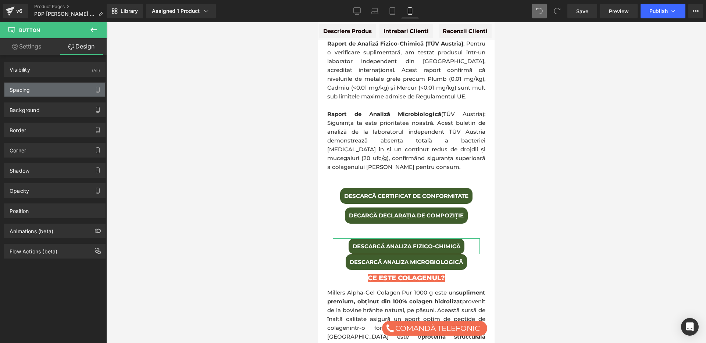
click at [43, 90] on div "Spacing" at bounding box center [54, 90] width 101 height 14
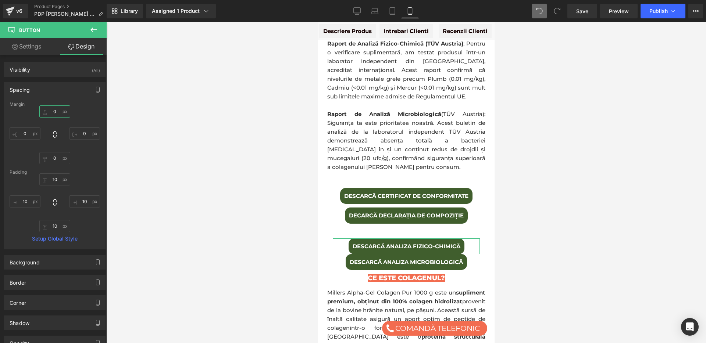
click at [53, 114] on input "0" at bounding box center [54, 112] width 31 height 12
click at [55, 158] on input "0" at bounding box center [54, 158] width 31 height 12
type input "10"
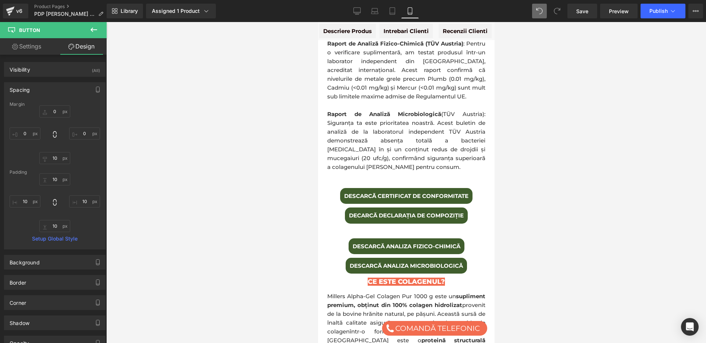
click at [150, 200] on div at bounding box center [406, 182] width 600 height 321
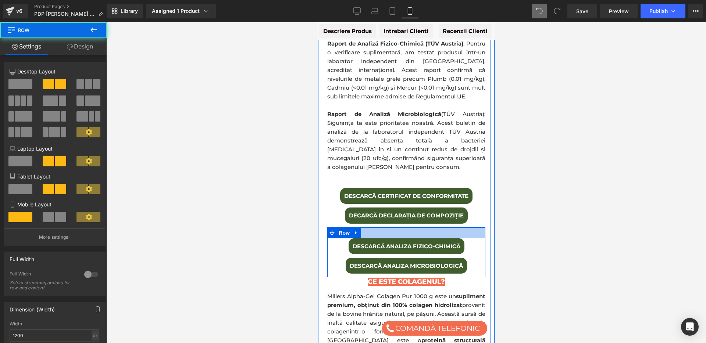
click at [390, 228] on div at bounding box center [406, 233] width 158 height 11
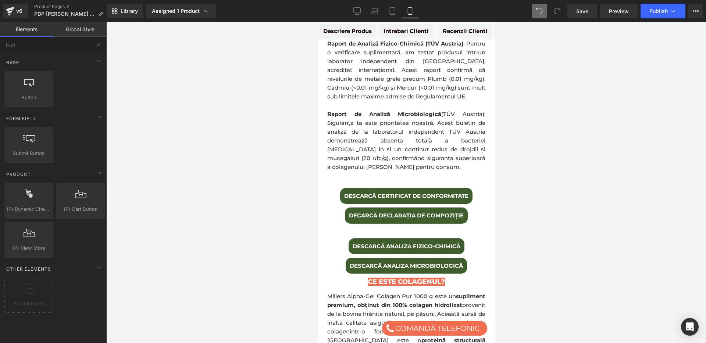
click at [272, 147] on div at bounding box center [406, 182] width 600 height 321
click at [355, 12] on icon at bounding box center [356, 10] width 7 height 7
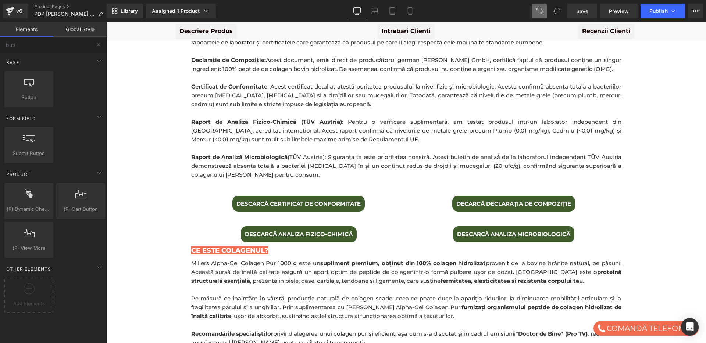
scroll to position [388, 0]
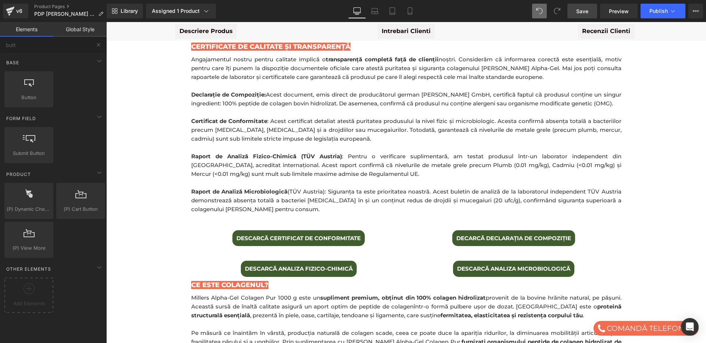
click at [585, 13] on span "Save" at bounding box center [582, 11] width 12 height 8
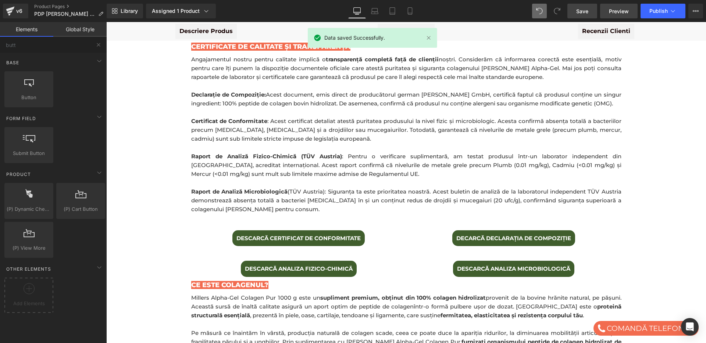
click at [617, 13] on span "Preview" at bounding box center [619, 11] width 20 height 8
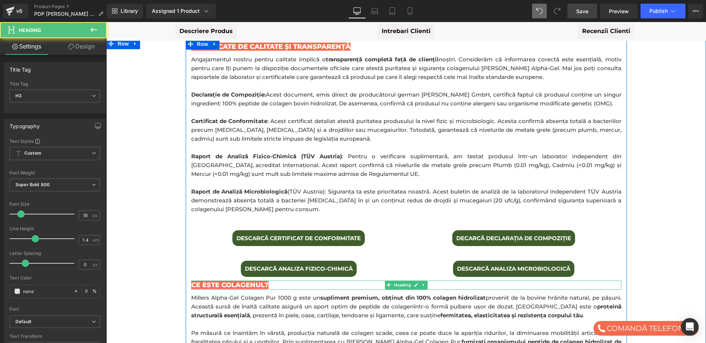
click at [310, 281] on h3 "Ce Este Colagenul?" at bounding box center [406, 285] width 430 height 9
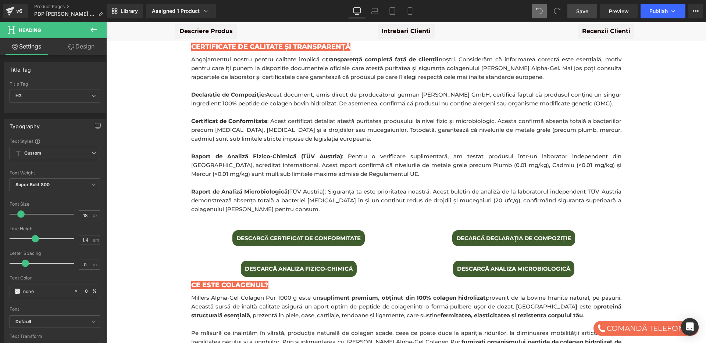
click at [82, 42] on link "Design" at bounding box center [81, 46] width 53 height 17
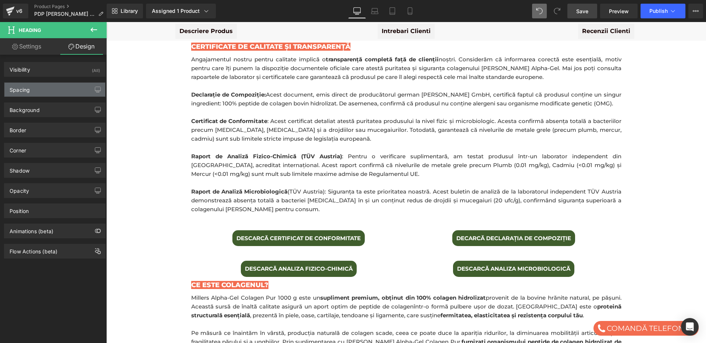
click at [48, 86] on div "Spacing" at bounding box center [54, 90] width 101 height 14
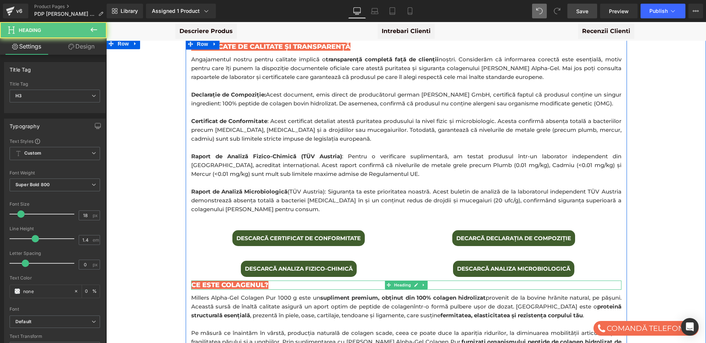
click at [208, 281] on div "Ce Este Colagenul? Heading" at bounding box center [406, 285] width 430 height 9
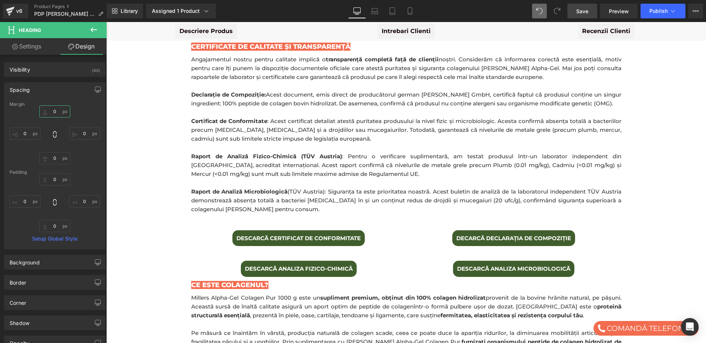
click at [55, 111] on input "0" at bounding box center [54, 112] width 31 height 12
type input "30"
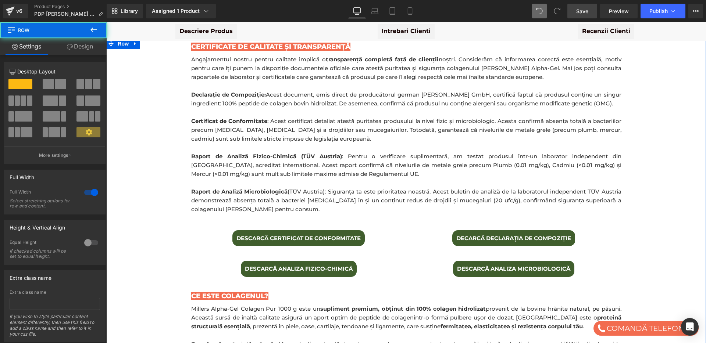
click at [77, 47] on link "Design" at bounding box center [79, 46] width 53 height 17
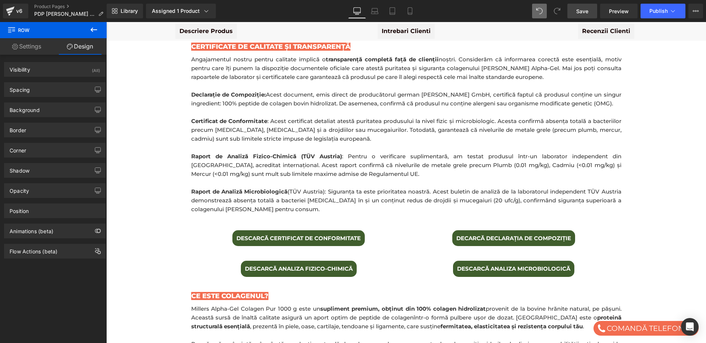
click at [96, 27] on icon at bounding box center [93, 29] width 9 height 9
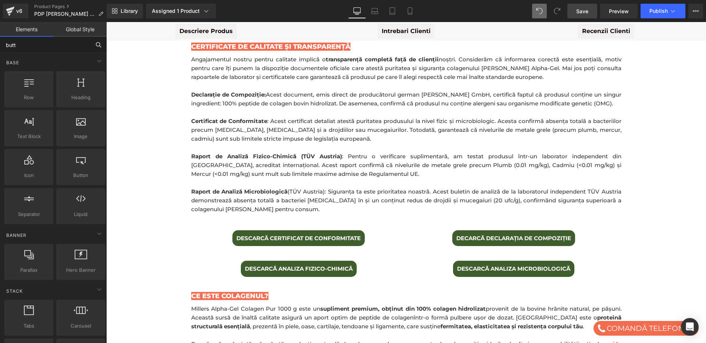
click at [64, 44] on input "butt" at bounding box center [45, 45] width 90 height 16
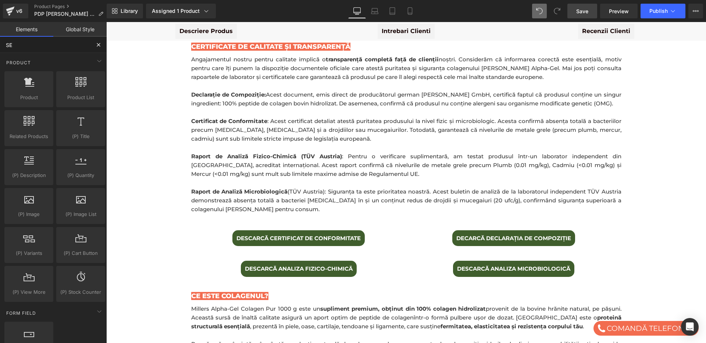
type input "SEC"
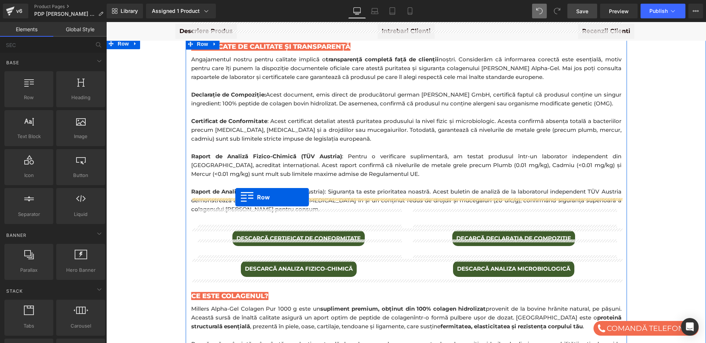
drag, startPoint x: 136, startPoint y: 113, endPoint x: 235, endPoint y: 197, distance: 130.1
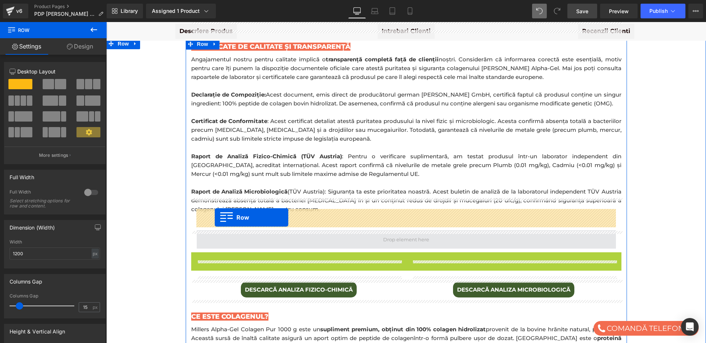
drag, startPoint x: 205, startPoint y: 236, endPoint x: 215, endPoint y: 218, distance: 20.6
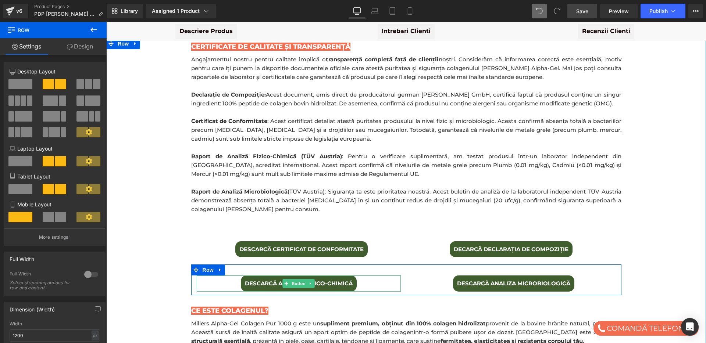
click at [221, 276] on div "DESCARCĂ ANALIZA FIZICO-CHIMICÄ" at bounding box center [299, 284] width 204 height 16
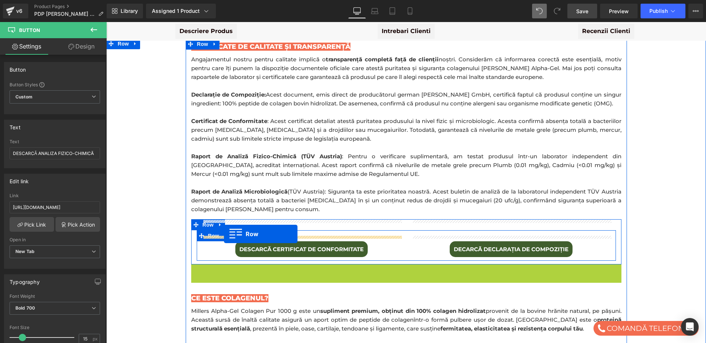
drag, startPoint x: 206, startPoint y: 251, endPoint x: 224, endPoint y: 234, distance: 25.0
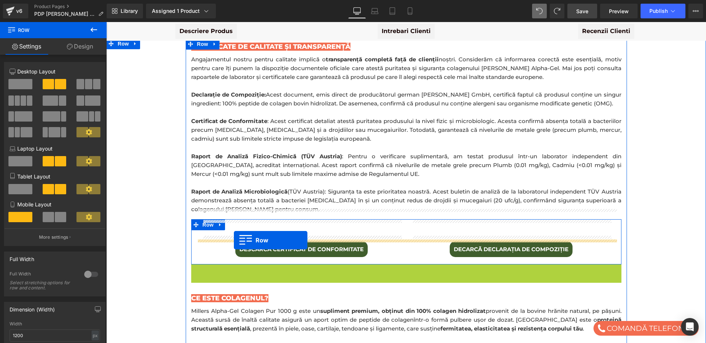
drag, startPoint x: 200, startPoint y: 248, endPoint x: 234, endPoint y: 240, distance: 35.0
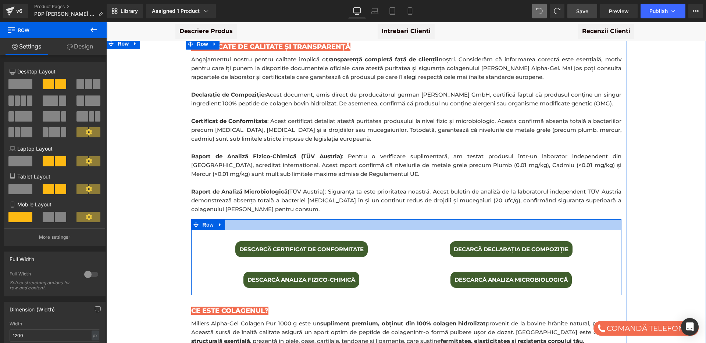
click at [235, 219] on div at bounding box center [406, 224] width 430 height 11
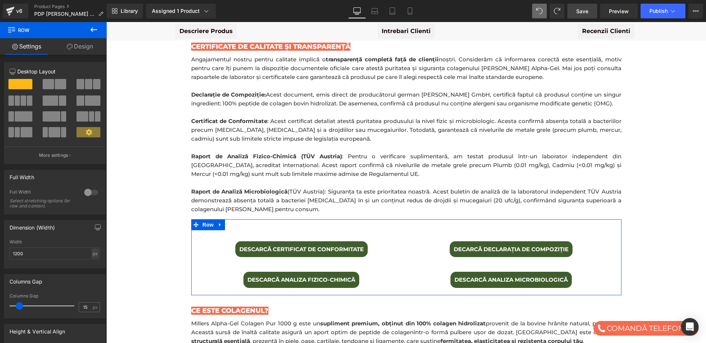
click at [88, 42] on link "Design" at bounding box center [79, 46] width 53 height 17
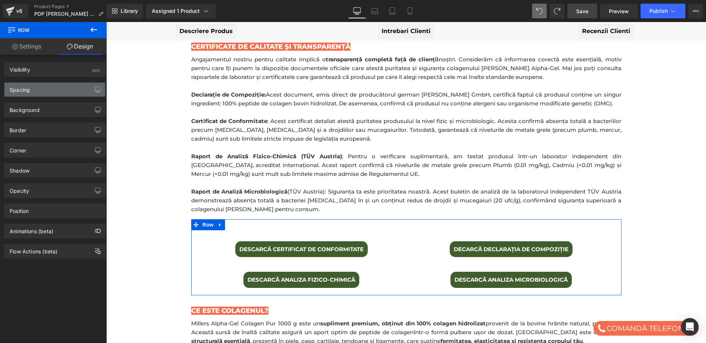
click at [40, 88] on div "Spacing" at bounding box center [54, 90] width 101 height 14
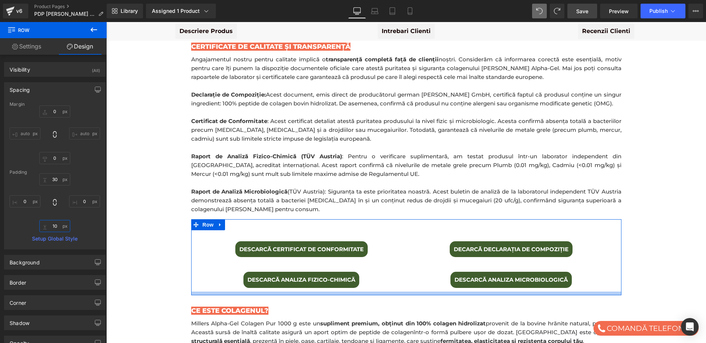
click at [53, 224] on input "10" at bounding box center [54, 226] width 31 height 12
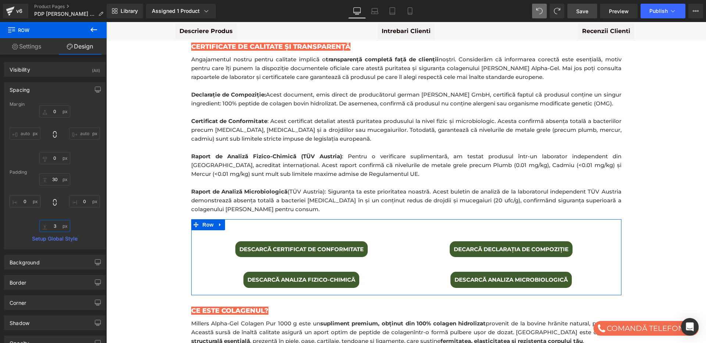
type input "30"
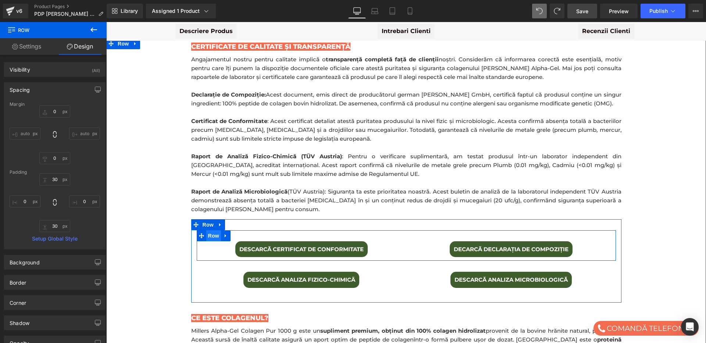
click at [215, 231] on span "Row" at bounding box center [213, 236] width 15 height 11
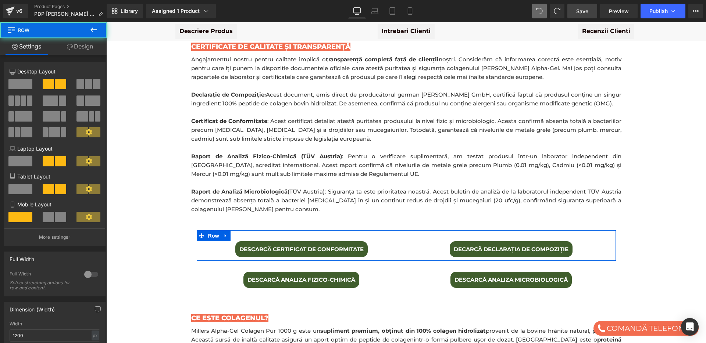
click at [84, 46] on link "Design" at bounding box center [79, 46] width 53 height 17
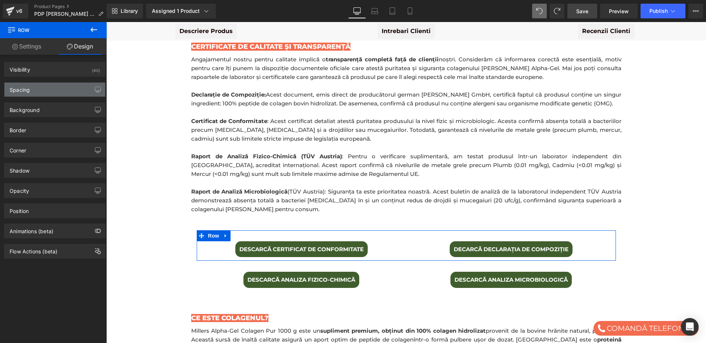
click at [48, 87] on div "Spacing" at bounding box center [54, 90] width 101 height 14
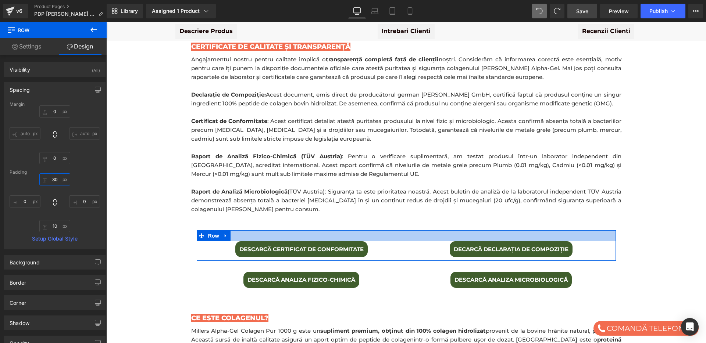
click at [57, 181] on input "30" at bounding box center [54, 180] width 31 height 12
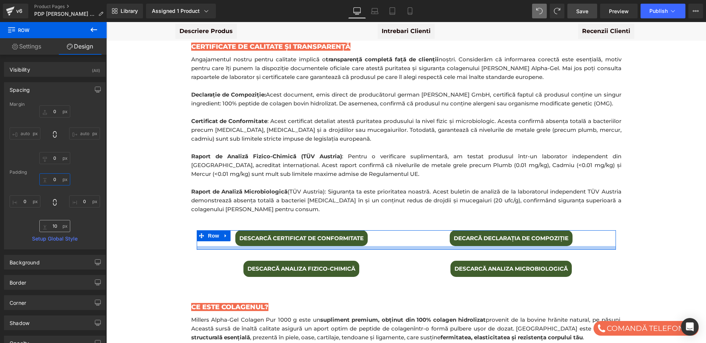
type input "0"
click at [54, 228] on input "10" at bounding box center [54, 226] width 31 height 12
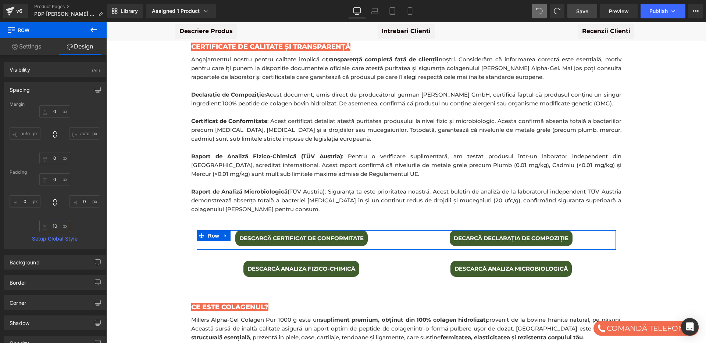
click at [54, 228] on input "10" at bounding box center [54, 226] width 31 height 12
type input "0"
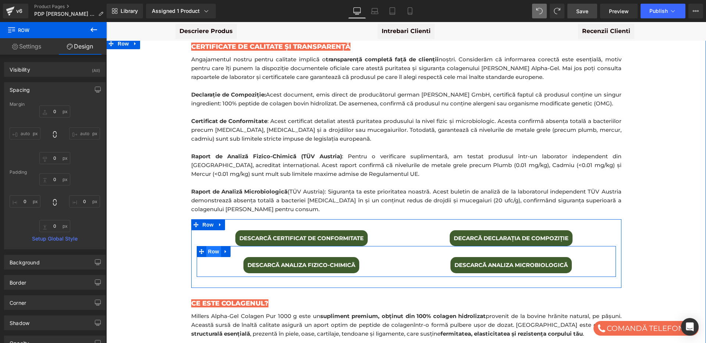
click at [212, 246] on span "Row" at bounding box center [213, 251] width 15 height 11
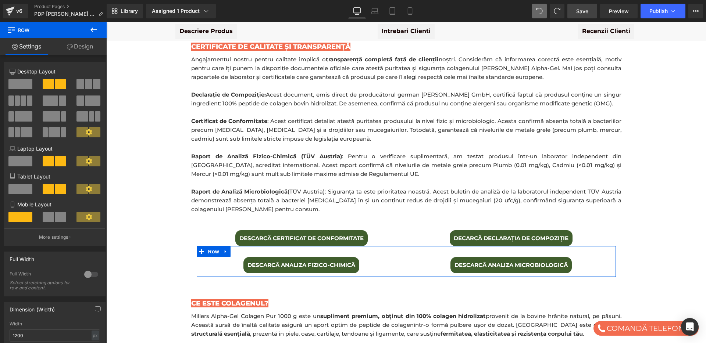
click at [79, 48] on link "Design" at bounding box center [79, 46] width 53 height 17
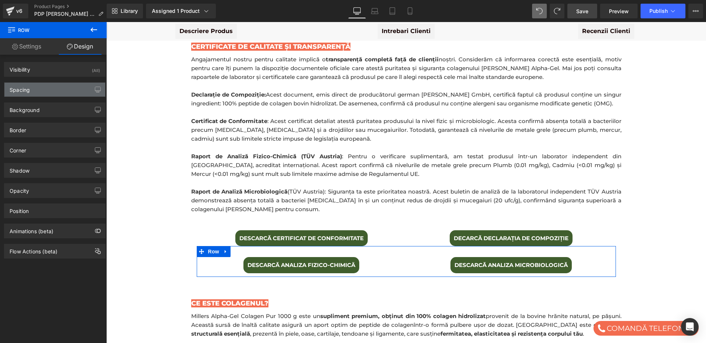
click at [47, 90] on div "Spacing" at bounding box center [54, 90] width 101 height 14
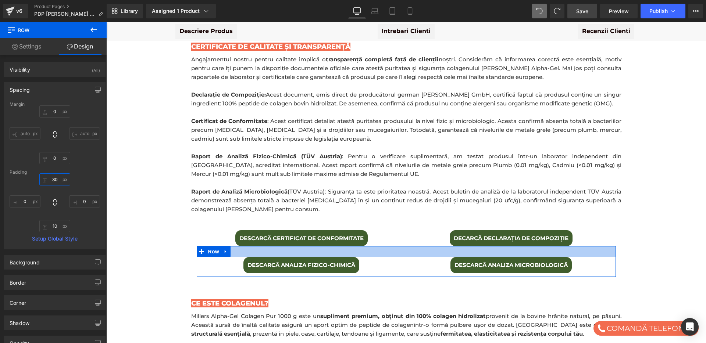
click at [54, 183] on input "30" at bounding box center [54, 180] width 31 height 12
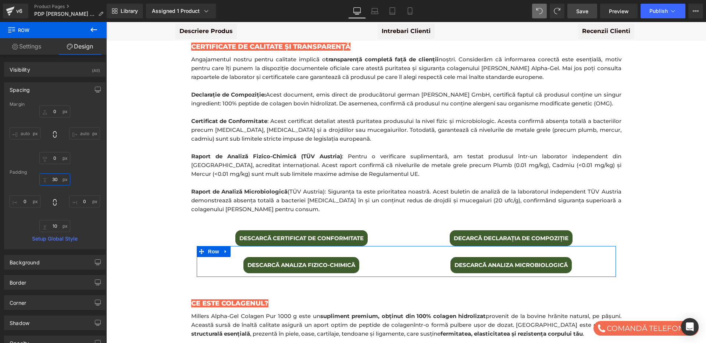
click at [54, 183] on input "30" at bounding box center [54, 180] width 31 height 12
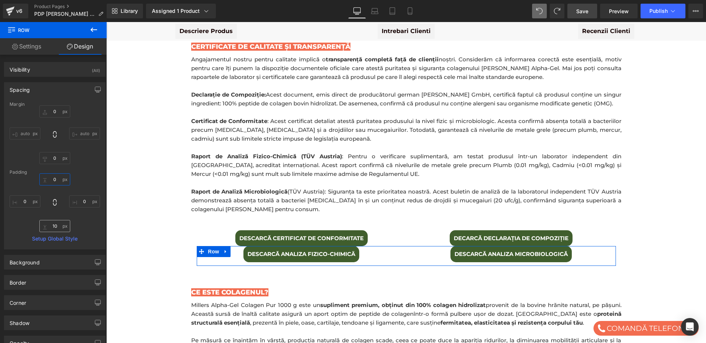
type input "0"
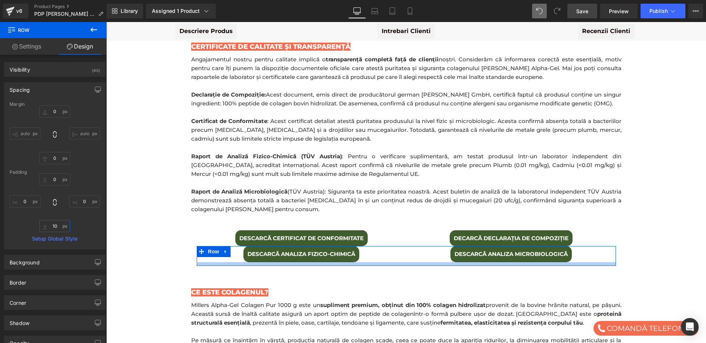
click at [56, 224] on input "10" at bounding box center [54, 226] width 31 height 12
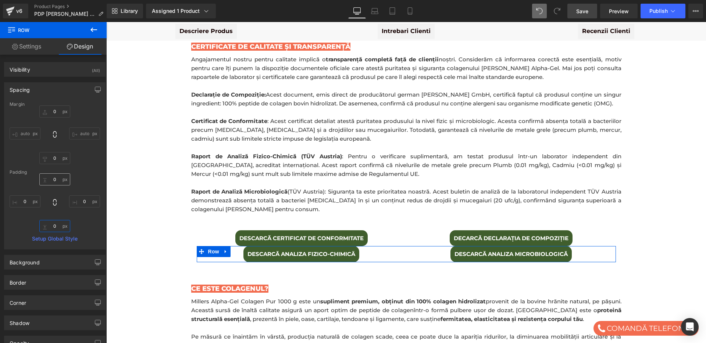
type input "0"
click at [56, 179] on input "0" at bounding box center [54, 180] width 31 height 12
type input "30"
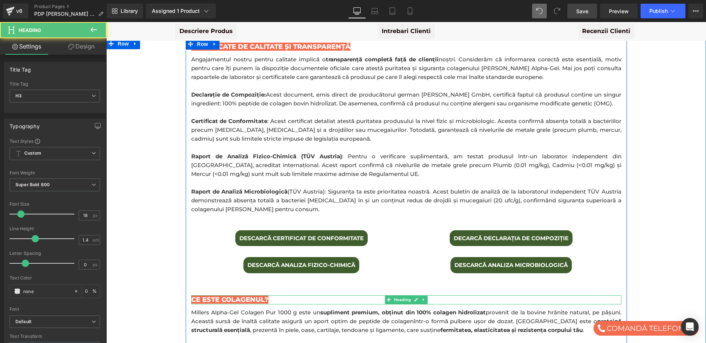
click at [289, 296] on h3 "Ce Este Colagenul?" at bounding box center [406, 300] width 430 height 9
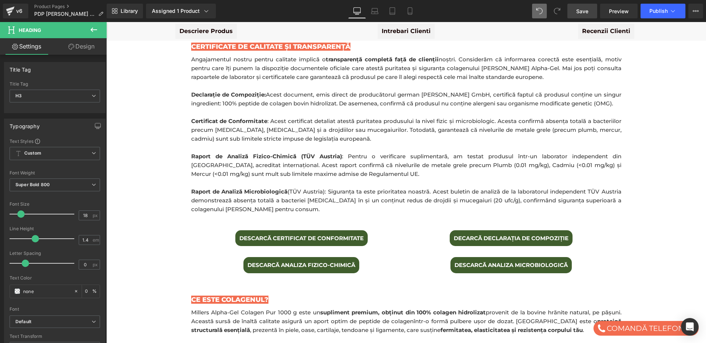
click at [85, 44] on link "Design" at bounding box center [81, 46] width 53 height 17
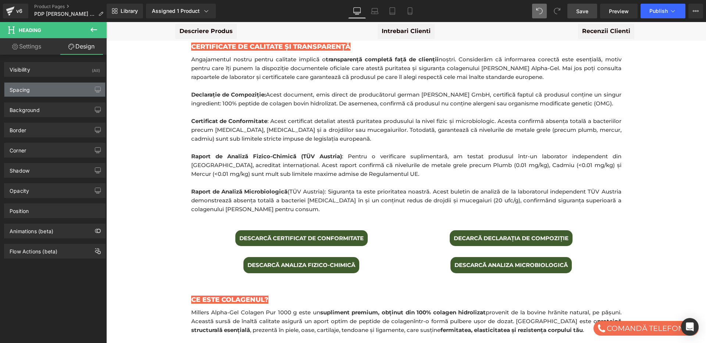
click at [42, 93] on div "Spacing" at bounding box center [54, 90] width 101 height 14
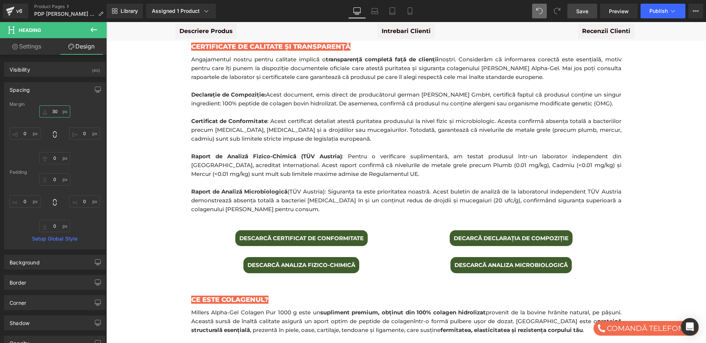
click at [54, 112] on input "30" at bounding box center [54, 112] width 31 height 12
type input "00"
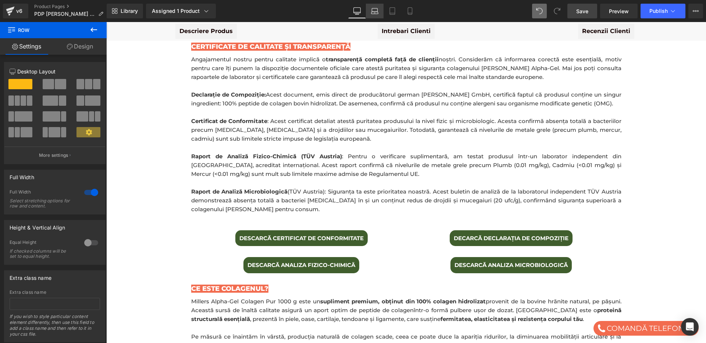
click at [375, 10] on icon at bounding box center [374, 10] width 7 height 7
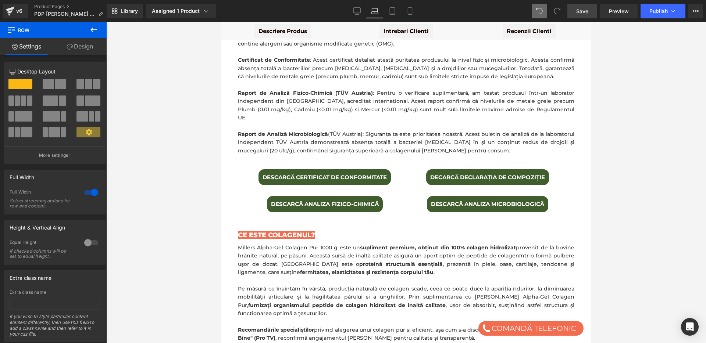
scroll to position [525, 0]
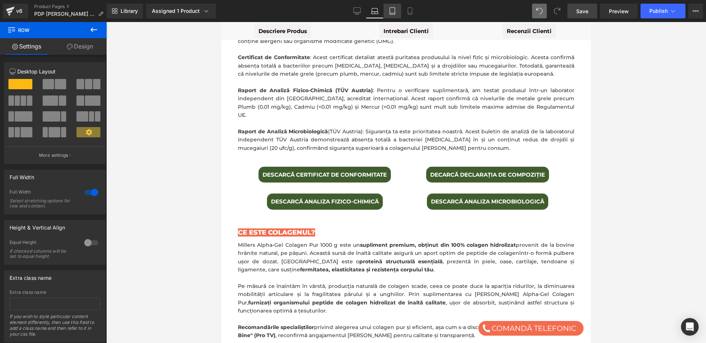
click at [396, 10] on icon at bounding box center [392, 10] width 7 height 7
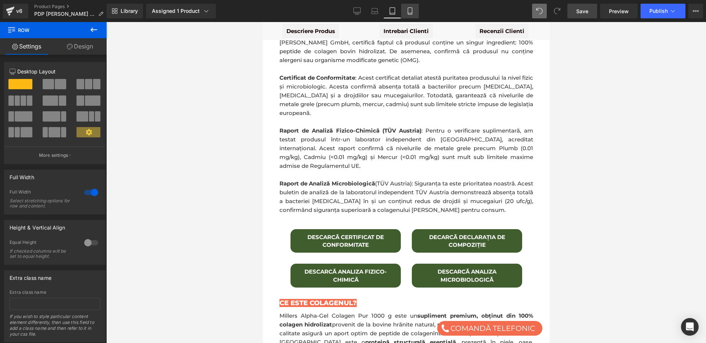
click at [408, 9] on icon at bounding box center [409, 10] width 7 height 7
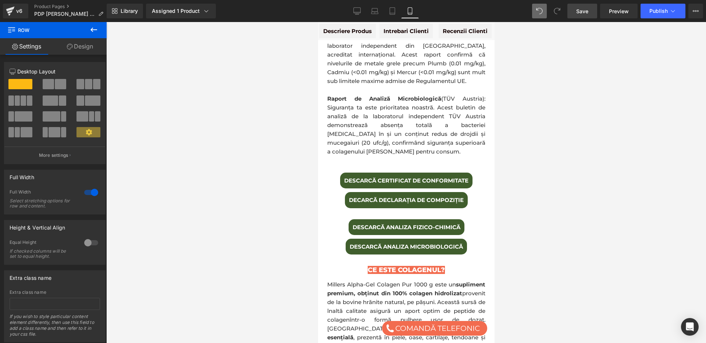
scroll to position [951, 0]
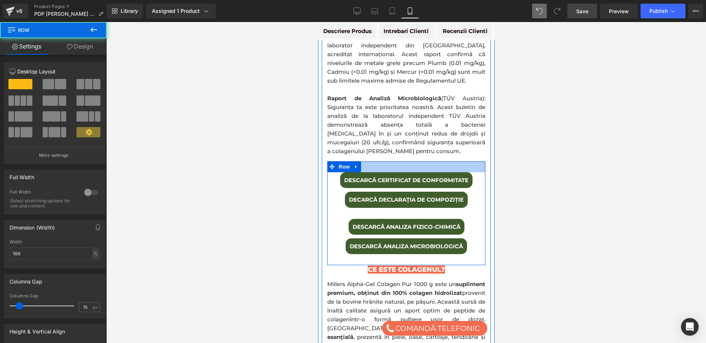
click at [371, 161] on div at bounding box center [406, 166] width 158 height 11
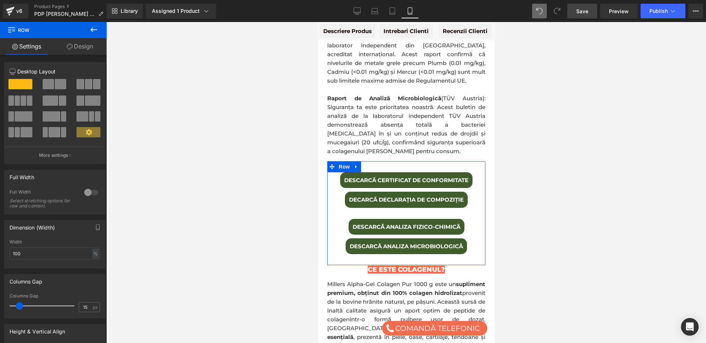
click at [87, 43] on link "Design" at bounding box center [79, 46] width 53 height 17
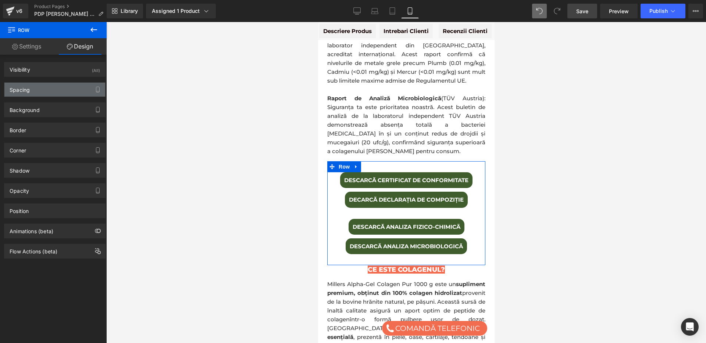
click at [50, 84] on div "Spacing" at bounding box center [54, 90] width 101 height 14
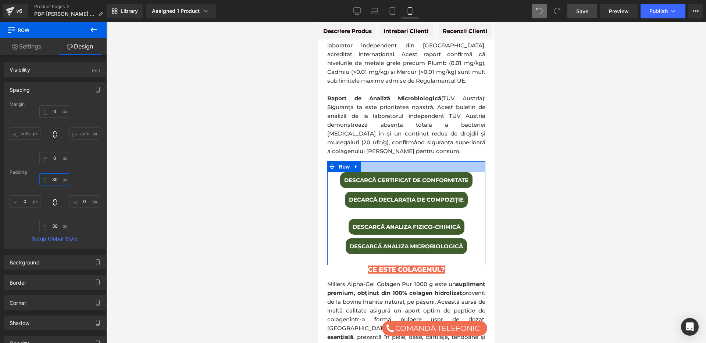
click at [56, 180] on input "30" at bounding box center [54, 180] width 31 height 12
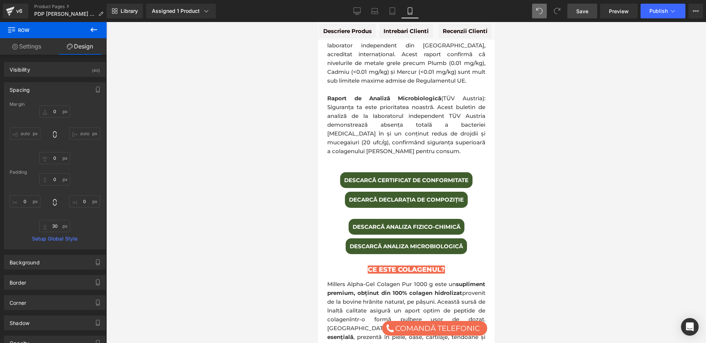
click at [152, 190] on div at bounding box center [406, 182] width 600 height 321
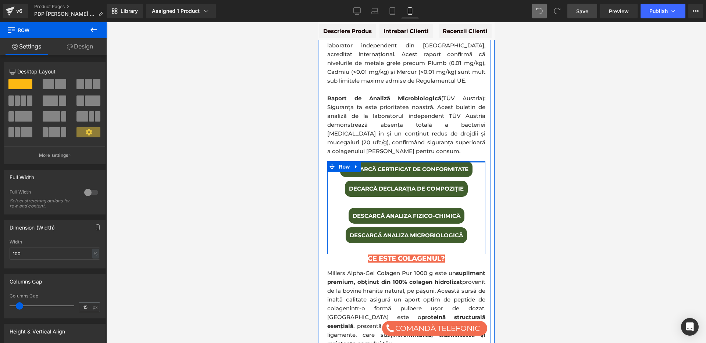
drag, startPoint x: 383, startPoint y: 143, endPoint x: 383, endPoint y: 132, distance: 11.4
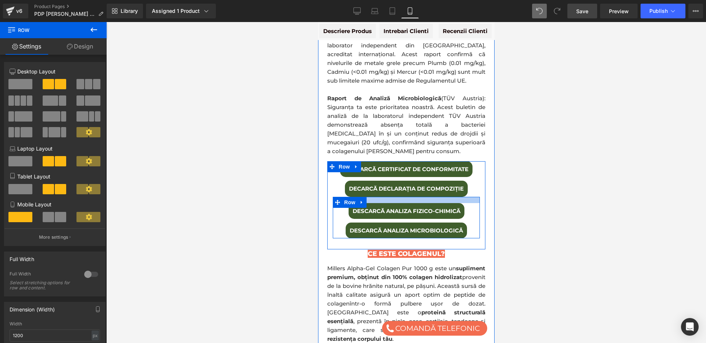
drag, startPoint x: 393, startPoint y: 179, endPoint x: 394, endPoint y: 174, distance: 4.8
click at [394, 197] on div at bounding box center [405, 200] width 147 height 6
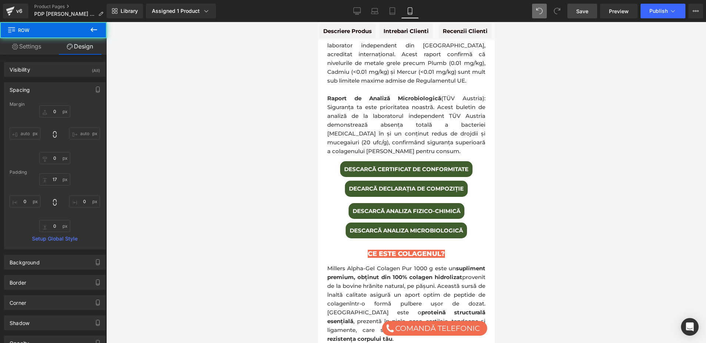
click at [558, 165] on div at bounding box center [406, 182] width 600 height 321
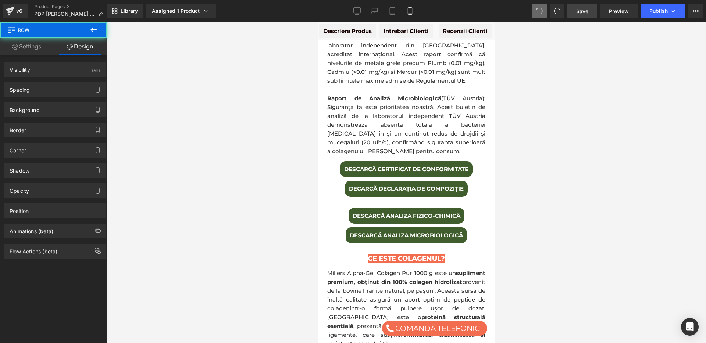
click at [526, 172] on div at bounding box center [406, 182] width 600 height 321
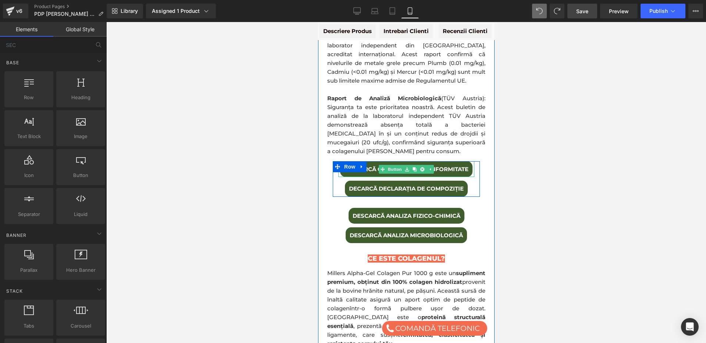
click at [375, 165] on span "DESCARCĂ CERTIFICAT DE CONFORMITATE" at bounding box center [406, 169] width 124 height 8
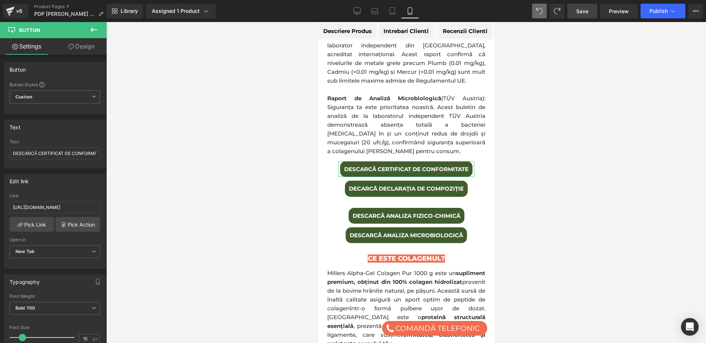
click at [89, 46] on link "Design" at bounding box center [81, 46] width 53 height 17
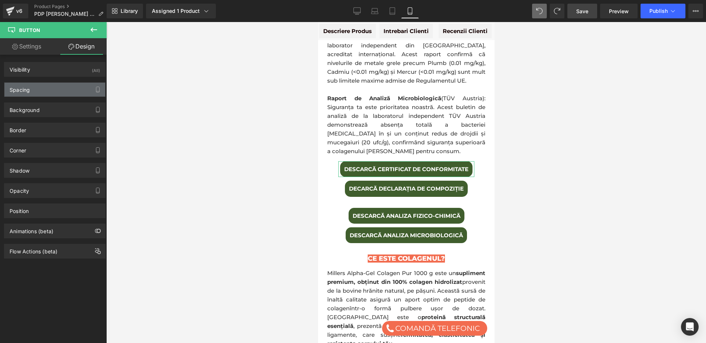
click at [35, 96] on div "Spacing" at bounding box center [54, 90] width 101 height 14
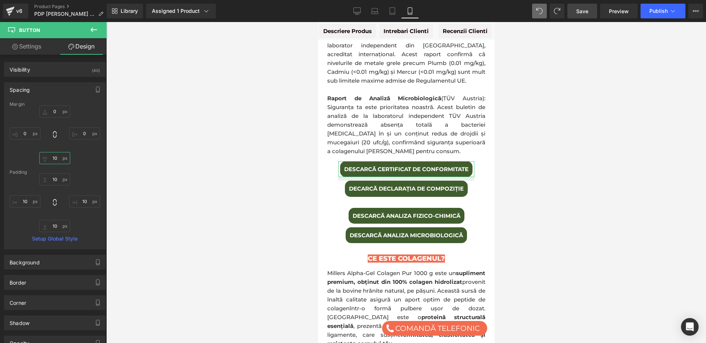
click at [51, 154] on input "10" at bounding box center [54, 158] width 31 height 12
type input "20"
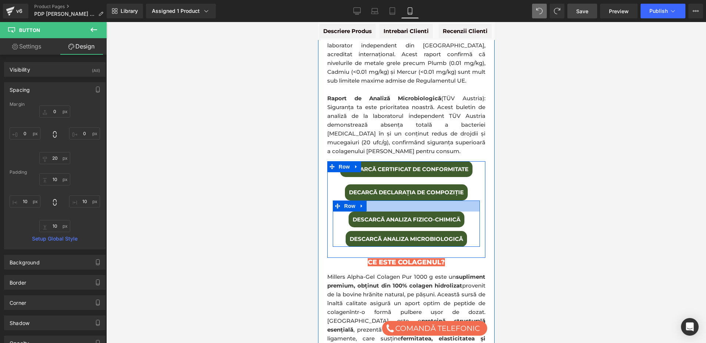
click at [379, 201] on div at bounding box center [405, 206] width 147 height 11
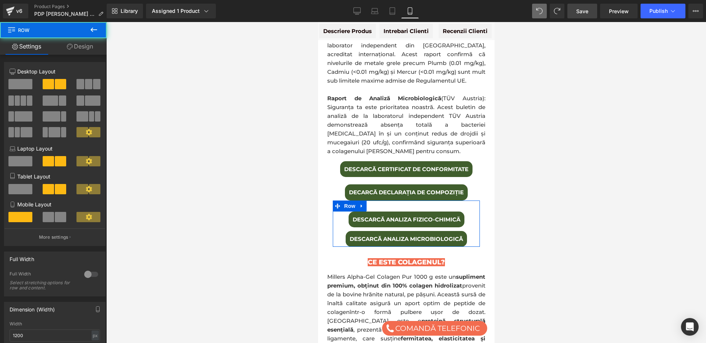
click at [93, 44] on link "Design" at bounding box center [79, 46] width 53 height 17
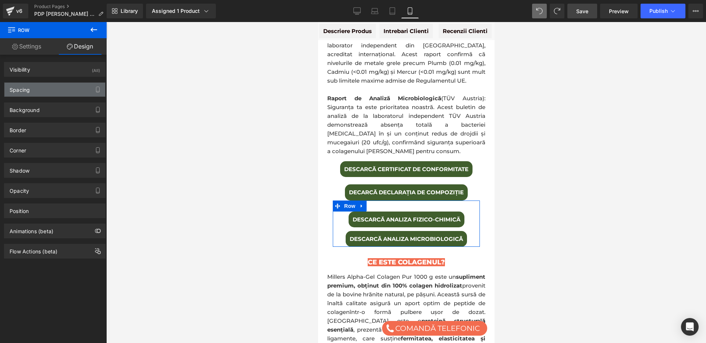
click at [36, 89] on div "Spacing" at bounding box center [54, 90] width 101 height 14
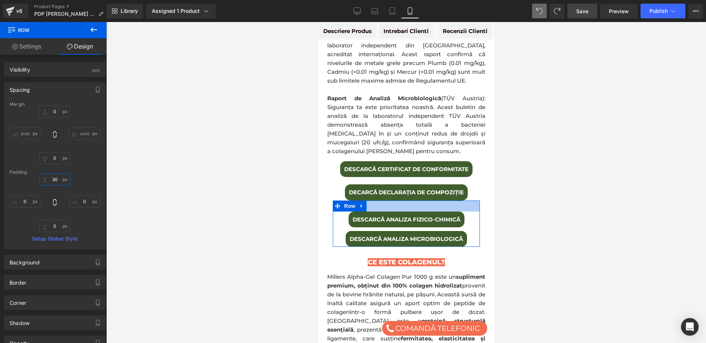
click at [53, 181] on input "text" at bounding box center [54, 180] width 31 height 12
type input "20"
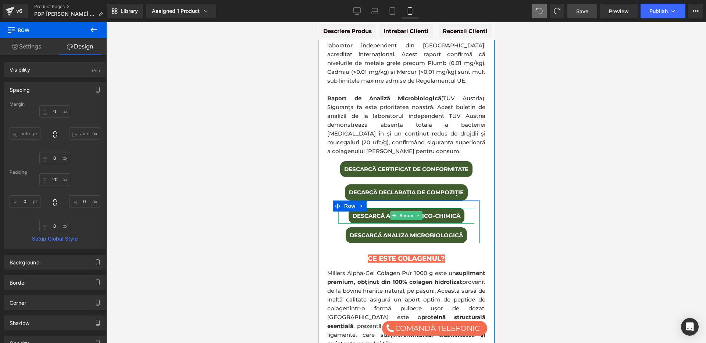
click at [374, 212] on span "DESCARCĂ ANALIZA FIZICO-CHIMICÄ" at bounding box center [406, 216] width 108 height 8
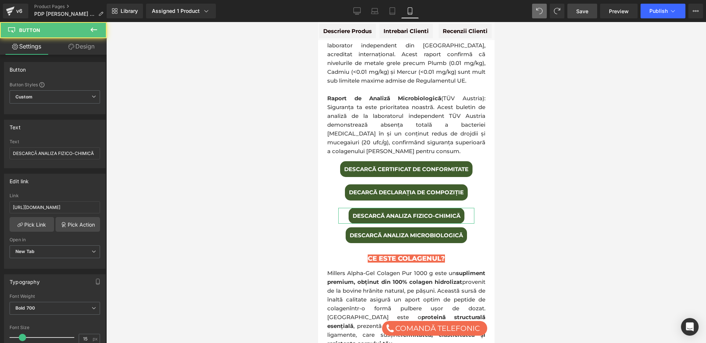
click at [87, 47] on link "Design" at bounding box center [81, 46] width 53 height 17
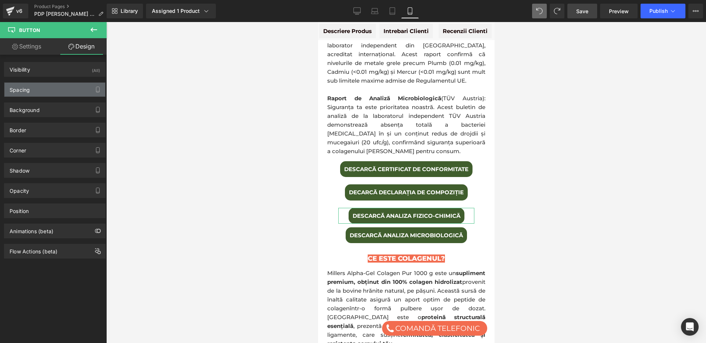
click at [42, 89] on div "Spacing" at bounding box center [54, 90] width 101 height 14
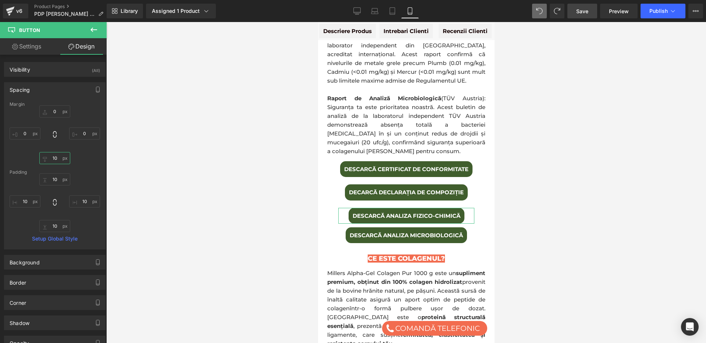
click at [55, 158] on input "10" at bounding box center [54, 158] width 31 height 12
type input "20"
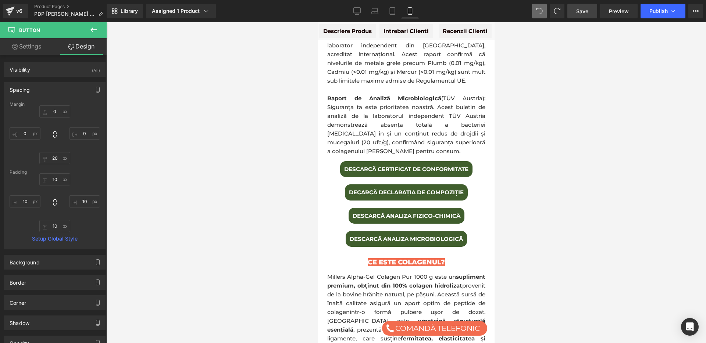
click at [210, 199] on div at bounding box center [406, 182] width 600 height 321
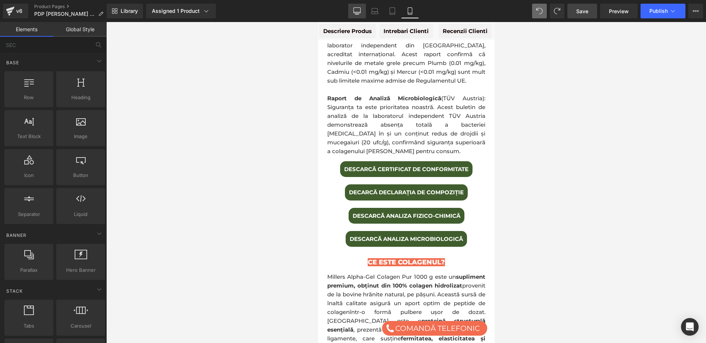
click at [356, 11] on icon at bounding box center [356, 10] width 7 height 7
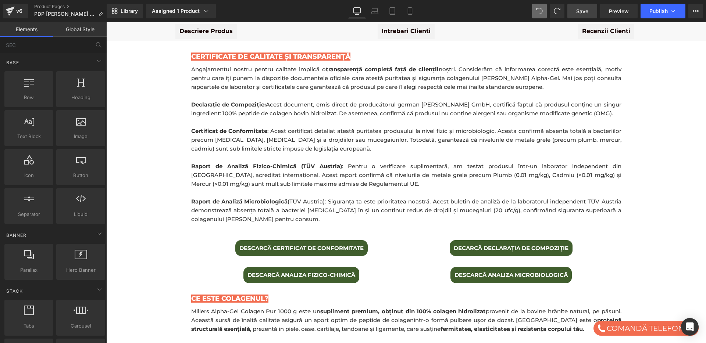
scroll to position [387, 0]
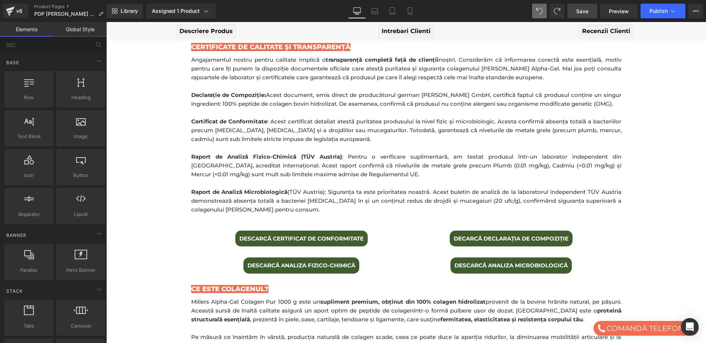
click at [592, 11] on link "Save" at bounding box center [582, 11] width 30 height 15
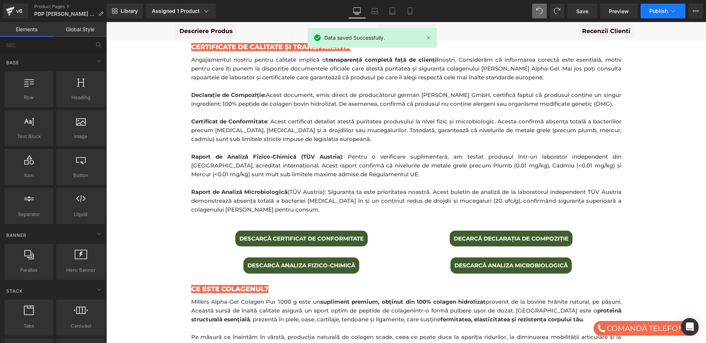
click at [664, 8] on span "Publish" at bounding box center [658, 11] width 18 height 6
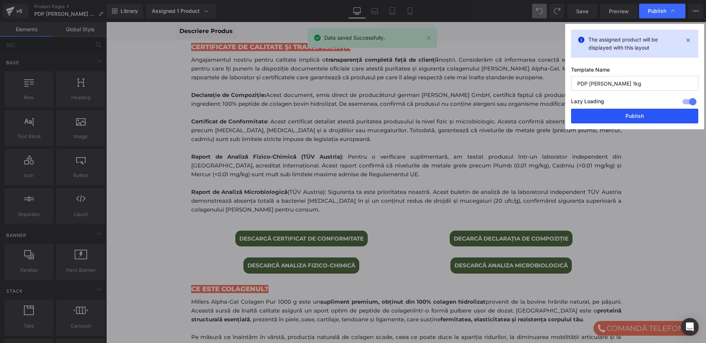
click at [638, 117] on button "Publish" at bounding box center [634, 116] width 127 height 15
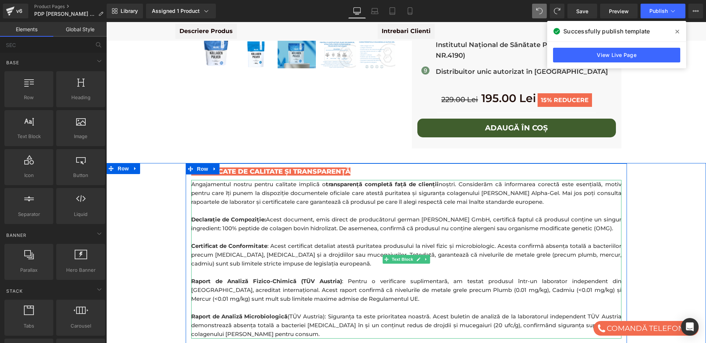
scroll to position [262, 0]
